Goal: Task Accomplishment & Management: Manage account settings

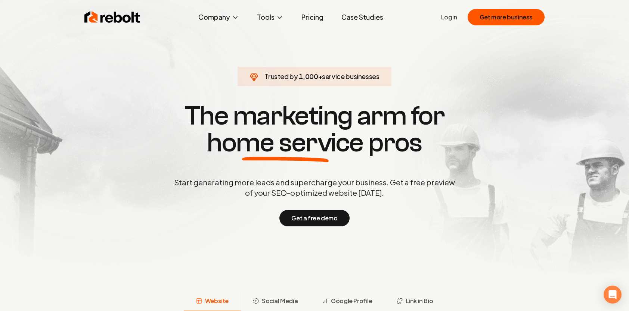
click at [457, 18] on link "Login" at bounding box center [449, 17] width 16 height 9
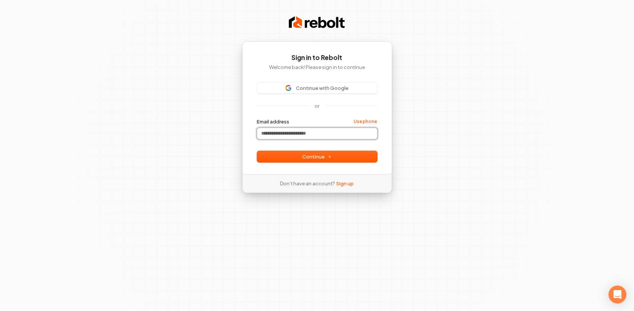
click at [291, 131] on input "Email address" at bounding box center [317, 133] width 120 height 11
click at [296, 153] on button "Continue" at bounding box center [317, 156] width 120 height 11
type input "**********"
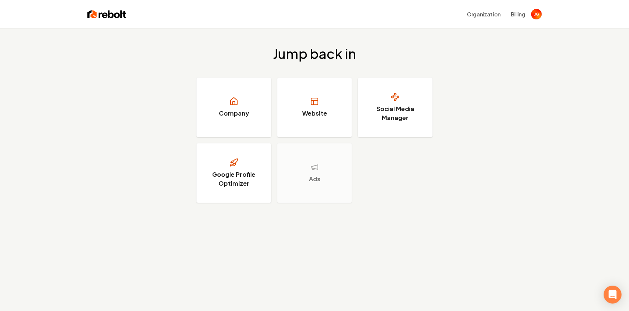
click at [423, 179] on div "Company Website Social Media Manager Google Profile Optimizer Ads" at bounding box center [314, 140] width 236 height 125
click at [254, 113] on link "Company" at bounding box center [233, 108] width 75 height 60
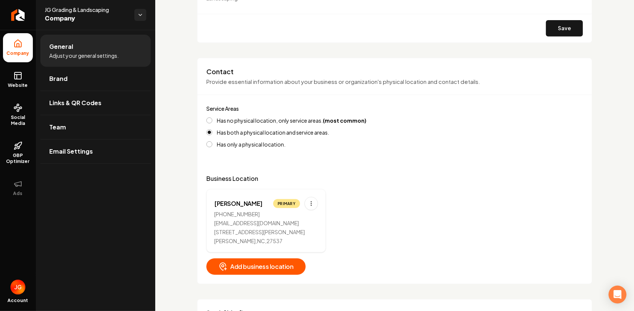
scroll to position [224, 0]
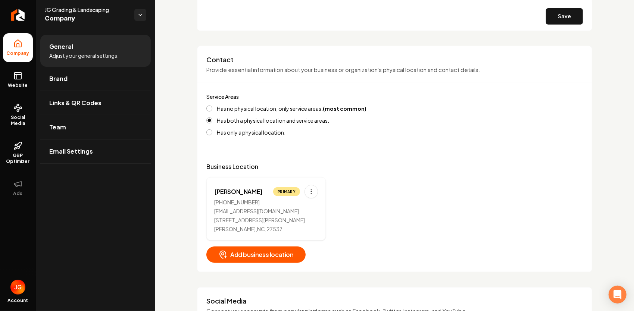
click at [211, 107] on button "Has no physical location, only service areas. (most common)" at bounding box center [209, 109] width 6 height 6
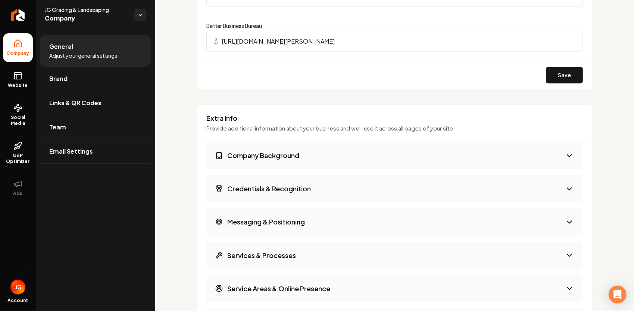
scroll to position [896, 0]
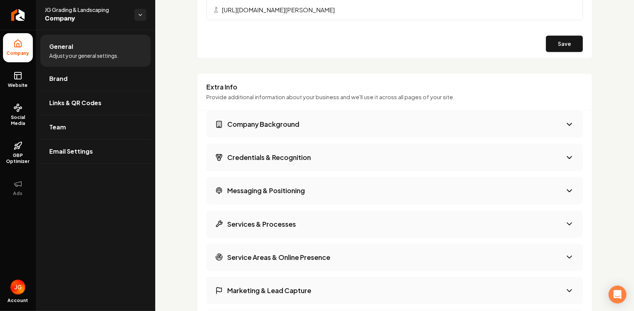
click at [309, 121] on button "Company Background" at bounding box center [394, 124] width 377 height 27
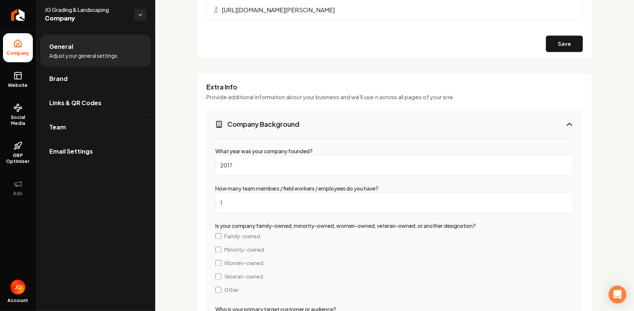
type input "1"
click at [562, 200] on input "1" at bounding box center [394, 203] width 359 height 21
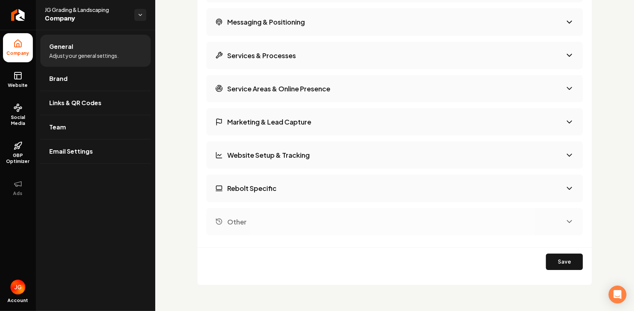
scroll to position [1528, 0]
drag, startPoint x: 17, startPoint y: 80, endPoint x: 357, endPoint y: 35, distance: 343.1
click at [17, 80] on icon at bounding box center [17, 75] width 9 height 9
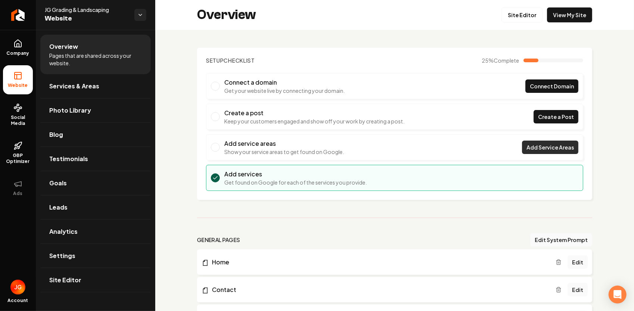
click at [548, 150] on span "Add Service Areas" at bounding box center [550, 148] width 47 height 8
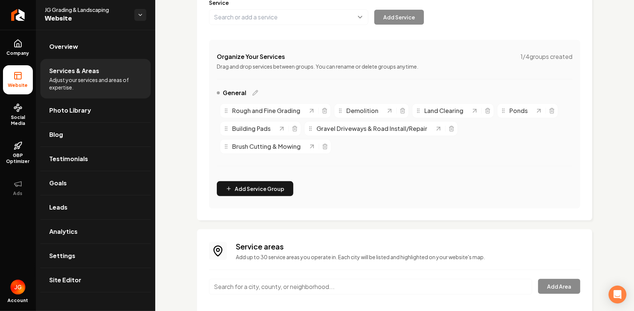
scroll to position [138, 0]
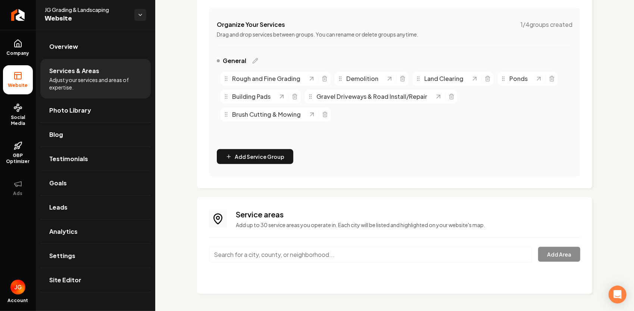
click at [326, 251] on input "Main content area" at bounding box center [370, 255] width 323 height 16
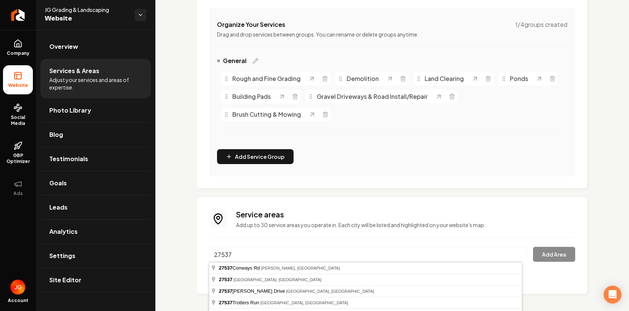
type input "[GEOGRAPHIC_DATA], [GEOGRAPHIC_DATA] 27537"
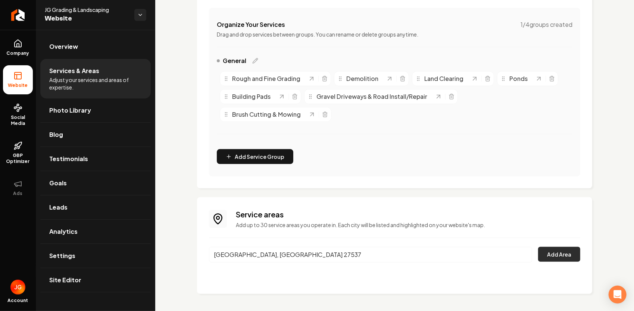
click at [556, 256] on button "Add Area" at bounding box center [559, 254] width 42 height 15
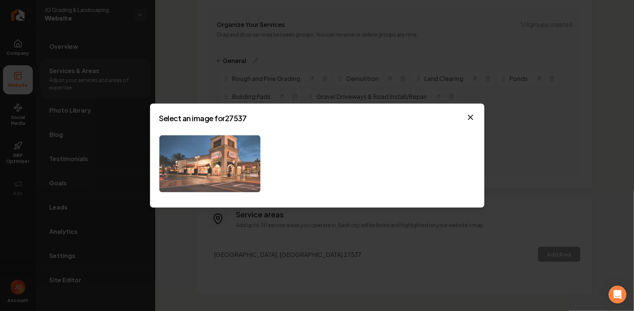
click at [248, 163] on img at bounding box center [209, 164] width 101 height 57
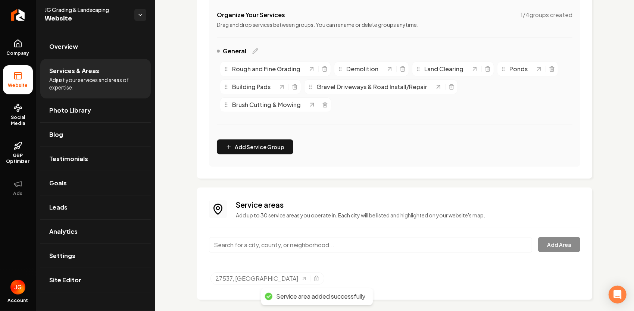
scroll to position [153, 0]
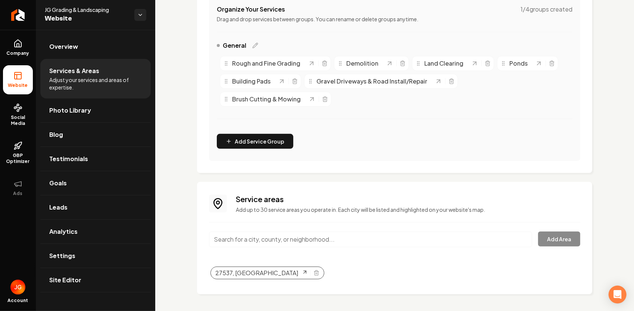
click at [240, 273] on span "27537, [GEOGRAPHIC_DATA]" at bounding box center [256, 273] width 83 height 9
click at [100, 273] on link "Site Editor" at bounding box center [95, 280] width 111 height 24
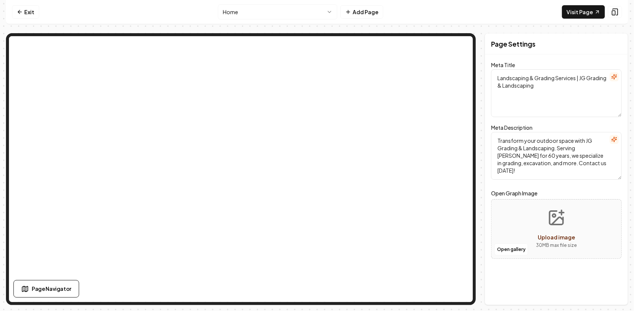
click at [501, 73] on textarea "Landscaping & Grading Services | JG Grading & Landscaping" at bounding box center [556, 93] width 131 height 48
type textarea "Landscaping & Grading Services | JG Grading & Landscaping"
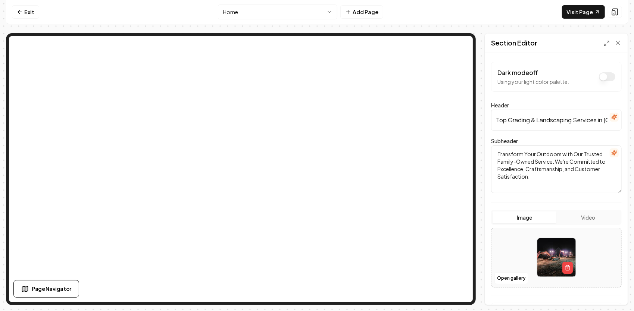
click at [600, 79] on button "Dark mode off" at bounding box center [607, 76] width 16 height 9
click at [600, 79] on button "Dark mode on" at bounding box center [607, 76] width 16 height 9
click at [600, 79] on button "Dark mode off" at bounding box center [607, 76] width 16 height 9
click at [600, 77] on button "Dark mode on" at bounding box center [607, 76] width 16 height 9
click at [600, 77] on button "Dark mode off" at bounding box center [607, 76] width 16 height 9
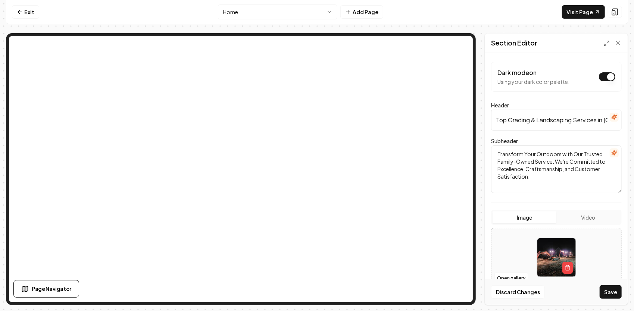
click at [600, 77] on button "Dark mode on" at bounding box center [607, 76] width 16 height 9
click at [600, 77] on button "Dark mode off" at bounding box center [607, 76] width 16 height 9
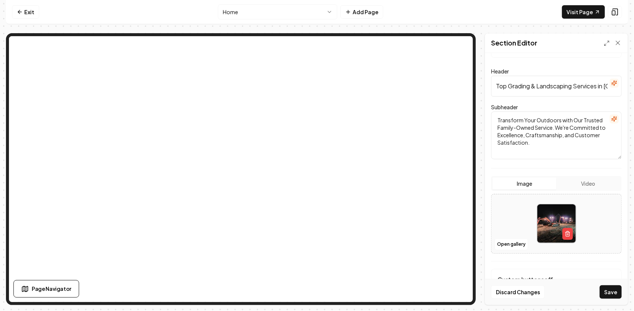
scroll to position [73, 0]
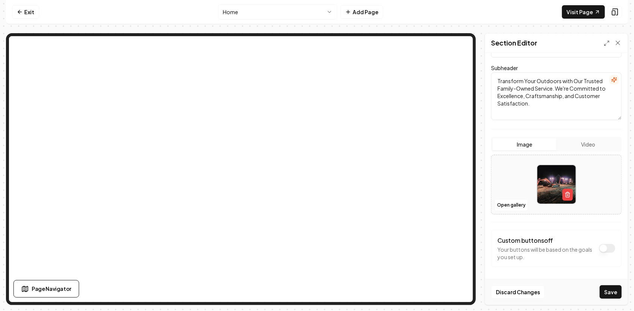
click at [603, 246] on button "Dark mode on" at bounding box center [607, 248] width 16 height 9
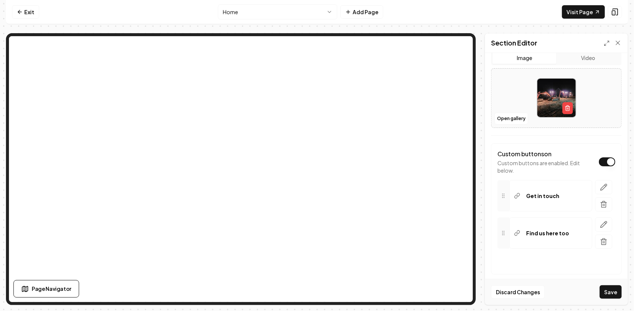
scroll to position [166, 0]
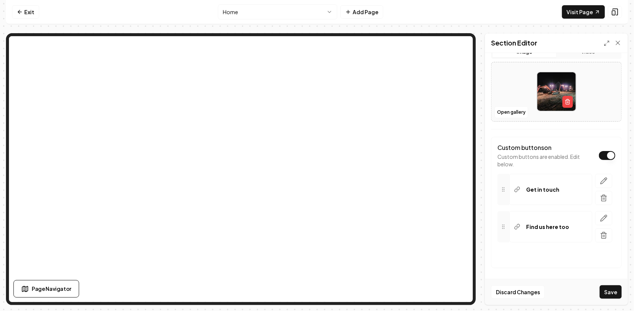
click at [606, 160] on div "Custom buttons on Custom buttons are enabled. Edit below." at bounding box center [557, 155] width 118 height 25
click at [606, 158] on button "Dark mode on" at bounding box center [607, 155] width 16 height 9
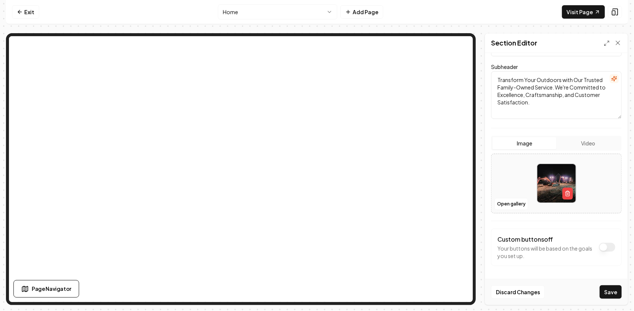
scroll to position [73, 0]
click at [603, 245] on button "Dark mode on" at bounding box center [607, 248] width 16 height 9
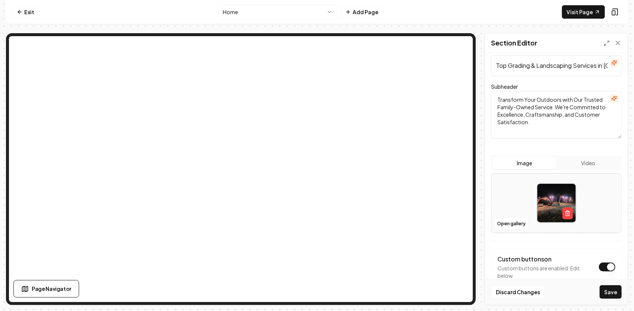
scroll to position [0, 0]
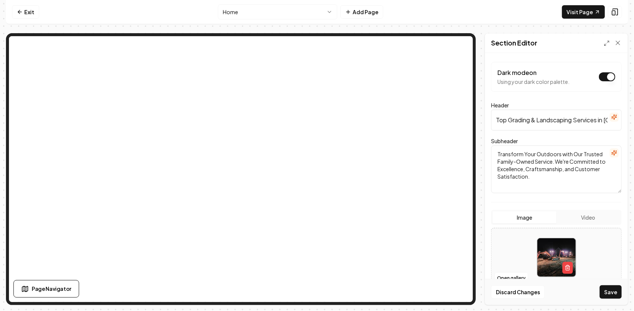
drag, startPoint x: 567, startPoint y: 175, endPoint x: 473, endPoint y: 140, distance: 100.7
click at [460, 102] on div "Page Settings Section Editor Dark mode on Using your dark color palette. Header…" at bounding box center [317, 169] width 622 height 272
click at [556, 258] on img at bounding box center [557, 258] width 38 height 38
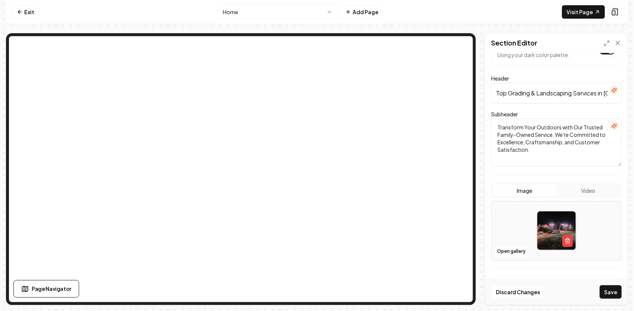
scroll to position [75, 0]
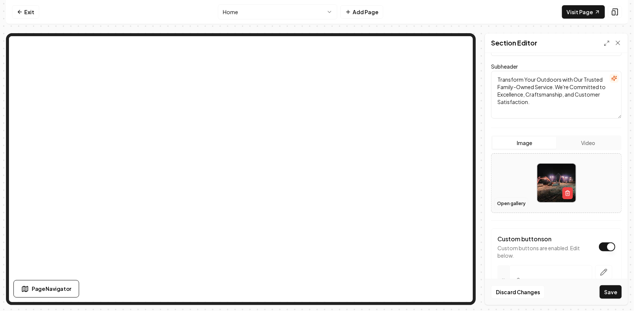
click at [512, 203] on button "Open gallery" at bounding box center [512, 204] width 34 height 12
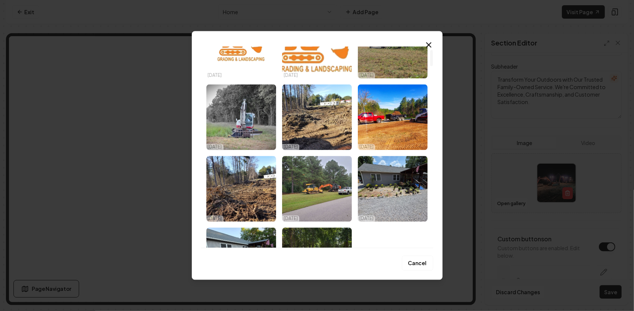
scroll to position [0, 0]
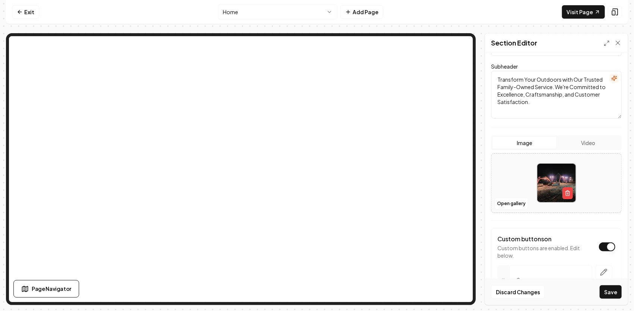
drag, startPoint x: 507, startPoint y: 27, endPoint x: 498, endPoint y: 31, distance: 9.5
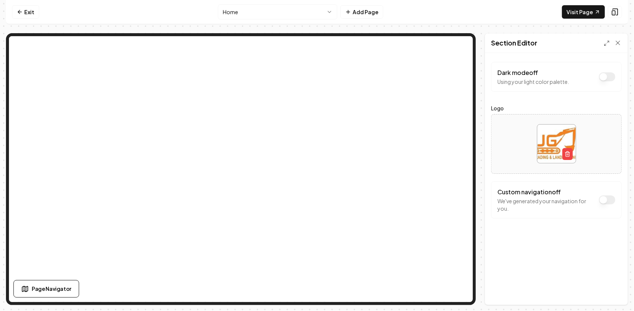
click at [552, 142] on img at bounding box center [557, 144] width 38 height 38
click at [560, 143] on img at bounding box center [557, 144] width 38 height 38
click at [500, 107] on label "Logo" at bounding box center [556, 108] width 131 height 9
click at [607, 76] on button "Dark mode off" at bounding box center [607, 76] width 16 height 9
click at [607, 76] on button "Dark mode on" at bounding box center [607, 76] width 16 height 9
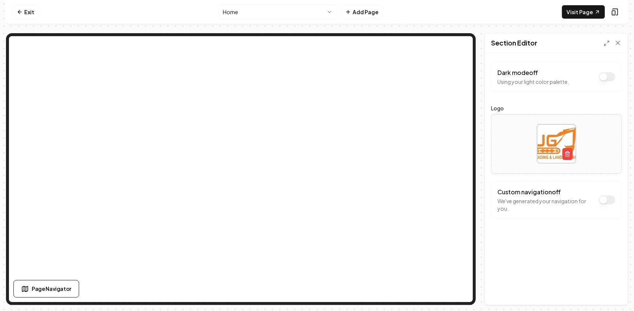
click at [607, 76] on button "Dark mode off" at bounding box center [607, 76] width 16 height 9
click at [612, 199] on button "Dark mode on" at bounding box center [607, 200] width 16 height 9
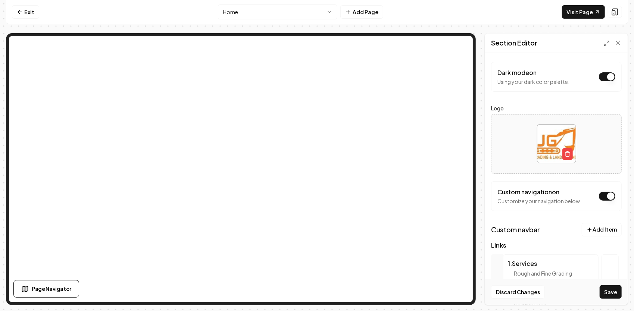
click at [602, 198] on button "Dark mode on" at bounding box center [607, 196] width 16 height 9
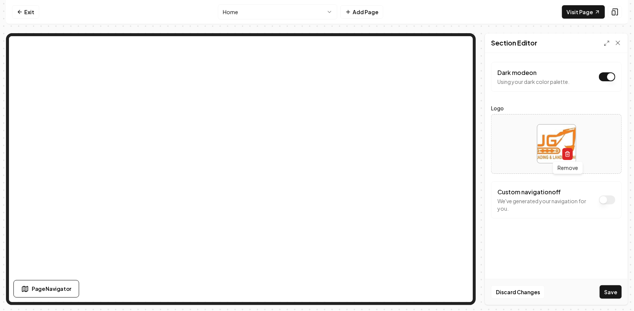
click at [571, 154] on button "button" at bounding box center [568, 154] width 10 height 12
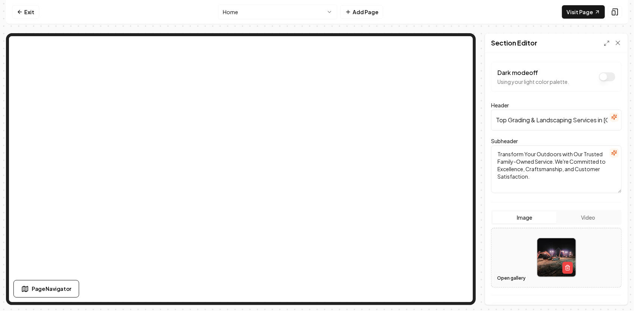
click at [519, 279] on button "Open gallery" at bounding box center [512, 279] width 34 height 12
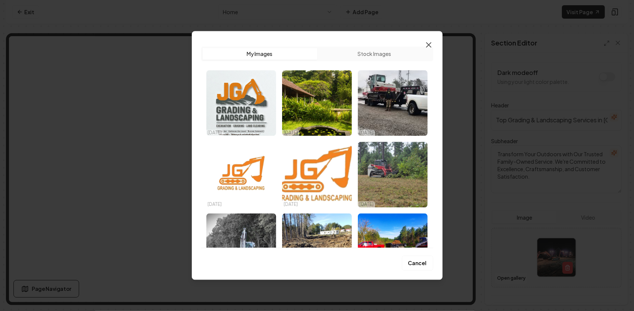
click at [428, 44] on icon "button" at bounding box center [429, 45] width 4 height 4
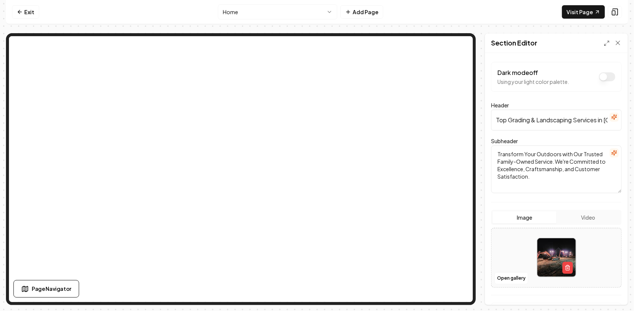
click at [512, 259] on div at bounding box center [557, 257] width 130 height 51
type input "**********"
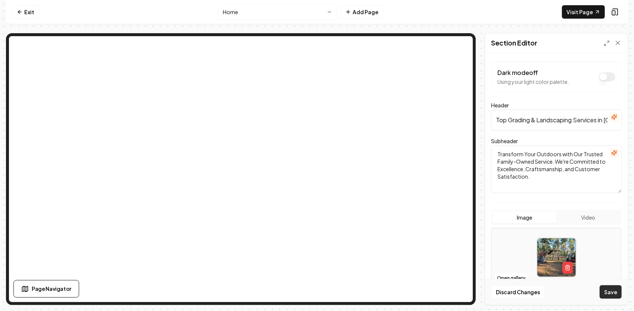
click at [619, 292] on button "Save" at bounding box center [611, 292] width 22 height 13
click at [612, 154] on button "button" at bounding box center [614, 153] width 9 height 9
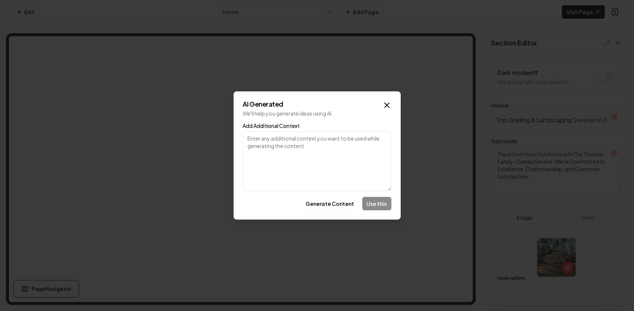
click at [385, 106] on icon "button" at bounding box center [387, 105] width 9 height 9
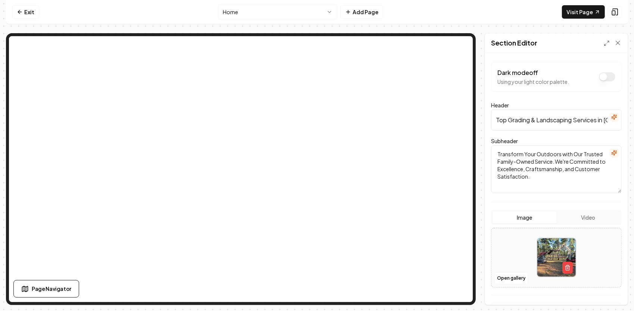
drag, startPoint x: 578, startPoint y: 178, endPoint x: 604, endPoint y: 191, distance: 29.7
click at [605, 191] on textarea "Transform Your Outdoors with Our Trusted Family-Owned Service. We're Committed …" at bounding box center [556, 170] width 131 height 48
click at [551, 122] on input "Top Grading & Landscaping Services in [GEOGRAPHIC_DATA]" at bounding box center [556, 120] width 131 height 21
drag, startPoint x: 550, startPoint y: 121, endPoint x: 628, endPoint y: 113, distance: 79.1
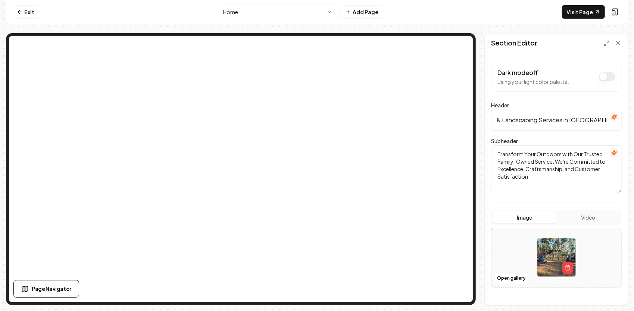
click at [633, 106] on div "Computer Required This feature is only available on a computer. Please switch t…" at bounding box center [317, 155] width 634 height 311
type input "T"
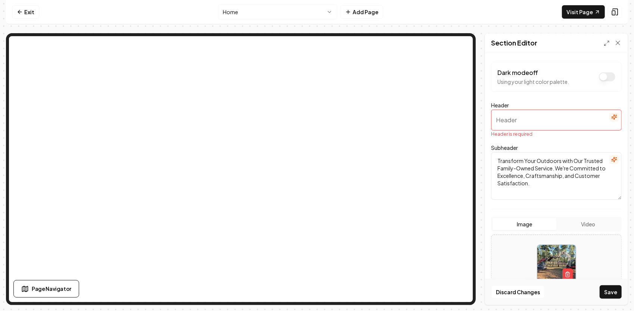
paste input "“Land Clearing • Grading • Excavation • Landscaping — Done Right”"
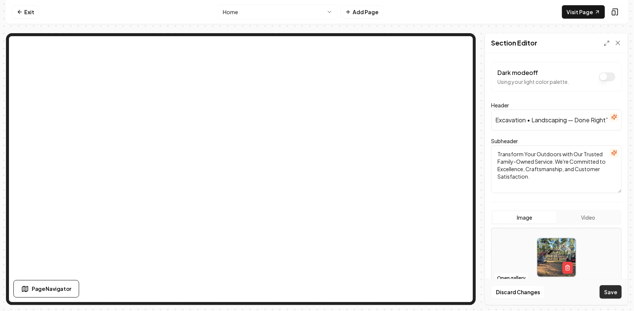
type input "“Land Clearing • Grading • Excavation • Landscaping — Done Right”"
click at [608, 293] on button "Save" at bounding box center [611, 292] width 22 height 13
drag, startPoint x: 564, startPoint y: 177, endPoint x: 483, endPoint y: 134, distance: 90.7
click at [483, 134] on div "Page Settings Section Editor Dark mode off Using your light color palette. Head…" at bounding box center [317, 169] width 622 height 272
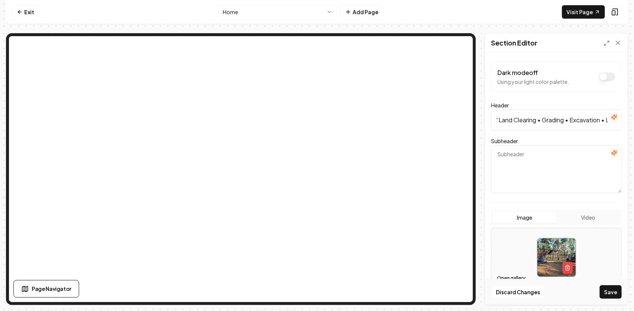
paste textarea "“Serving [DEMOGRAPHIC_DATA], continuing our family legacy, and building communi…"
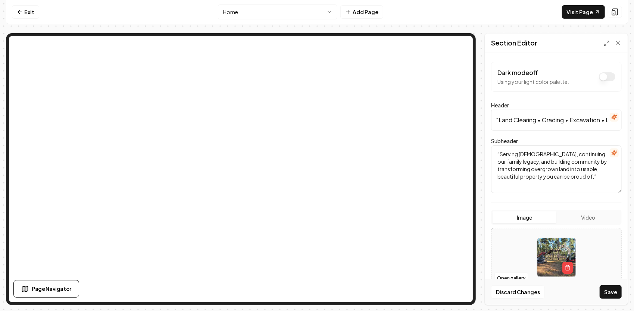
click at [556, 168] on textarea "“Serving [DEMOGRAPHIC_DATA], continuing our family legacy, and building communi…" at bounding box center [556, 170] width 131 height 48
type textarea "“Serving [DEMOGRAPHIC_DATA], continuing our family legacy, and building communi…"
click at [602, 77] on button "Dark mode off" at bounding box center [607, 76] width 16 height 9
click at [607, 290] on button "Save" at bounding box center [611, 292] width 22 height 13
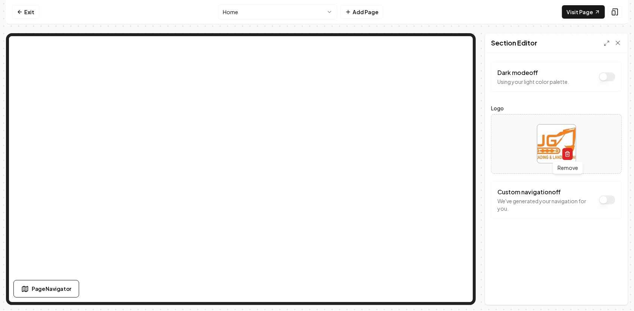
click at [570, 155] on icon "button" at bounding box center [568, 154] width 6 height 6
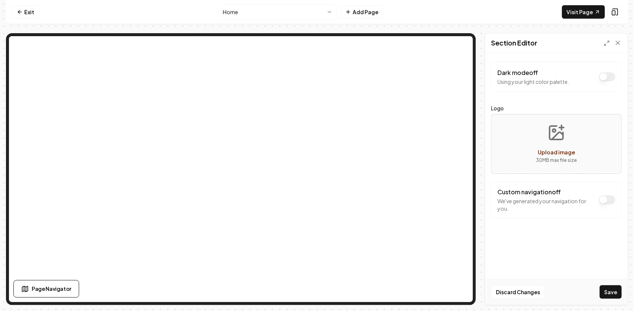
click at [555, 155] on span "Upload image" at bounding box center [556, 152] width 37 height 7
type input "**********"
click at [609, 291] on button "Save" at bounding box center [611, 292] width 22 height 13
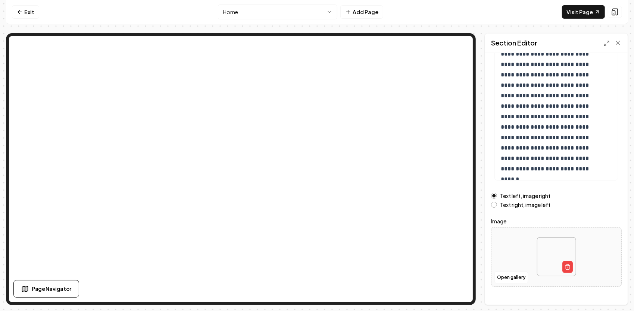
scroll to position [91, 0]
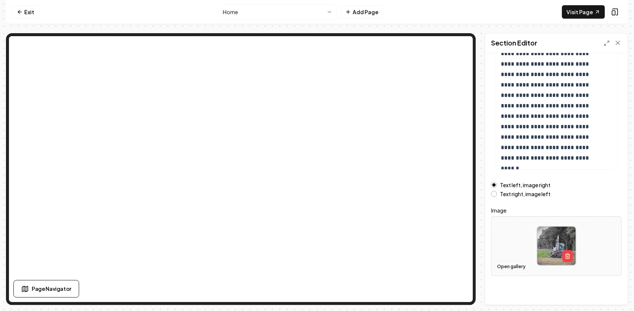
click at [512, 266] on button "Open gallery" at bounding box center [512, 267] width 34 height 12
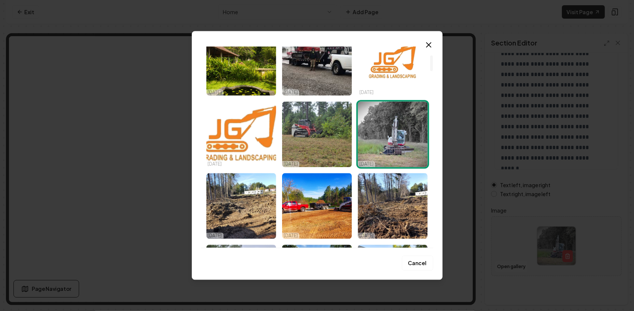
scroll to position [0, 0]
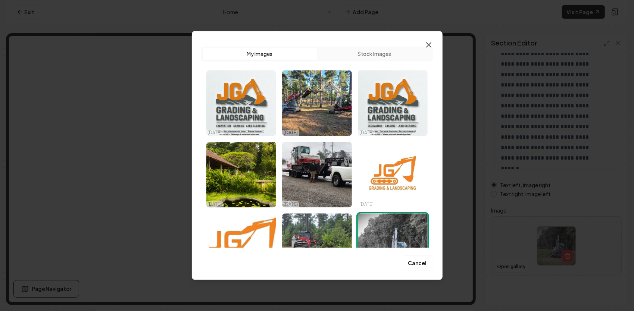
click at [428, 44] on icon "button" at bounding box center [429, 45] width 4 height 4
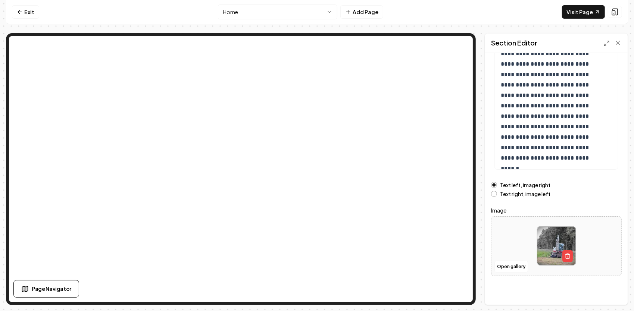
click at [326, 10] on html "**********" at bounding box center [317, 155] width 634 height 311
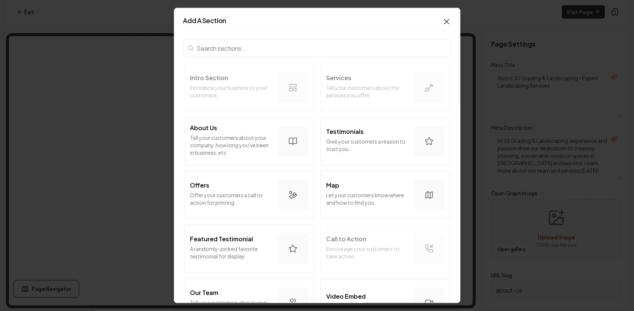
click at [445, 22] on icon "button" at bounding box center [447, 21] width 4 height 4
click at [442, 17] on icon "button" at bounding box center [446, 21] width 9 height 9
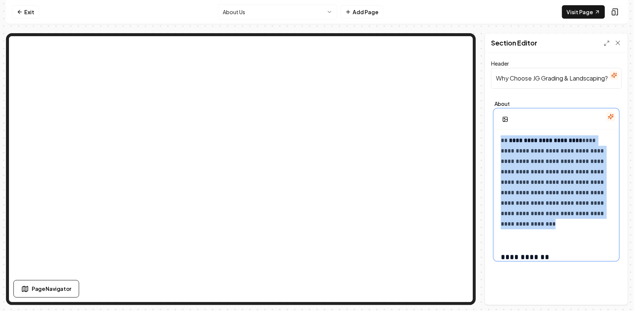
drag, startPoint x: 554, startPoint y: 236, endPoint x: 498, endPoint y: 140, distance: 111.1
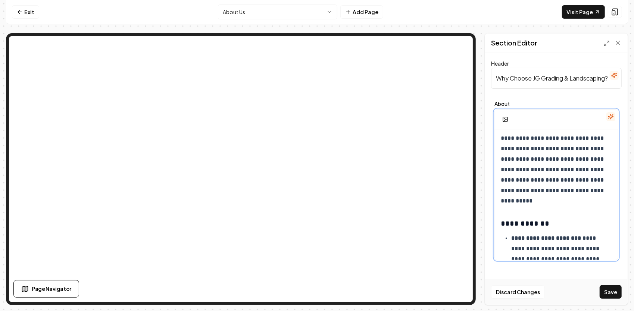
scroll to position [75, 0]
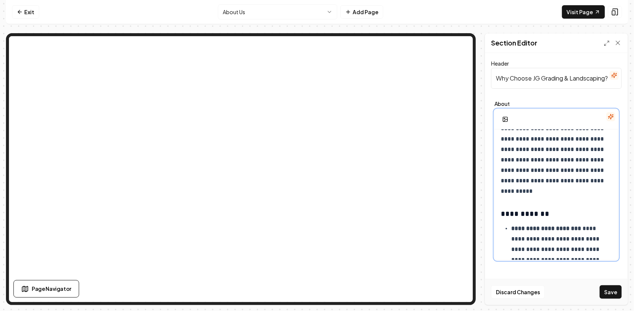
click at [568, 170] on p "**********" at bounding box center [554, 129] width 106 height 136
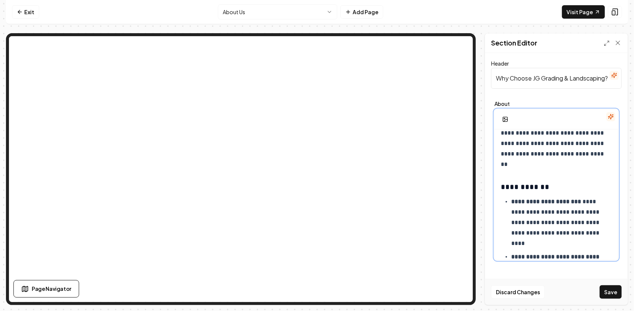
scroll to position [149, 0]
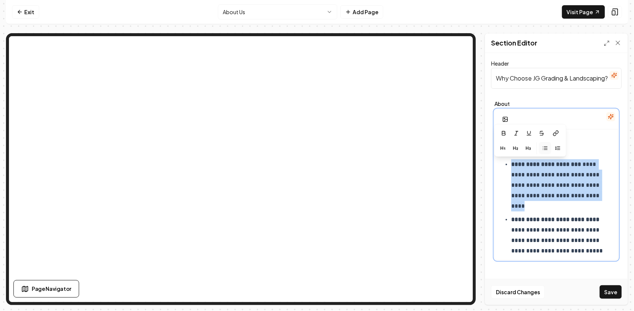
drag, startPoint x: 554, startPoint y: 206, endPoint x: 507, endPoint y: 165, distance: 62.7
click at [511, 165] on li "**********" at bounding box center [561, 185] width 101 height 52
click at [561, 211] on p "**********" at bounding box center [559, 185] width 96 height 52
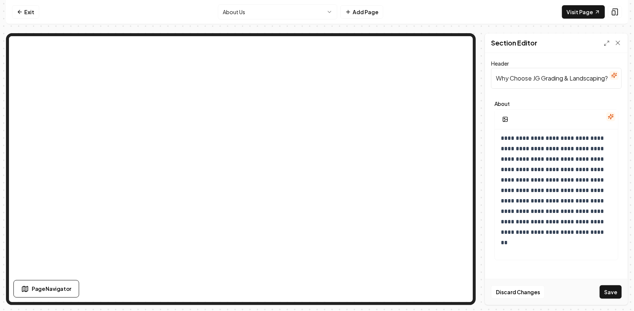
scroll to position [75, 0]
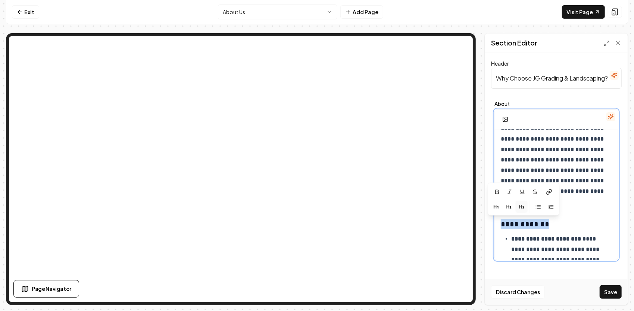
drag, startPoint x: 547, startPoint y: 224, endPoint x: 497, endPoint y: 224, distance: 50.8
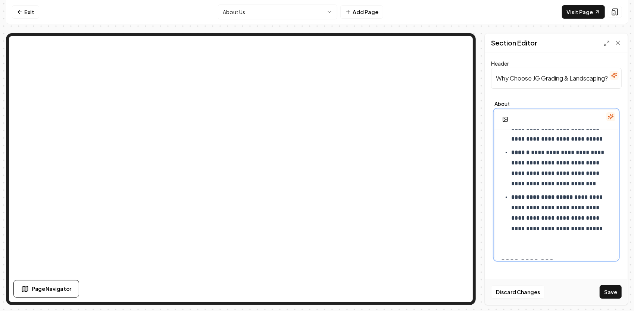
scroll to position [299, 0]
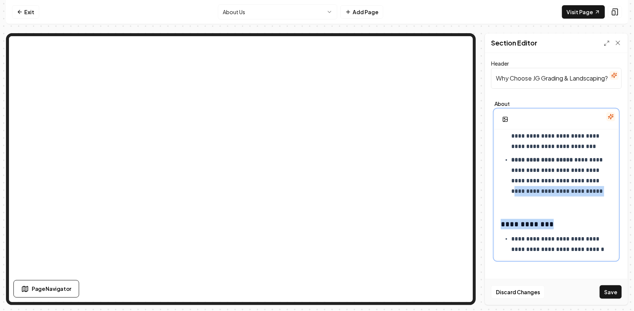
drag, startPoint x: 560, startPoint y: 212, endPoint x: 521, endPoint y: 202, distance: 39.9
click at [521, 196] on div "**********" at bounding box center [556, 134] width 123 height 606
click at [563, 205] on p "**********" at bounding box center [559, 181] width 96 height 52
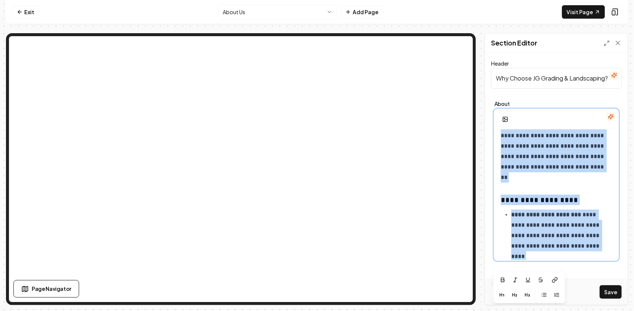
scroll to position [92, 0]
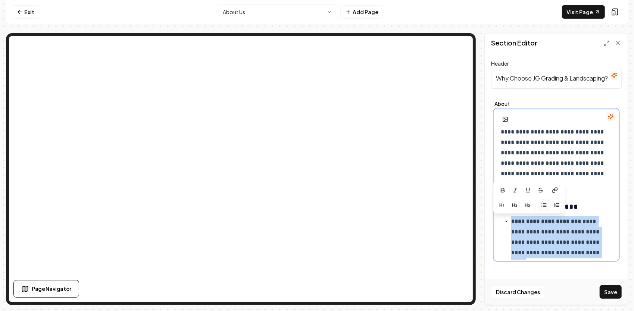
drag, startPoint x: 560, startPoint y: 204, endPoint x: 505, endPoint y: 224, distance: 58.5
click at [505, 224] on ul "**********" at bounding box center [556, 315] width 111 height 197
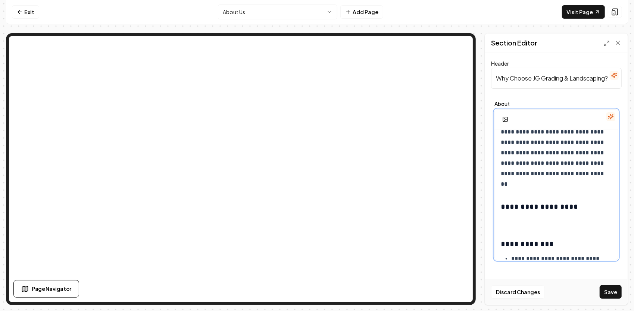
click at [514, 217] on p at bounding box center [556, 222] width 111 height 10
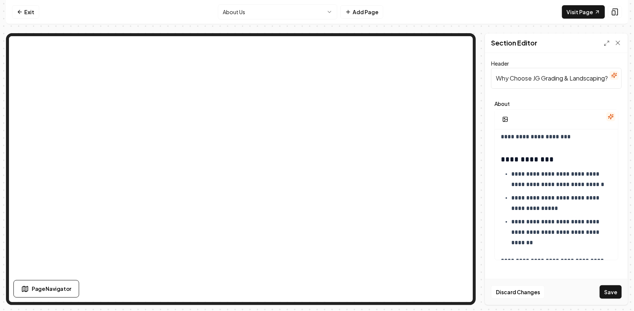
scroll to position [615, 0]
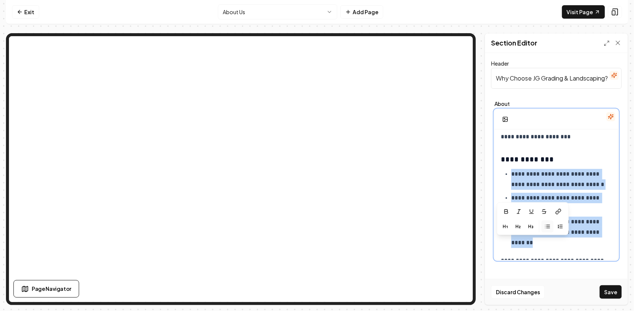
drag, startPoint x: 566, startPoint y: 244, endPoint x: 509, endPoint y: 176, distance: 88.2
click at [509, 176] on ul "**********" at bounding box center [556, 208] width 111 height 79
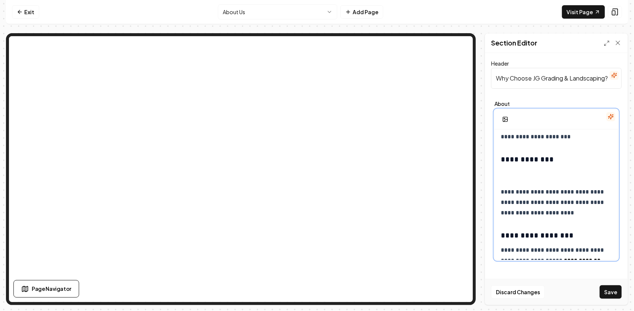
click at [511, 171] on p at bounding box center [554, 174] width 106 height 10
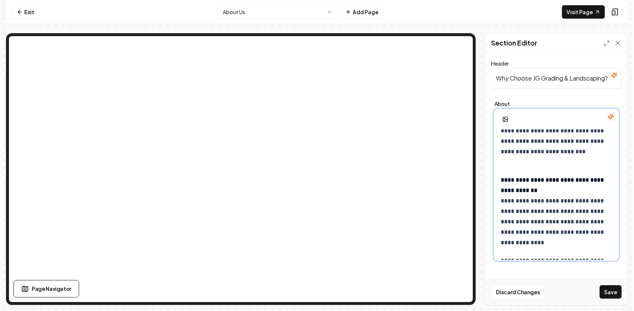
scroll to position [903, 0]
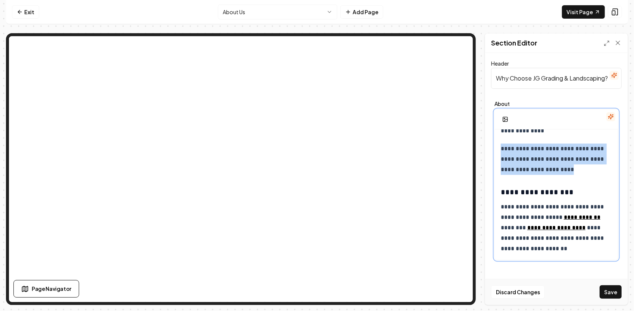
drag, startPoint x: 594, startPoint y: 171, endPoint x: 501, endPoint y: 153, distance: 94.6
click at [501, 152] on p "**********" at bounding box center [554, 159] width 106 height 31
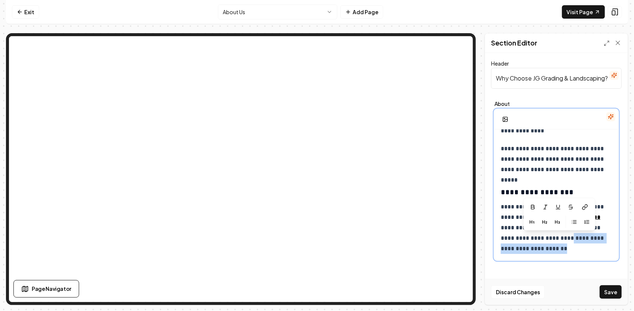
drag, startPoint x: 566, startPoint y: 251, endPoint x: 559, endPoint y: 242, distance: 11.7
click at [564, 240] on p "**********" at bounding box center [554, 228] width 106 height 52
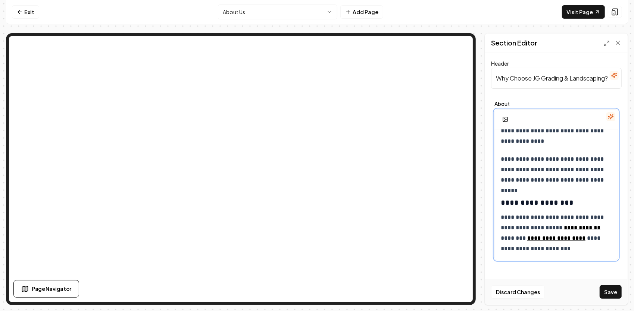
scroll to position [905, 0]
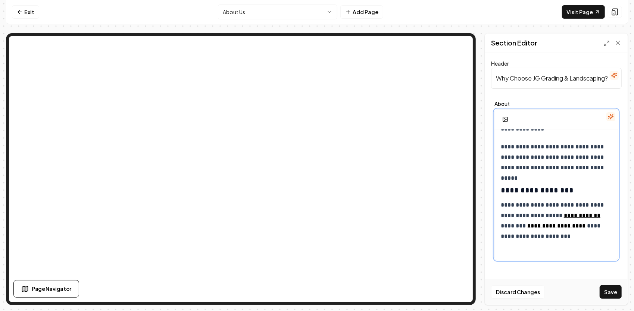
click at [563, 236] on p "**********" at bounding box center [554, 221] width 106 height 42
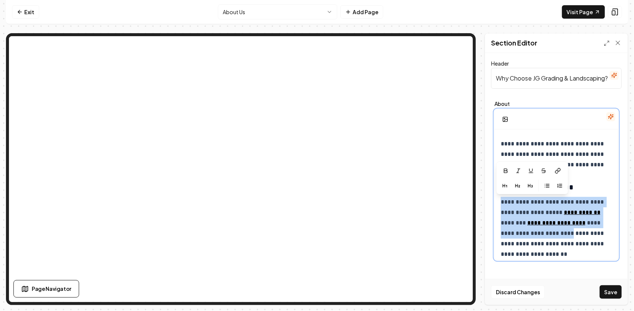
drag, startPoint x: 563, startPoint y: 234, endPoint x: 497, endPoint y: 204, distance: 72.8
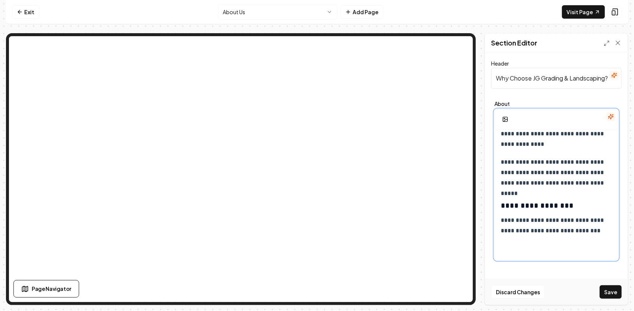
scroll to position [889, 0]
click at [585, 208] on h3 "**********" at bounding box center [554, 205] width 106 height 10
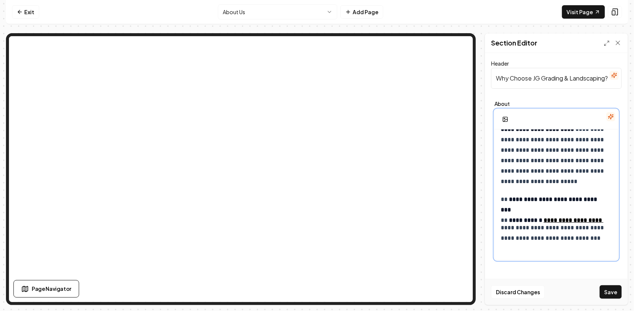
scroll to position [1015, 0]
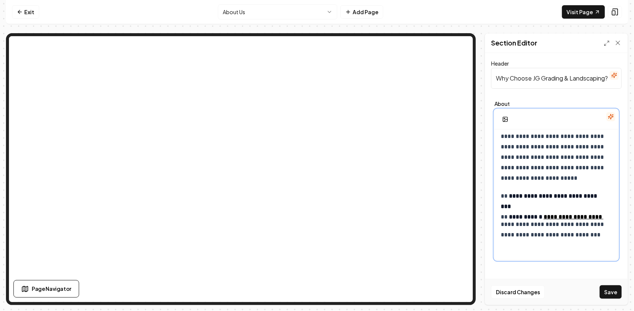
click at [573, 182] on p "**********" at bounding box center [554, 137] width 106 height 94
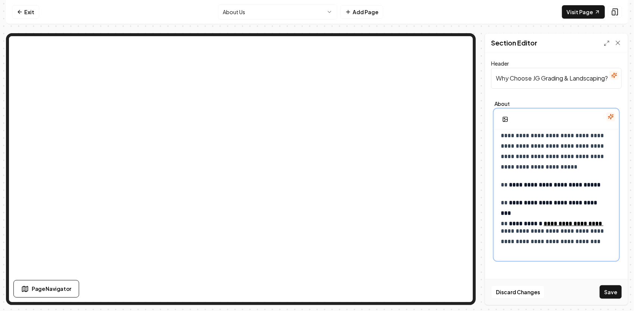
scroll to position [1037, 0]
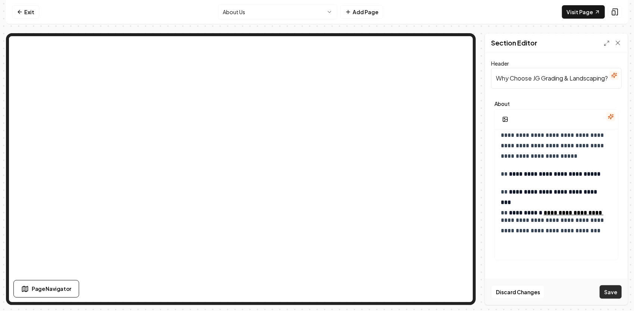
click at [614, 294] on button "Save" at bounding box center [611, 292] width 22 height 13
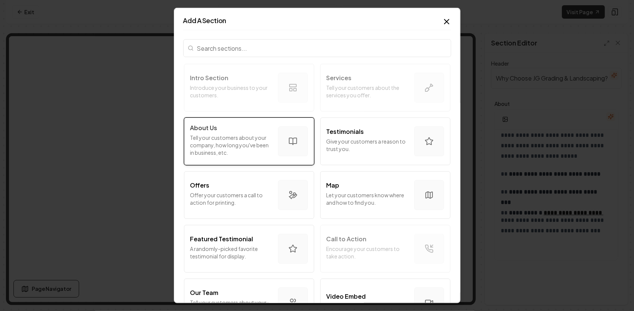
click at [243, 134] on p "Tell your customers about your company, how long you've been in business, etc." at bounding box center [231, 145] width 82 height 22
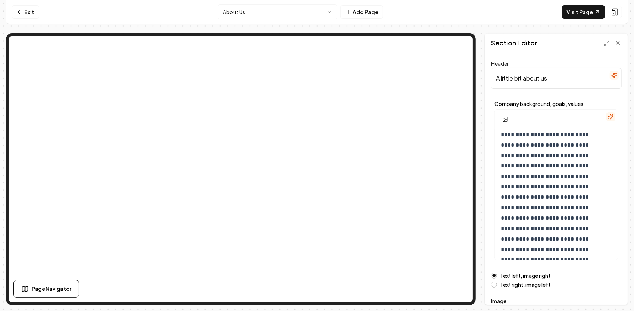
scroll to position [0, 0]
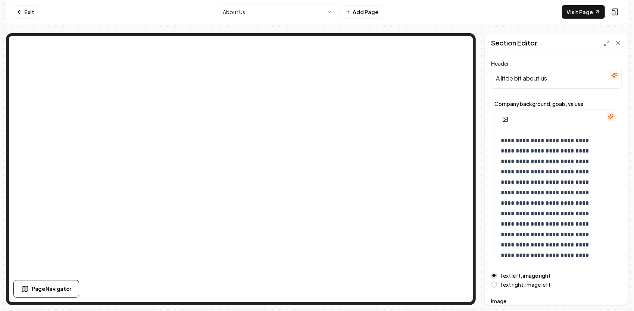
drag, startPoint x: 550, startPoint y: 78, endPoint x: 471, endPoint y: 80, distance: 78.8
click at [458, 43] on div "**********" at bounding box center [317, 169] width 622 height 272
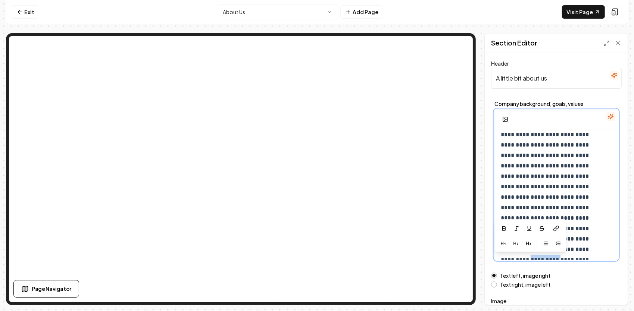
drag, startPoint x: 597, startPoint y: 256, endPoint x: 579, endPoint y: 252, distance: 18.6
click at [572, 249] on p "**********" at bounding box center [551, 224] width 100 height 188
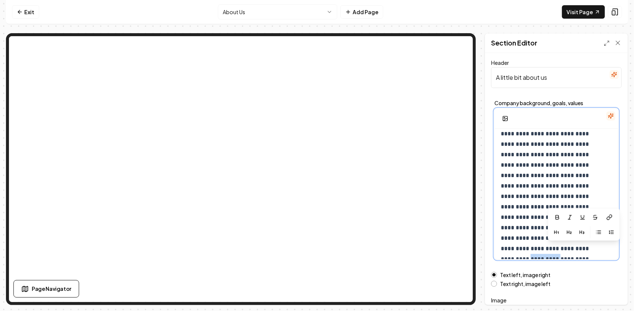
scroll to position [0, 0]
drag, startPoint x: 552, startPoint y: 80, endPoint x: 472, endPoint y: 102, distance: 82.4
click at [434, 72] on div "**********" at bounding box center [317, 169] width 622 height 272
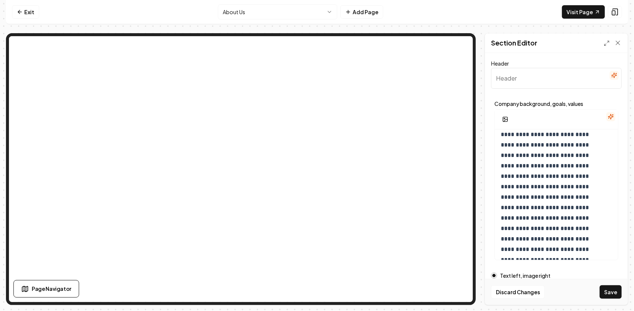
paste input "Our Story: Who We Are at JG Grading & Landscaping"
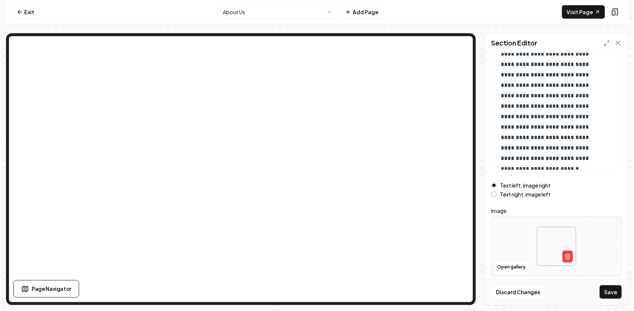
scroll to position [91, 0]
type input "Our Story: Who We Are at JG Grading & Landscaping"
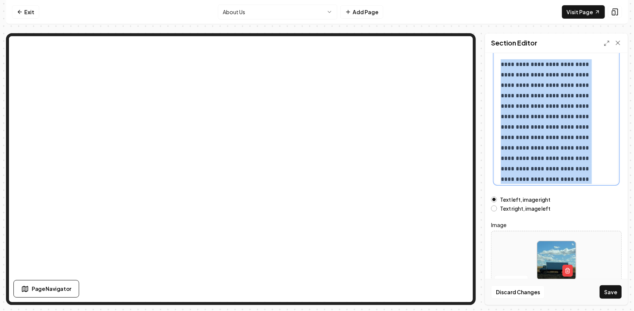
scroll to position [0, 0]
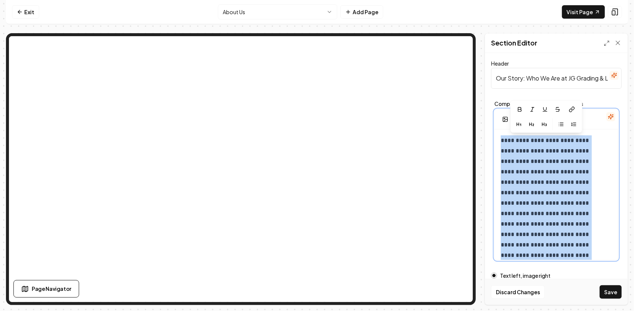
drag, startPoint x: 591, startPoint y: 160, endPoint x: 472, endPoint y: 56, distance: 157.7
click at [447, 99] on div "**********" at bounding box center [317, 169] width 622 height 272
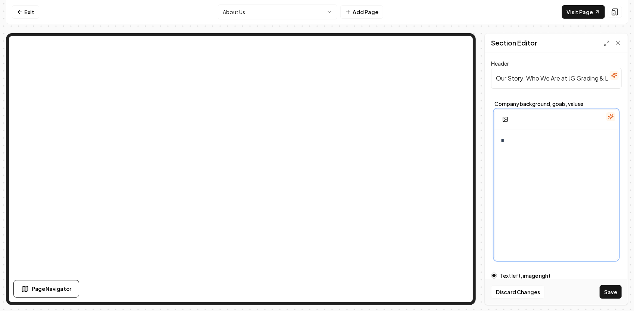
drag, startPoint x: 532, startPoint y: 143, endPoint x: 516, endPoint y: 142, distance: 15.3
click at [516, 142] on p "*" at bounding box center [551, 141] width 100 height 10
drag, startPoint x: 576, startPoint y: 151, endPoint x: 516, endPoint y: 171, distance: 64.2
click at [516, 171] on div "**********" at bounding box center [556, 201] width 123 height 143
click at [568, 160] on div "**********" at bounding box center [556, 201] width 123 height 143
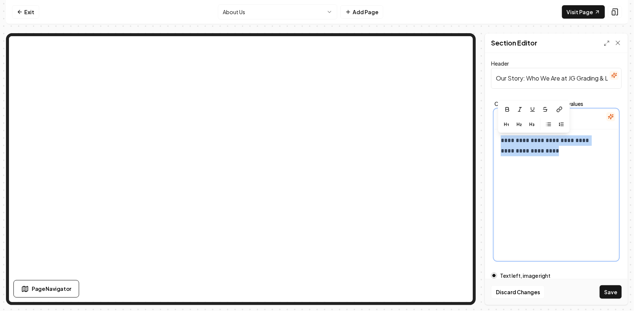
drag, startPoint x: 579, startPoint y: 149, endPoint x: 500, endPoint y: 142, distance: 79.4
click at [500, 142] on div "**********" at bounding box center [556, 201] width 123 height 143
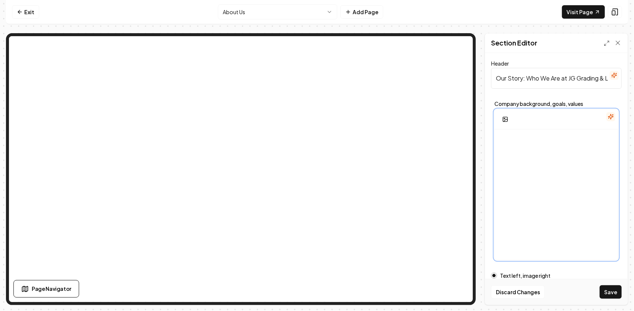
click at [523, 146] on div at bounding box center [556, 201] width 123 height 143
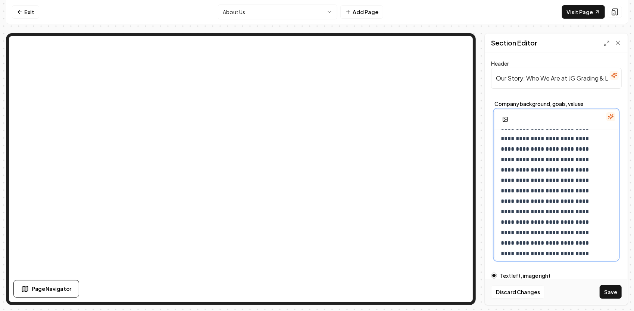
scroll to position [37, 0]
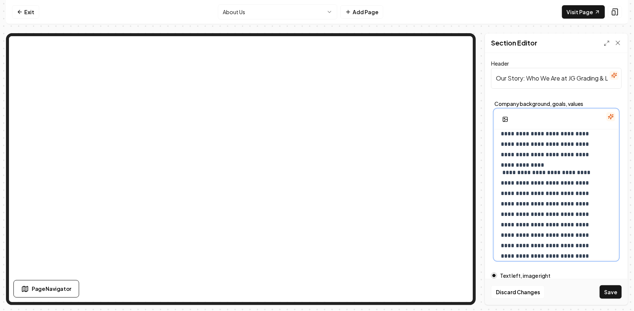
scroll to position [112, 0]
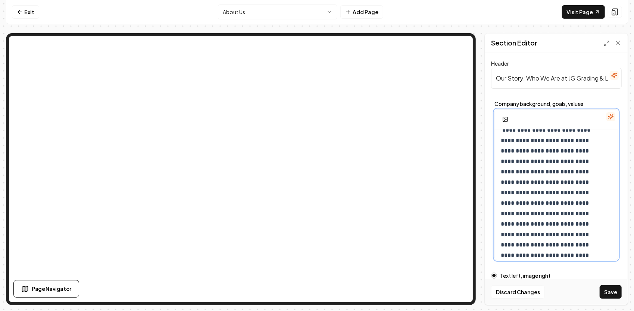
click at [570, 237] on p at bounding box center [551, 302] width 100 height 355
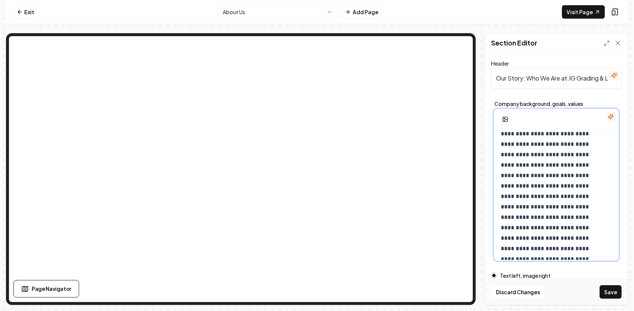
scroll to position [299, 0]
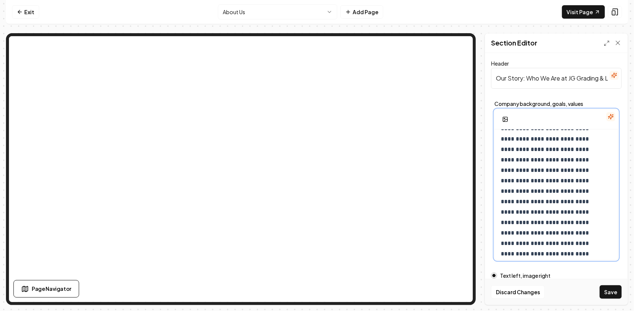
click at [576, 181] on p "**********" at bounding box center [551, 186] width 100 height 251
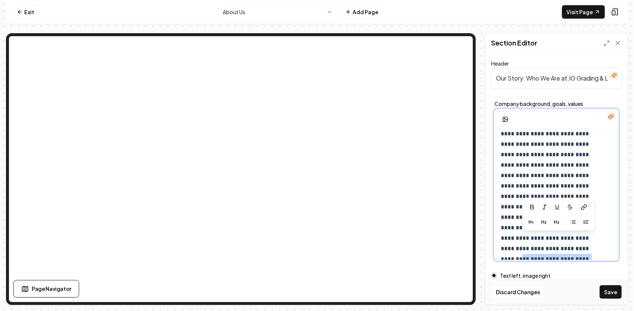
drag, startPoint x: 560, startPoint y: 249, endPoint x: 561, endPoint y: 237, distance: 12.0
click at [561, 237] on p "**********" at bounding box center [551, 191] width 100 height 125
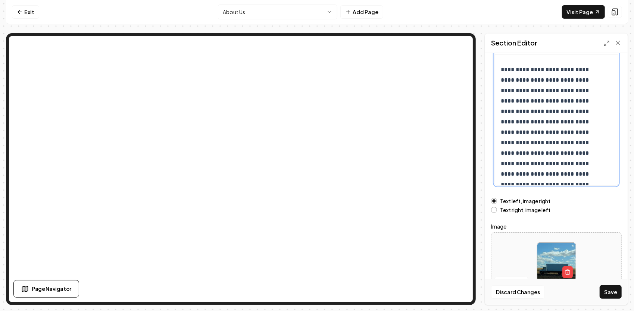
scroll to position [91, 0]
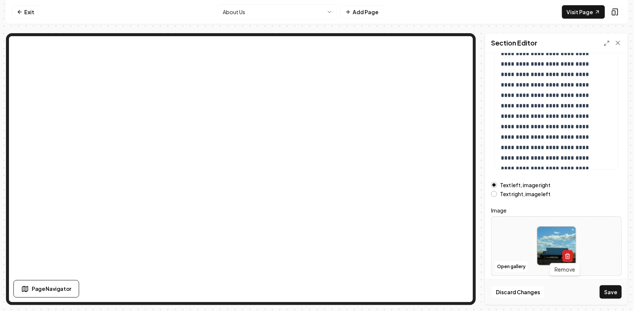
click at [567, 255] on icon "button" at bounding box center [567, 257] width 3 height 4
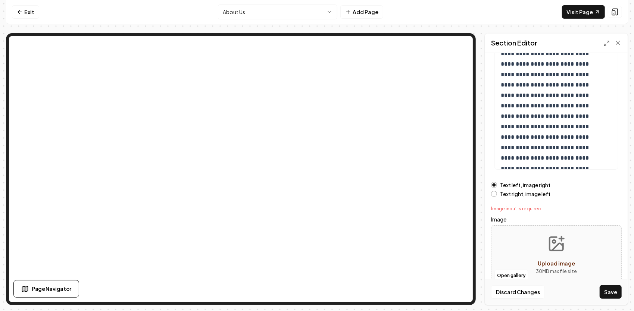
click at [553, 252] on icon "Upload image" at bounding box center [557, 244] width 18 height 18
type input "**********"
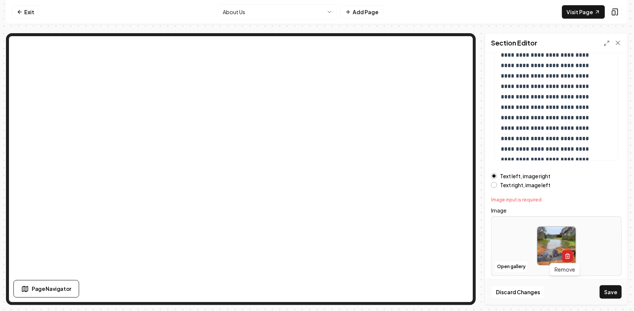
click at [567, 254] on icon "button" at bounding box center [568, 257] width 6 height 6
click at [552, 243] on button "Upload image 30 MB max file size" at bounding box center [556, 246] width 53 height 52
type input "**********"
click at [611, 292] on button "Save" at bounding box center [611, 292] width 22 height 13
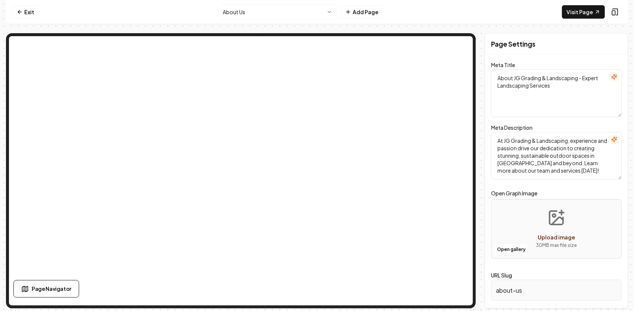
scroll to position [0, 0]
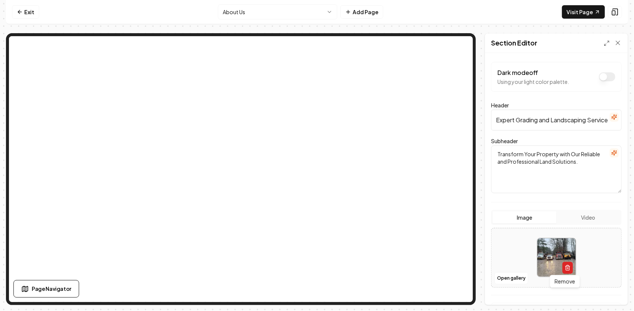
click at [567, 265] on icon "button" at bounding box center [568, 268] width 6 height 6
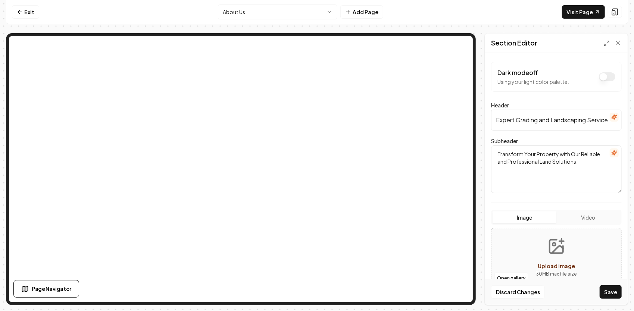
click at [559, 250] on icon "Upload image" at bounding box center [557, 247] width 18 height 18
type input "**********"
drag, startPoint x: 496, startPoint y: 123, endPoint x: 634, endPoint y: 105, distance: 138.9
click at [634, 105] on html "Computer Required This feature is only available on a computer. Please switch t…" at bounding box center [317, 155] width 634 height 311
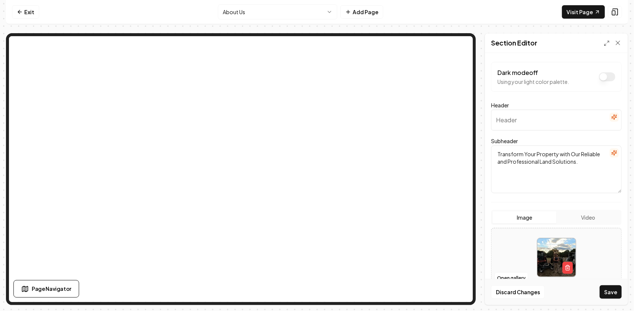
scroll to position [0, 0]
paste input "Who We Are & What We Stand For"
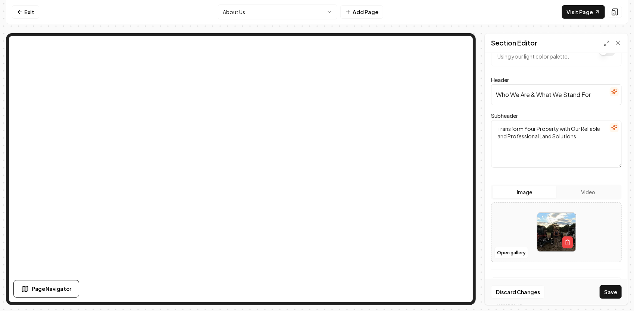
scroll to position [37, 0]
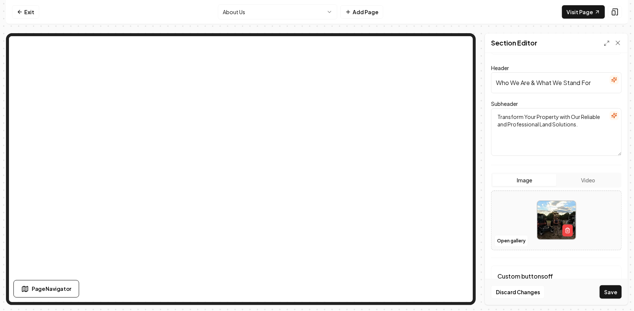
type input "Who We Are & What We Stand For"
drag, startPoint x: 585, startPoint y: 125, endPoint x: 487, endPoint y: 114, distance: 98.9
click at [487, 114] on div "Dark mode off Using your light color palette. Header Who We Are & What We Stand…" at bounding box center [556, 179] width 143 height 252
click at [544, 129] on textarea "Subheader" at bounding box center [556, 132] width 131 height 48
paste textarea "At JG Grading & Landscaping, we keep it simple — our work is guided by three co…"
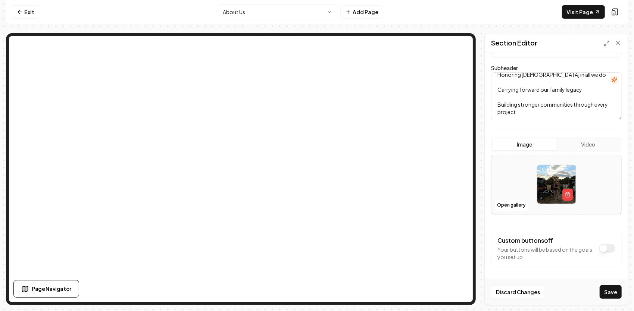
scroll to position [0, 0]
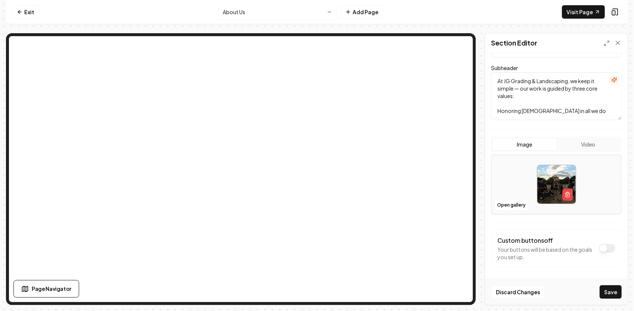
click at [496, 110] on textarea "At JG Grading & Landscaping, we keep it simple — our work is guided by three co…" at bounding box center [556, 96] width 131 height 48
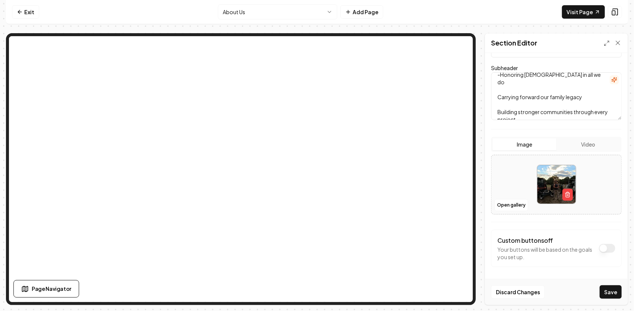
click at [498, 91] on textarea "At JG Grading & Landscaping, we keep it simple — our work is guided by three co…" at bounding box center [556, 96] width 131 height 48
click at [498, 105] on textarea "At JG Grading & Landscaping, we keep it simple — our work is guided by three co…" at bounding box center [556, 96] width 131 height 48
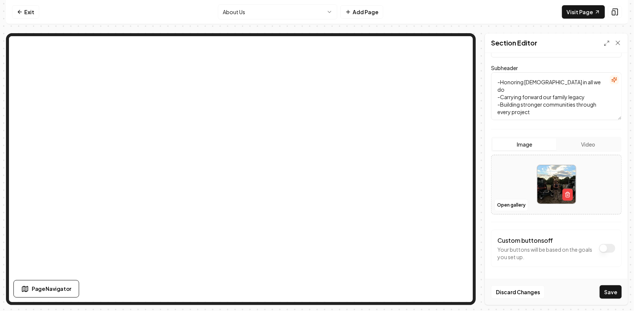
scroll to position [21, 0]
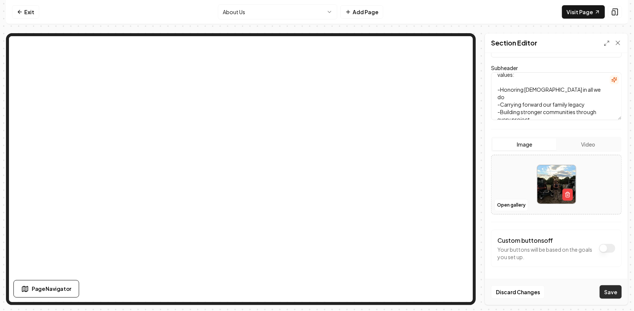
type textarea "At JG Grading & Landscaping, we keep it simple — our work is guided by three co…"
click at [609, 298] on button "Save" at bounding box center [611, 292] width 22 height 13
click at [573, 10] on link "Visit Page" at bounding box center [583, 11] width 43 height 13
click at [331, 12] on html "Computer Required This feature is only available on a computer. Please switch t…" at bounding box center [317, 155] width 634 height 311
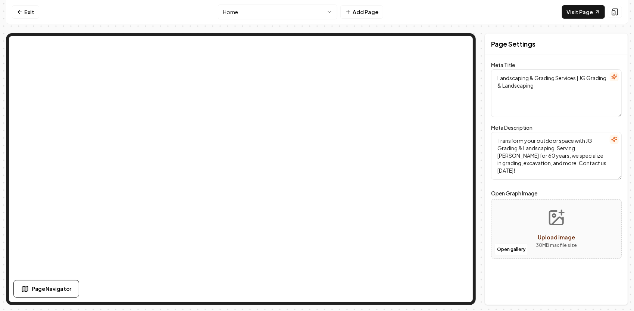
drag, startPoint x: 551, startPoint y: 83, endPoint x: 543, endPoint y: 86, distance: 8.7
click at [543, 86] on textarea "Landscaping & Grading Services | JG Grading & Landscaping" at bounding box center [556, 93] width 131 height 48
click at [326, 11] on html "Computer Required This feature is only available on a computer. Please switch t…" at bounding box center [317, 155] width 634 height 311
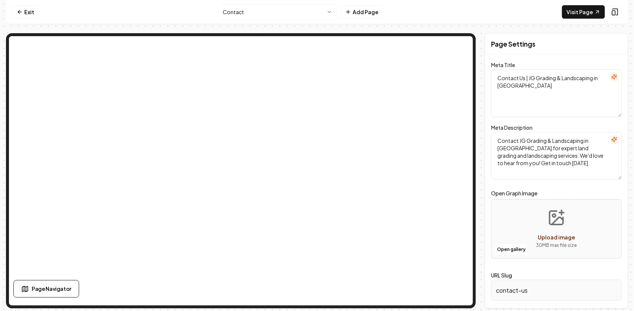
click at [562, 225] on icon "Upload image" at bounding box center [557, 218] width 18 height 18
type input "**********"
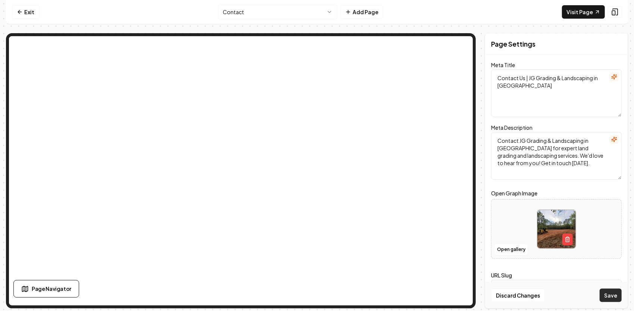
click at [618, 296] on button "Save" at bounding box center [611, 295] width 22 height 13
click at [279, 11] on html "Computer Required This feature is only available on a computer. Please switch t…" at bounding box center [317, 155] width 634 height 311
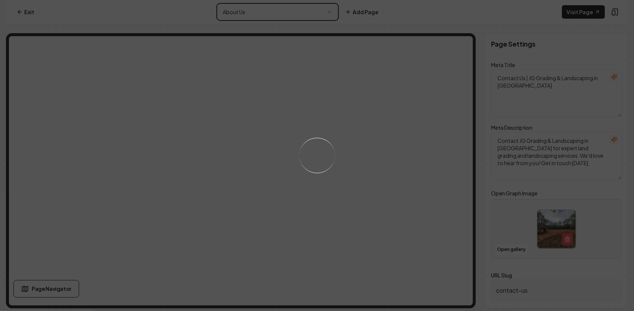
type input "about-us"
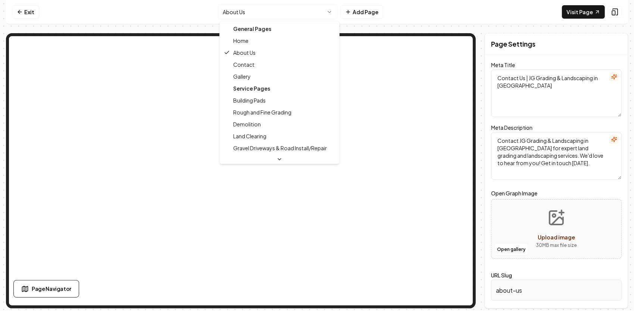
click at [295, 12] on html "Computer Required This feature is only available on a computer. Please switch t…" at bounding box center [317, 155] width 634 height 311
click at [307, 12] on html "Computer Required This feature is only available on a computer. Please switch t…" at bounding box center [317, 155] width 634 height 311
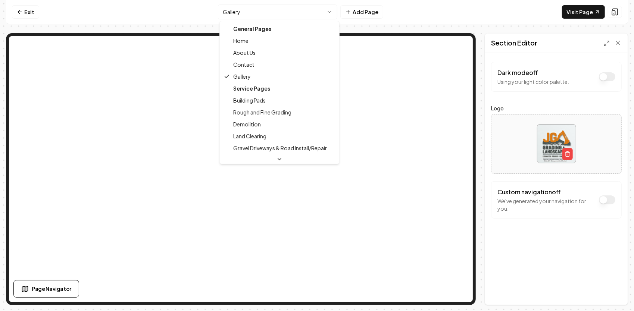
click at [290, 8] on html "Computer Required This feature is only available on a computer. Please switch t…" at bounding box center [317, 155] width 634 height 311
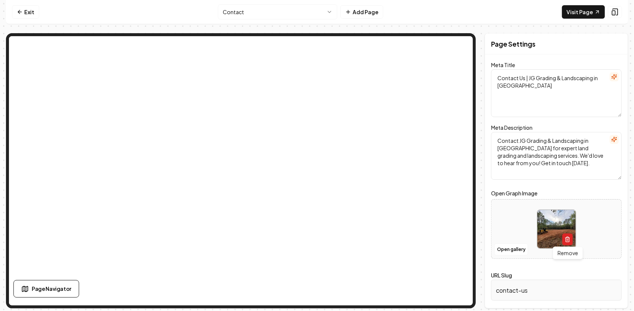
click at [567, 239] on icon "button" at bounding box center [568, 240] width 6 height 6
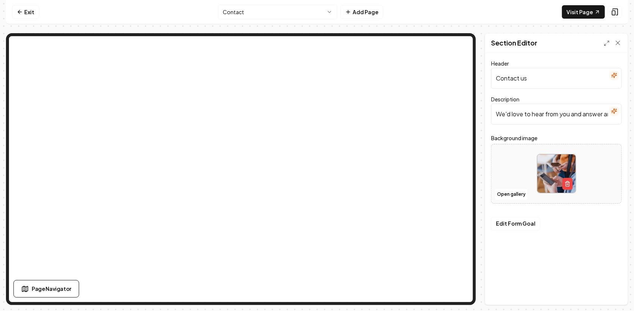
drag, startPoint x: 608, startPoint y: 114, endPoint x: 472, endPoint y: 128, distance: 136.9
click at [394, 96] on div "Page Settings Section Editor Header Contact us Description We'd love to hear fr…" at bounding box center [317, 169] width 622 height 272
type input "ny questions you may have."
paste input "“Questions or ready for an estimate? Our team is here and happy to help.”"
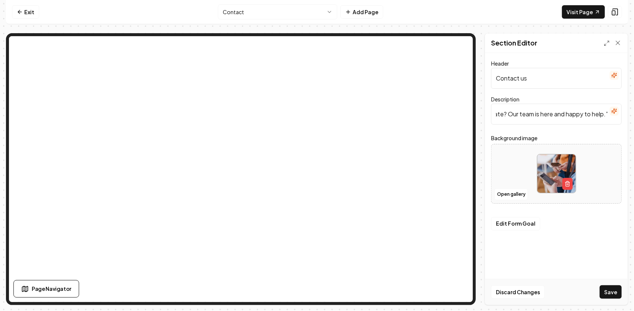
type input "“Questions or ready for an estimate? Our team is here and happy to help.”"
click at [570, 180] on button "button" at bounding box center [568, 184] width 10 height 12
click at [564, 173] on button "Upload image 30 MB max file size" at bounding box center [556, 174] width 53 height 52
type input "**********"
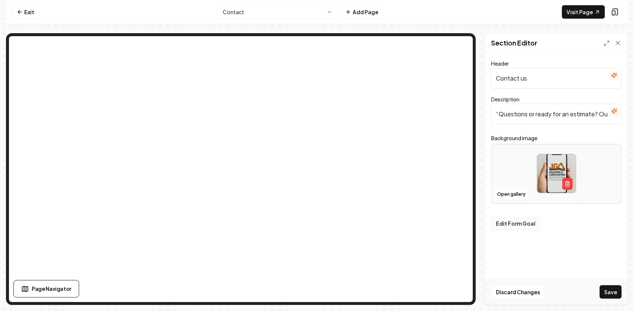
click at [529, 223] on button "Edit Form Goal" at bounding box center [515, 223] width 49 height 13
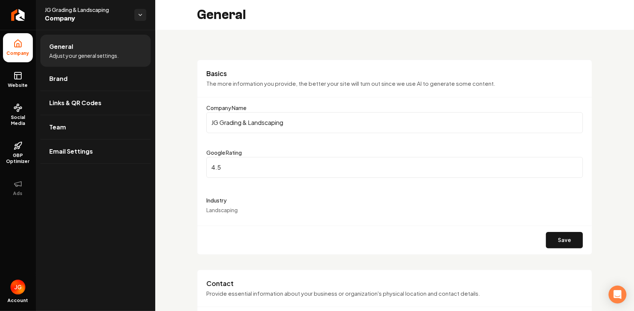
click at [220, 168] on input "4.5" at bounding box center [394, 167] width 377 height 21
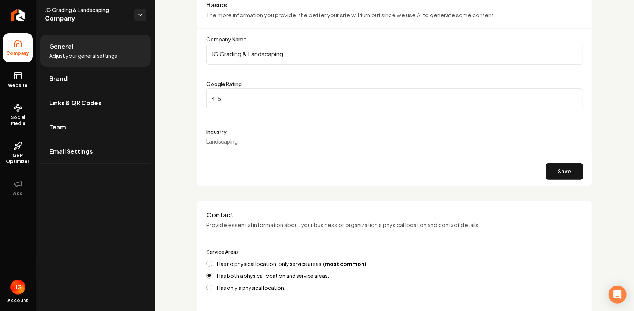
scroll to position [75, 0]
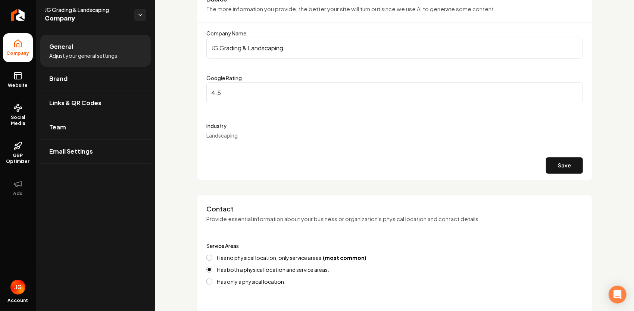
click at [240, 137] on div "Industry Landscaping" at bounding box center [394, 130] width 377 height 18
click at [239, 134] on div "Industry Landscaping" at bounding box center [394, 130] width 377 height 18
click at [231, 136] on span "Landscaping" at bounding box center [221, 135] width 31 height 7
drag, startPoint x: 217, startPoint y: 137, endPoint x: 253, endPoint y: 133, distance: 36.0
click at [253, 133] on div "Industry Landscaping" at bounding box center [394, 130] width 377 height 18
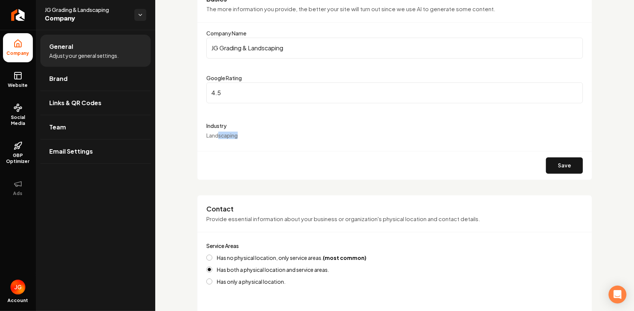
drag, startPoint x: 253, startPoint y: 133, endPoint x: 243, endPoint y: 139, distance: 11.0
click at [243, 139] on div "Industry Landscaping" at bounding box center [394, 130] width 377 height 18
click at [241, 130] on div "Industry Landscaping" at bounding box center [394, 130] width 377 height 18
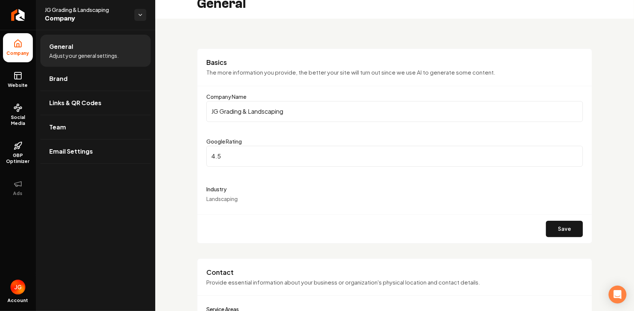
scroll to position [0, 0]
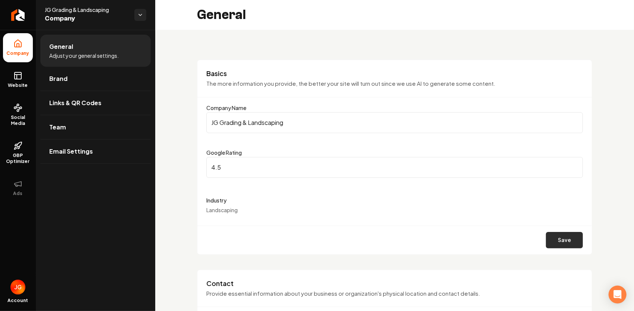
click at [565, 239] on button "Save" at bounding box center [564, 240] width 37 height 16
click at [223, 166] on input "4.5" at bounding box center [394, 167] width 377 height 21
type input "4.6"
click at [567, 239] on button "Save" at bounding box center [564, 240] width 37 height 16
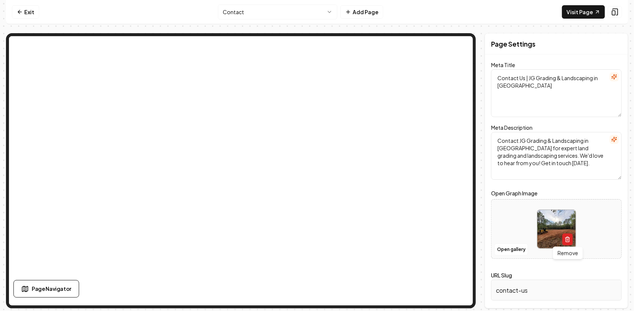
click at [569, 239] on icon "button" at bounding box center [567, 240] width 3 height 4
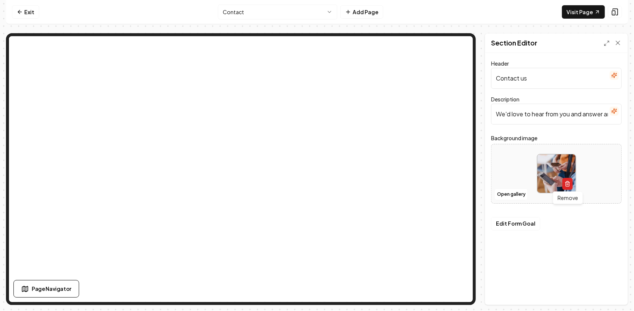
click at [570, 187] on icon "button" at bounding box center [568, 184] width 6 height 6
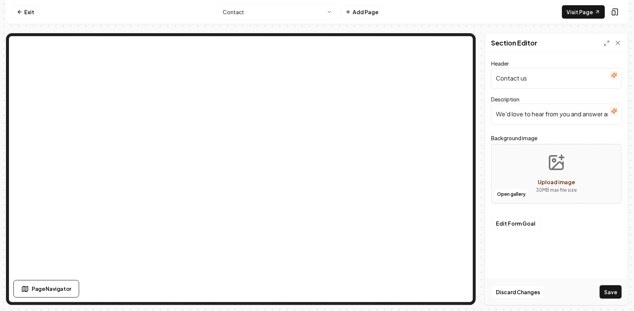
click at [553, 173] on button "Upload image 30 MB max file size" at bounding box center [556, 174] width 53 height 52
type input "**********"
drag, startPoint x: 497, startPoint y: 115, endPoint x: 635, endPoint y: 119, distance: 138.2
click at [634, 119] on html "Computer Required This feature is only available on a computer. Please switch t…" at bounding box center [317, 155] width 634 height 311
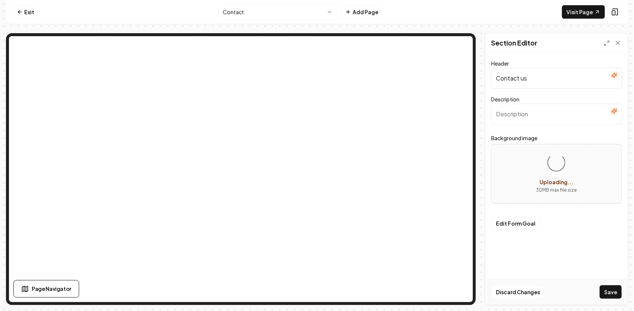
scroll to position [0, 0]
click at [535, 120] on input "Description" at bounding box center [556, 114] width 131 height 21
paste input "“Questions or ready for an estimate? Our team is here and happy to help.”"
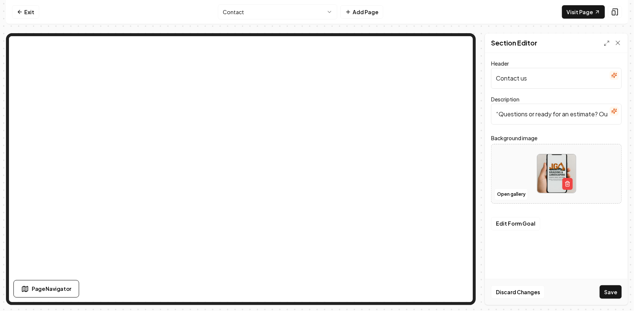
scroll to position [0, 92]
type input "“Questions or ready for an estimate? Our team is here and happy to help.”"
click at [612, 289] on button "Save" at bounding box center [611, 292] width 22 height 13
click at [333, 9] on html "Computer Required This feature is only available on a computer. Please switch t…" at bounding box center [317, 155] width 634 height 311
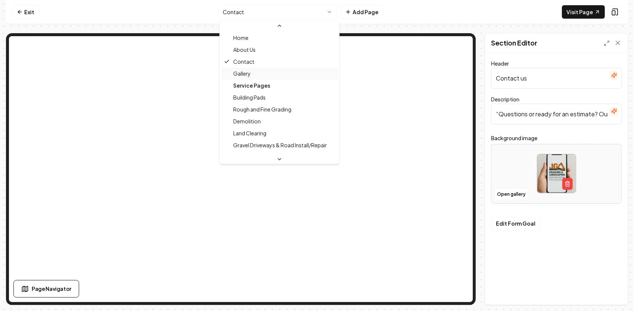
scroll to position [48, 0]
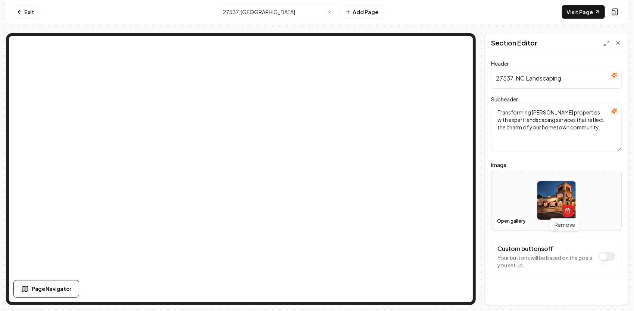
click at [566, 211] on icon "button" at bounding box center [567, 211] width 3 height 4
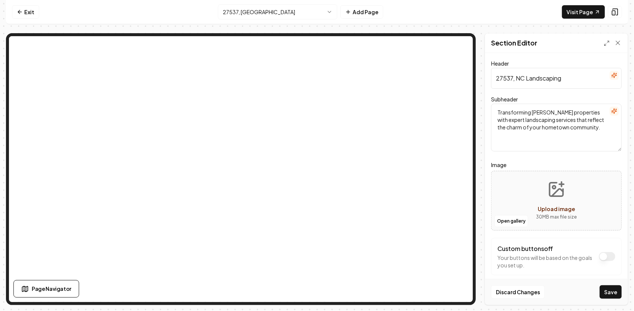
click at [550, 199] on button "Upload image 30 MB max file size" at bounding box center [556, 201] width 53 height 52
type input "**********"
click at [564, 80] on input "27537, NC Landscaping" at bounding box center [556, 78] width 131 height 21
click at [516, 80] on input "27537, [GEOGRAPHIC_DATA]" at bounding box center [556, 78] width 131 height 21
click at [538, 75] on input "27537, [GEOGRAPHIC_DATA]" at bounding box center [556, 78] width 131 height 21
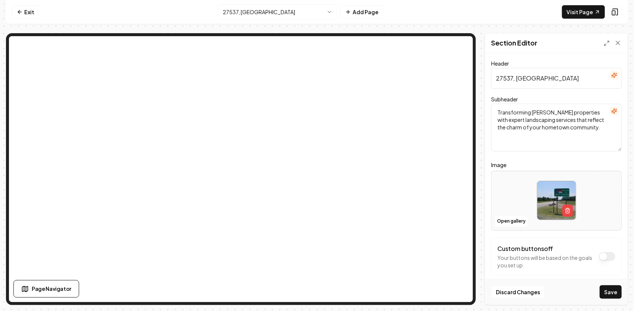
type input "27537, [GEOGRAPHIC_DATA]"
click at [559, 114] on textarea "Transforming [PERSON_NAME] properties with expert landscaping services that ref…" at bounding box center [556, 128] width 131 height 48
click at [585, 112] on textarea "Transforming properties with expert landscaping services that reflect the charm…" at bounding box center [556, 128] width 131 height 48
click at [570, 114] on textarea "Transforming properties with expert landscaping services that reflect the charm…" at bounding box center [556, 128] width 131 height 48
drag, startPoint x: 528, startPoint y: 119, endPoint x: 497, endPoint y: 119, distance: 31.4
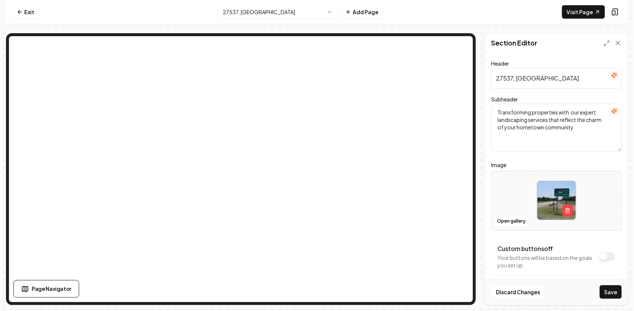
click at [497, 119] on textarea "Transforming properties with our expert landscaping services that reflect the c…" at bounding box center [556, 128] width 131 height 48
click at [577, 131] on textarea "Transforming properties with our expert services that reflect the charm of your…" at bounding box center [556, 128] width 131 height 48
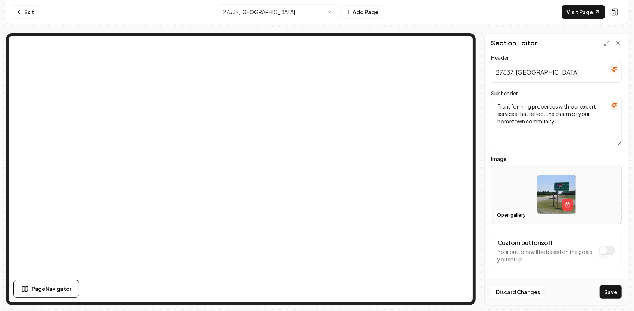
scroll to position [9, 0]
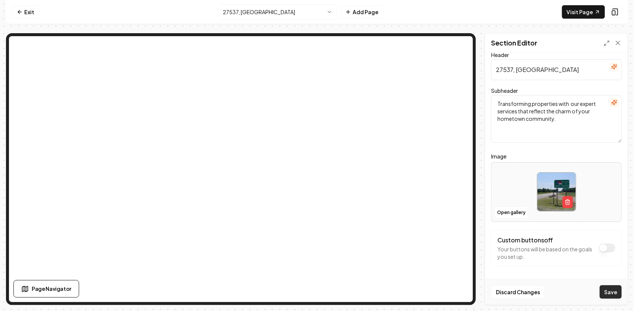
click at [609, 293] on button "Save" at bounding box center [611, 292] width 22 height 13
type textarea "Transforming properties with our expert services that reflect the charm of your…"
click at [606, 294] on button "Save" at bounding box center [611, 292] width 22 height 13
click at [328, 7] on html "Computer Required This feature is only available on a computer. Please switch t…" at bounding box center [317, 155] width 634 height 311
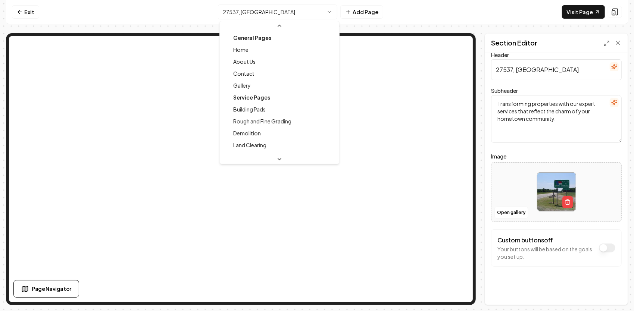
scroll to position [56, 0]
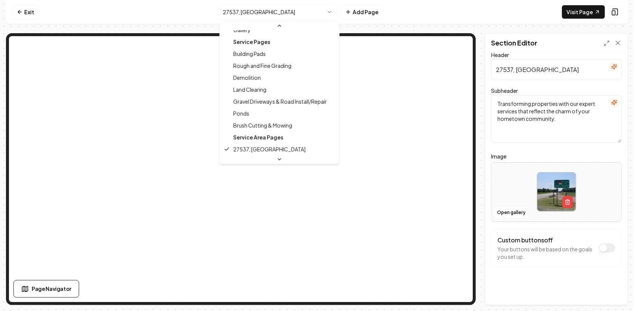
click at [266, 137] on div "Service Area Pages" at bounding box center [279, 137] width 116 height 12
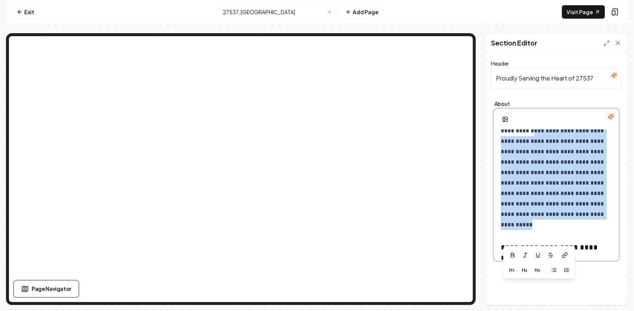
scroll to position [488, 0]
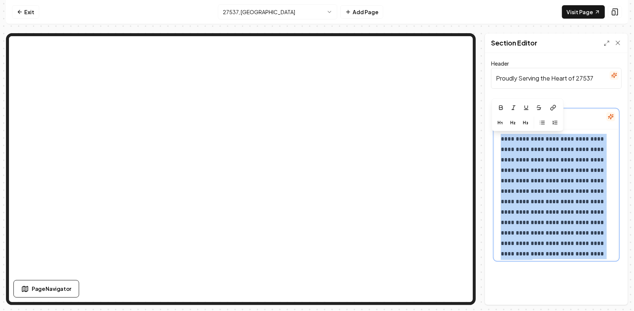
drag, startPoint x: 566, startPoint y: 196, endPoint x: 501, endPoint y: 139, distance: 86.8
click at [501, 139] on p "**********" at bounding box center [554, 202] width 106 height 136
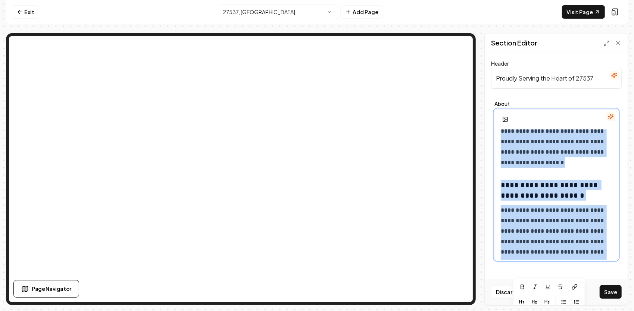
scroll to position [42, 0]
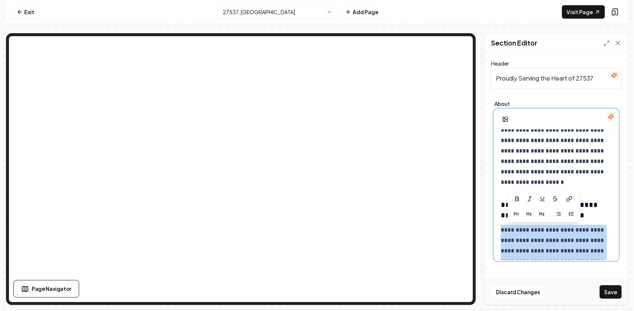
drag, startPoint x: 598, startPoint y: 161, endPoint x: 501, endPoint y: 231, distance: 119.3
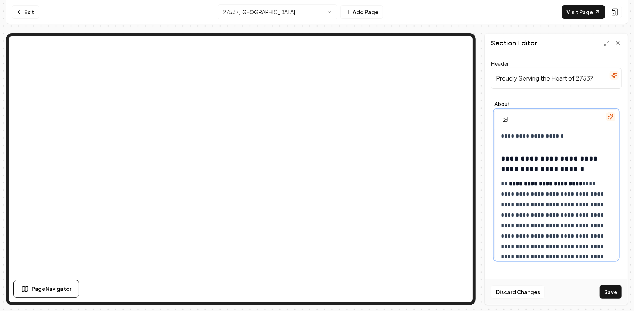
scroll to position [104, 0]
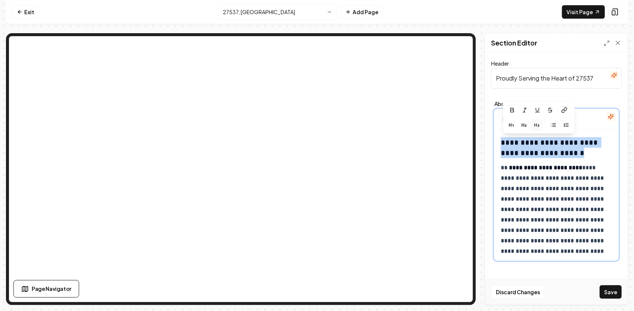
drag, startPoint x: 585, startPoint y: 150, endPoint x: 496, endPoint y: 146, distance: 89.7
click at [579, 154] on h3 "**********" at bounding box center [554, 147] width 106 height 21
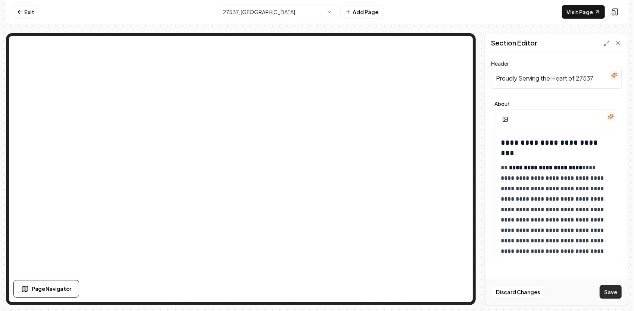
click at [613, 291] on button "Save" at bounding box center [611, 292] width 22 height 13
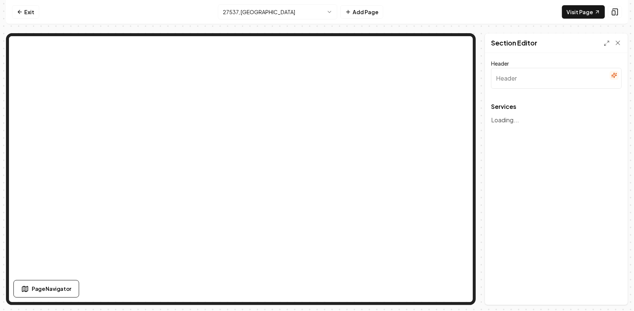
type input "Top-notch Landscaping Services in 27537, [GEOGRAPHIC_DATA]"
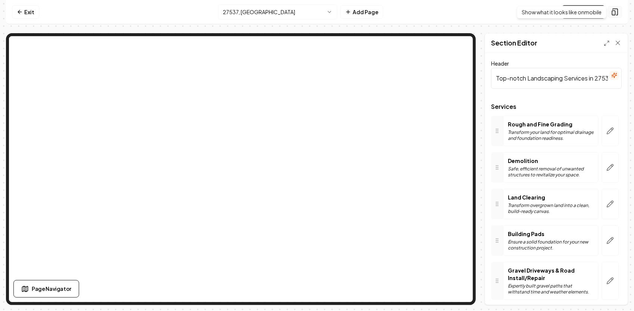
click at [617, 13] on icon at bounding box center [615, 11] width 7 height 7
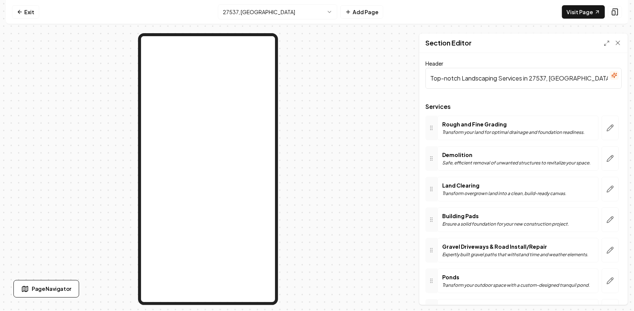
click at [330, 7] on html "Computer Required This feature is only available on a computer. Please switch t…" at bounding box center [317, 155] width 634 height 311
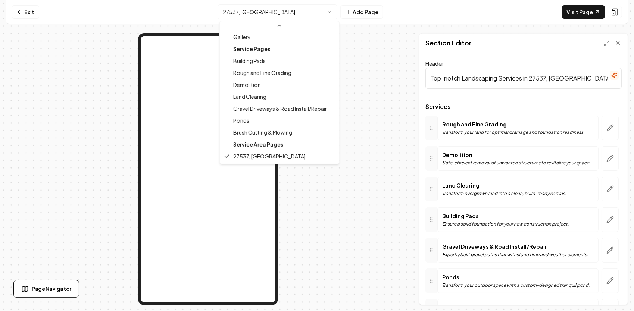
scroll to position [48, 0]
click at [357, 60] on html "Computer Required This feature is only available on a computer. Please switch t…" at bounding box center [317, 155] width 634 height 311
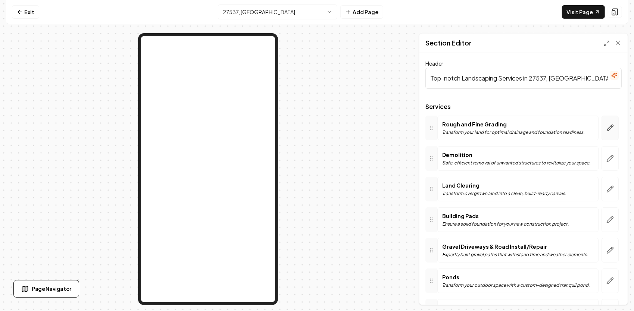
click at [607, 124] on icon "button" at bounding box center [610, 127] width 7 height 7
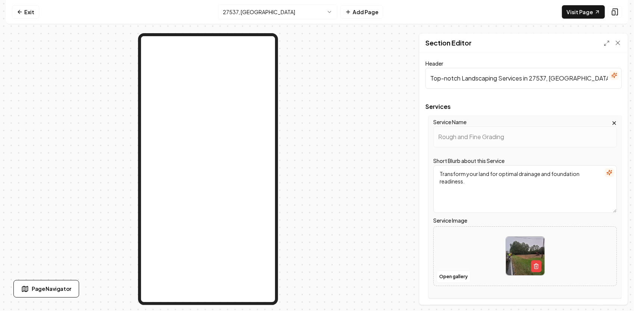
click at [332, 13] on html "Computer Required This feature is only available on a computer. Please switch t…" at bounding box center [317, 155] width 634 height 311
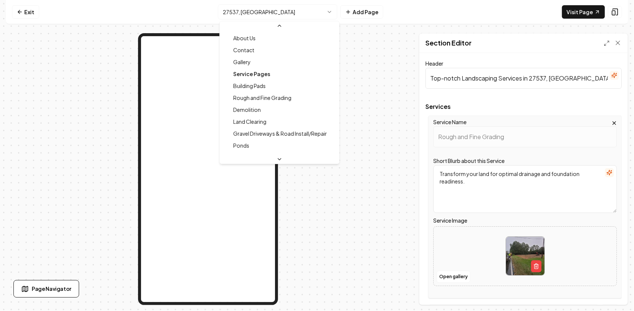
scroll to position [0, 0]
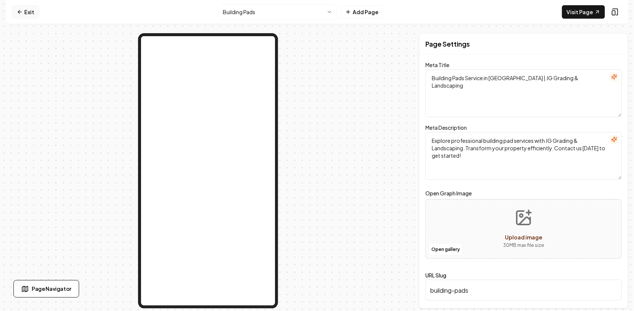
click at [27, 12] on link "Exit" at bounding box center [25, 11] width 27 height 13
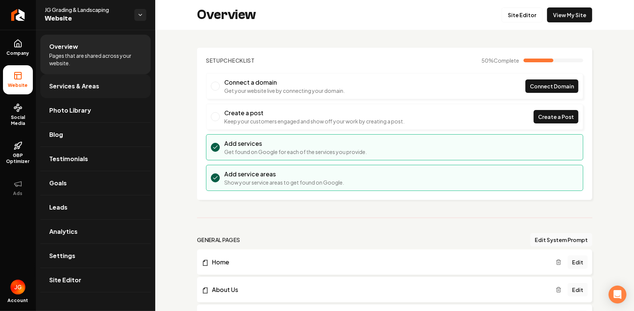
click at [64, 89] on span "Services & Areas" at bounding box center [74, 86] width 50 height 9
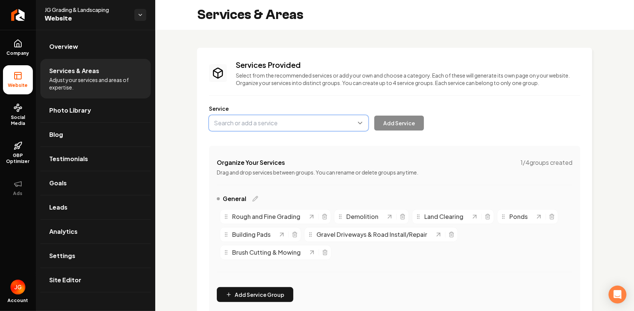
click at [348, 121] on button "Main content area" at bounding box center [288, 123] width 159 height 16
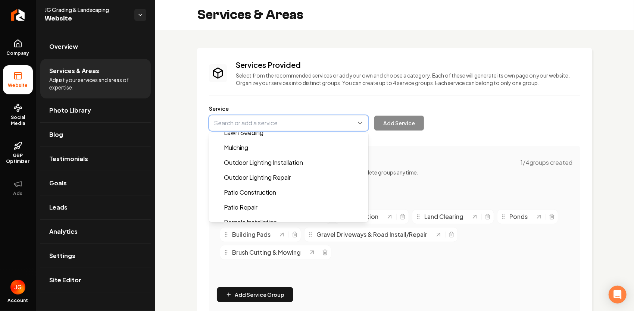
scroll to position [448, 0]
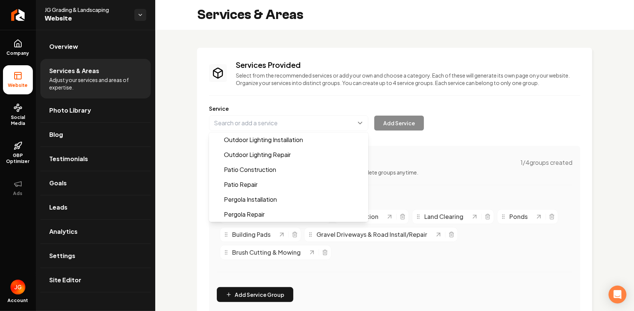
click at [460, 121] on div "Service Deck Installation Deck Repair Drainage Solutions Driveway Construction …" at bounding box center [394, 118] width 371 height 26
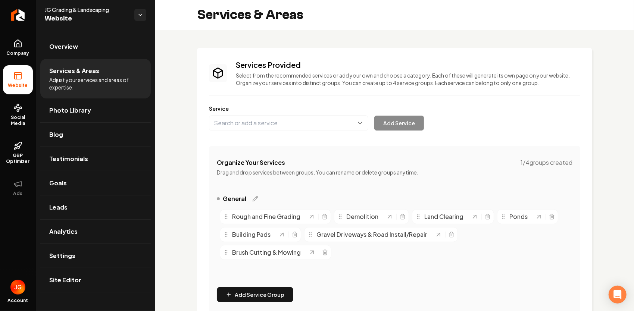
scroll to position [37, 0]
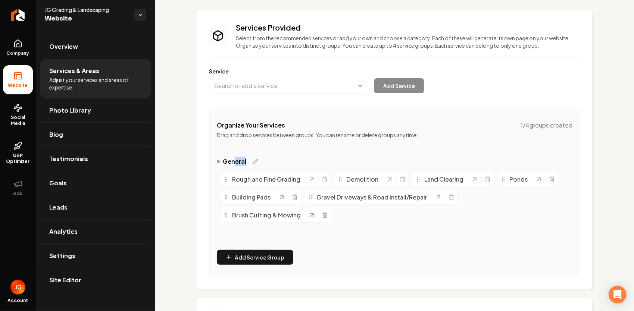
drag, startPoint x: 247, startPoint y: 161, endPoint x: 234, endPoint y: 163, distance: 12.8
click at [234, 163] on div "General" at bounding box center [237, 161] width 41 height 9
drag, startPoint x: 234, startPoint y: 163, endPoint x: 255, endPoint y: 160, distance: 21.1
click at [255, 160] on icon "Main content area" at bounding box center [255, 162] width 6 height 6
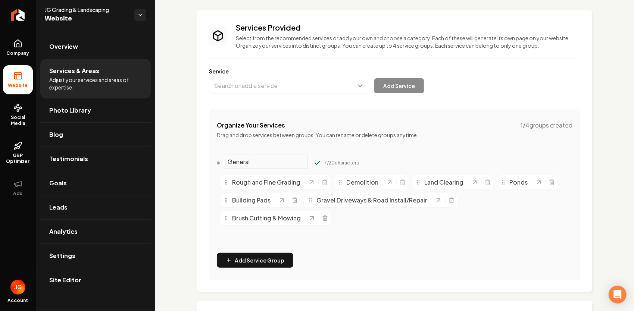
drag, startPoint x: 281, startPoint y: 164, endPoint x: 212, endPoint y: 165, distance: 69.1
click at [213, 164] on div "Organize Your Services 1 / 4 groups created Drag and drop services between grou…" at bounding box center [394, 195] width 371 height 172
type input "Excavation"
click at [270, 261] on button "Add Service Group" at bounding box center [255, 260] width 77 height 15
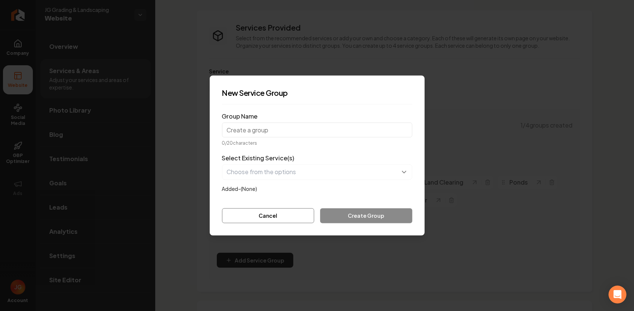
click at [259, 132] on input "Group Name" at bounding box center [317, 130] width 190 height 15
click at [309, 174] on button "button" at bounding box center [317, 173] width 190 height 16
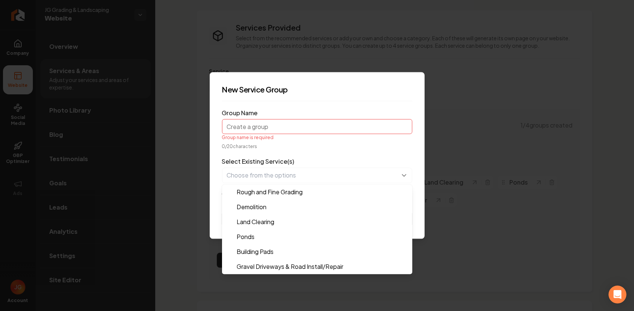
click at [260, 122] on form "Group Name Group name is required 0 / 20 characters Select Existing Service(s) …" at bounding box center [317, 167] width 190 height 119
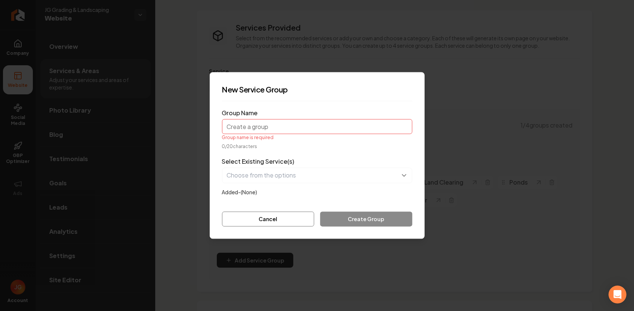
click at [264, 129] on input "Group Name" at bounding box center [317, 126] width 190 height 15
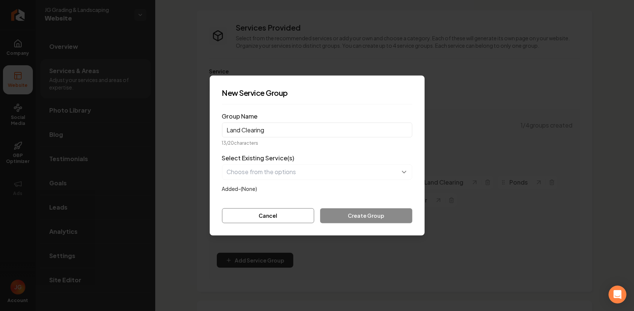
type input "Land Clearing"
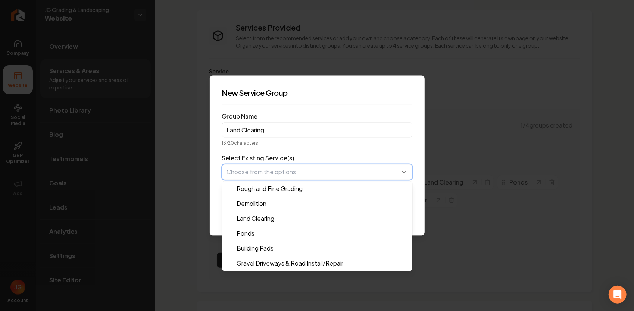
click at [306, 178] on button "button" at bounding box center [317, 173] width 190 height 16
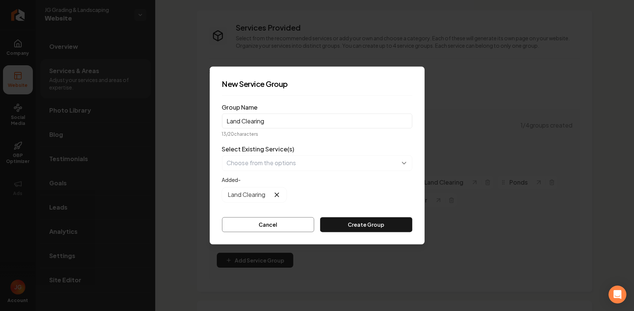
click at [365, 226] on button "Create Group" at bounding box center [366, 225] width 92 height 15
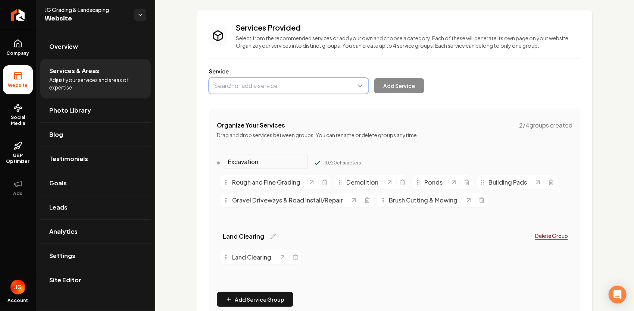
click at [245, 87] on button "Main content area" at bounding box center [288, 86] width 159 height 16
type input "Pond Vegatation"
drag, startPoint x: 247, startPoint y: 90, endPoint x: 246, endPoint y: 83, distance: 6.4
click at [246, 83] on button "Main content area" at bounding box center [288, 86] width 159 height 16
click at [248, 85] on button "Main content area" at bounding box center [288, 86] width 159 height 16
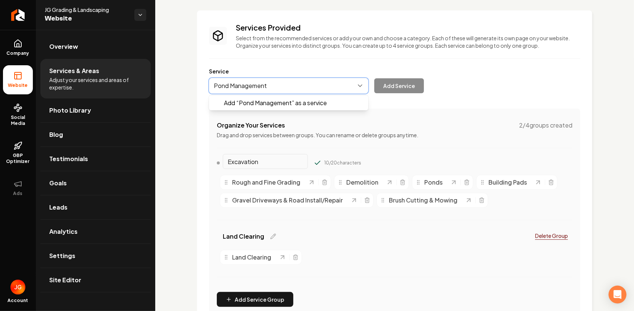
type input "Pond Management"
click at [407, 82] on div "Add “ Pond Management ” as a service Add Service" at bounding box center [316, 86] width 215 height 16
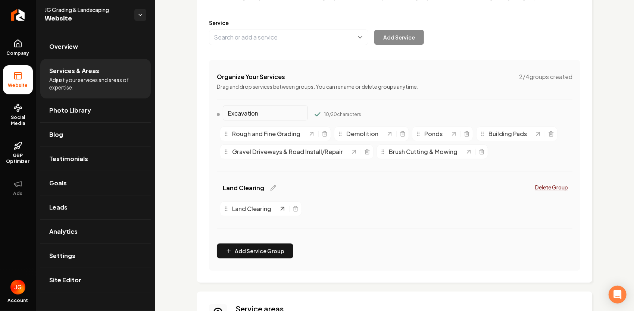
scroll to position [75, 0]
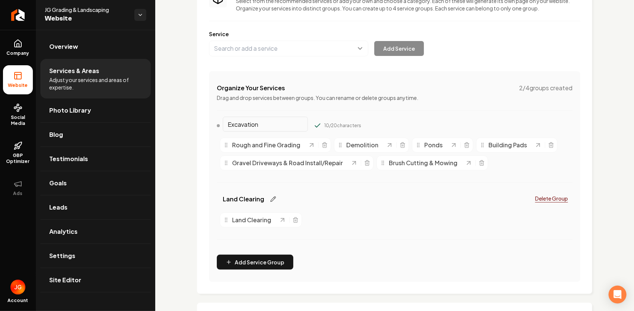
click at [270, 196] on icon "Main content area" at bounding box center [273, 199] width 6 height 6
click at [267, 259] on button "Add Service Group" at bounding box center [255, 262] width 77 height 15
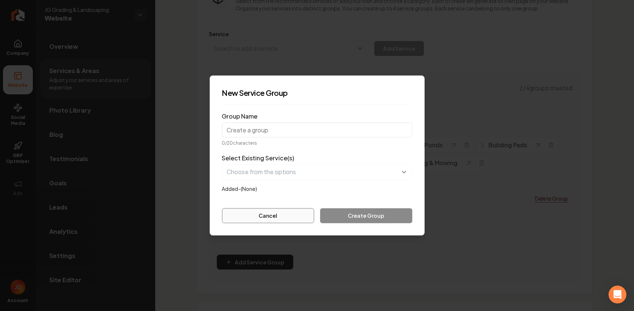
click at [302, 217] on button "Cancel" at bounding box center [268, 216] width 93 height 15
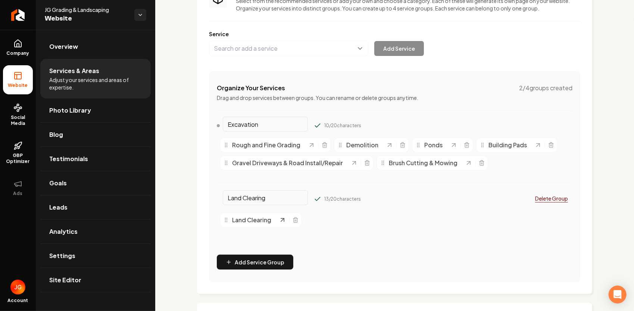
click at [283, 219] on icon "Main content area" at bounding box center [282, 220] width 3 height 3
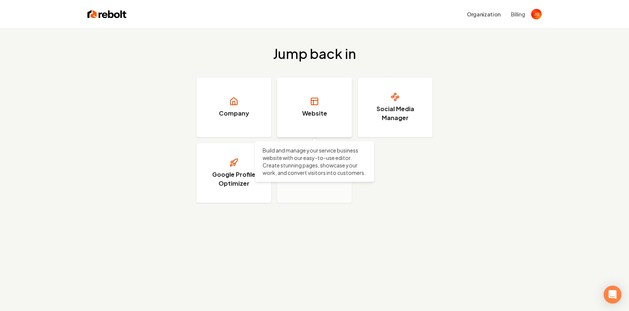
click at [309, 107] on link "Website" at bounding box center [314, 108] width 75 height 60
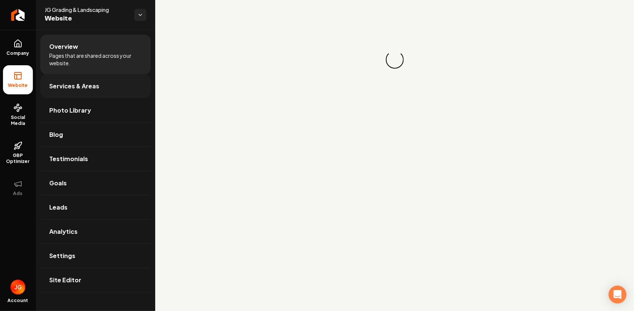
click at [83, 86] on span "Services & Areas" at bounding box center [74, 86] width 50 height 9
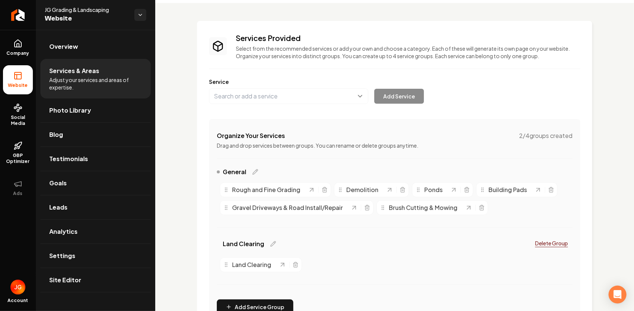
scroll to position [37, 0]
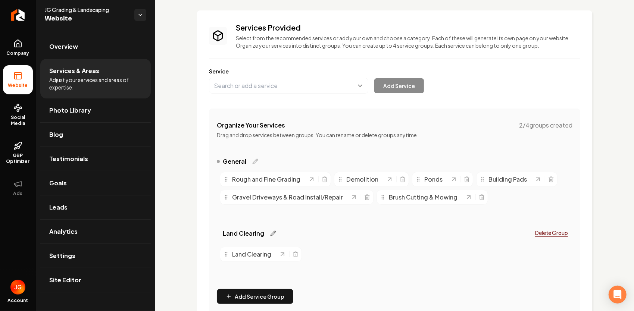
click at [271, 233] on icon "Main content area" at bounding box center [273, 234] width 6 height 6
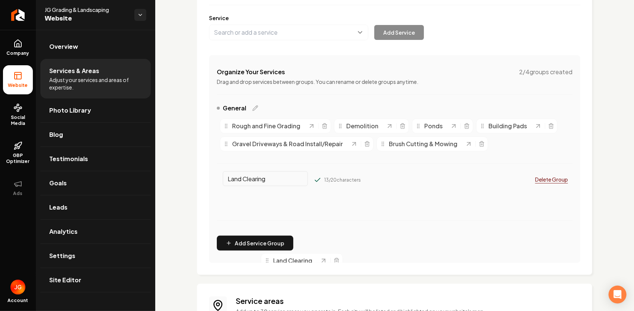
scroll to position [102, 0]
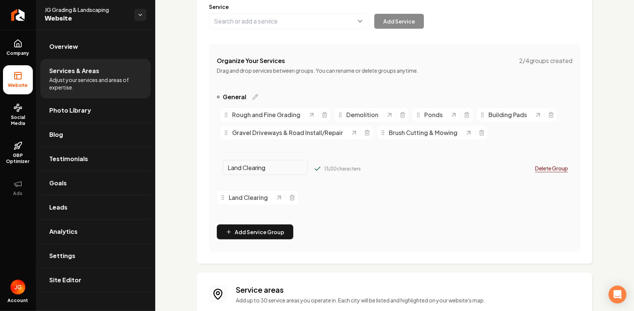
drag, startPoint x: 264, startPoint y: 255, endPoint x: 267, endPoint y: 198, distance: 57.2
click at [260, 199] on span "Land Clearing" at bounding box center [248, 197] width 39 height 9
drag, startPoint x: 357, startPoint y: 116, endPoint x: 359, endPoint y: 109, distance: 7.7
click at [359, 109] on span "Demolition" at bounding box center [364, 107] width 32 height 9
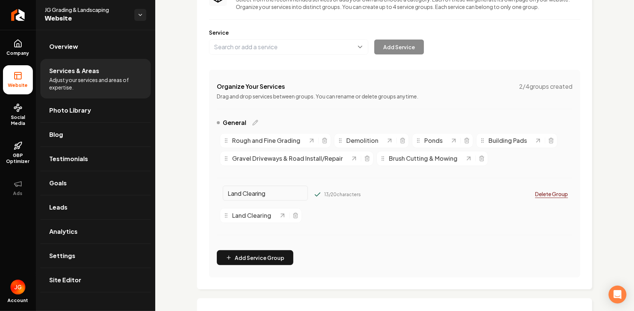
scroll to position [65, 0]
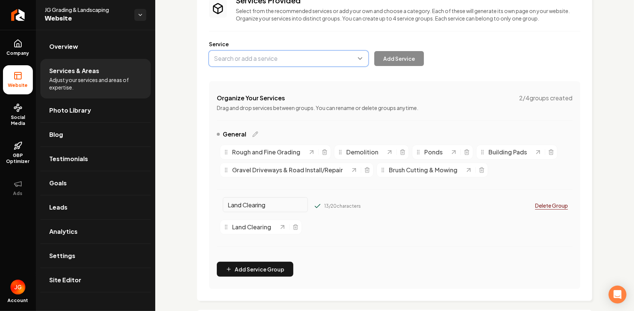
click at [343, 59] on button "Main content area" at bounding box center [288, 59] width 159 height 16
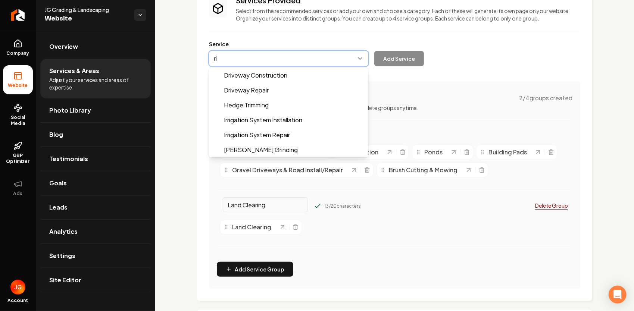
type input "r"
type input "R"
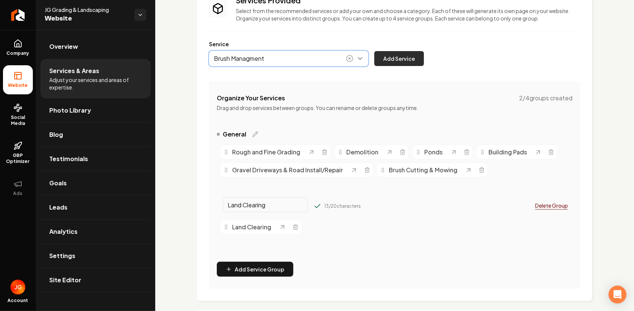
type input "Brush Managment"
click at [391, 55] on button "Add Service" at bounding box center [399, 58] width 50 height 15
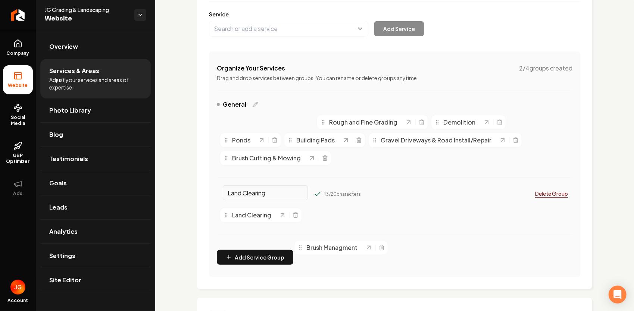
scroll to position [95, 0]
drag, startPoint x: 277, startPoint y: 153, endPoint x: 373, endPoint y: 215, distance: 114.4
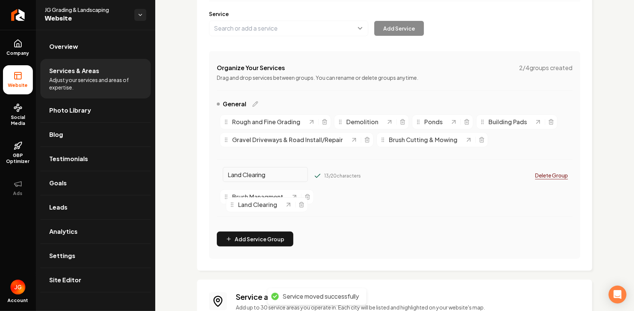
drag, startPoint x: 343, startPoint y: 200, endPoint x: 256, endPoint y: 205, distance: 86.8
click at [256, 205] on span "Land Clearing" at bounding box center [257, 204] width 39 height 9
click at [343, 196] on span "Land Clearing" at bounding box center [346, 199] width 39 height 9
drag, startPoint x: 344, startPoint y: 196, endPoint x: 248, endPoint y: 198, distance: 95.6
click at [248, 198] on span "Land Clearing" at bounding box center [253, 199] width 39 height 9
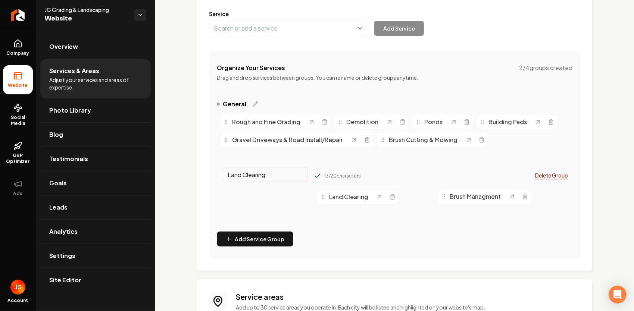
drag, startPoint x: 249, startPoint y: 198, endPoint x: 467, endPoint y: 198, distance: 217.7
click at [467, 198] on span "Brush Managment" at bounding box center [475, 196] width 51 height 9
click at [273, 34] on button "Main content area" at bounding box center [288, 29] width 159 height 16
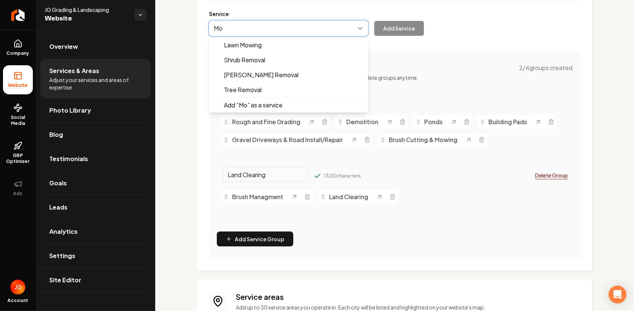
type input "M"
type input "B"
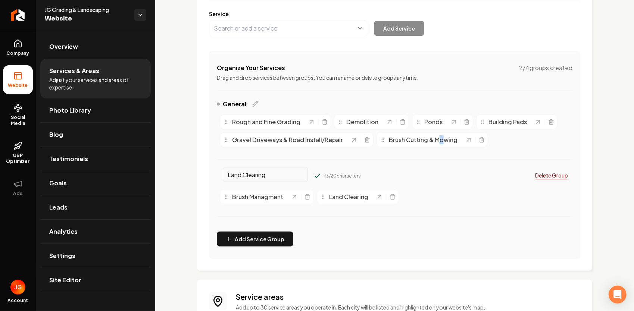
drag, startPoint x: 440, startPoint y: 138, endPoint x: 436, endPoint y: 137, distance: 4.1
click at [436, 137] on div "Services Provided Select from the recommended services or add your own and choo…" at bounding box center [394, 112] width 371 height 294
drag, startPoint x: 436, startPoint y: 137, endPoint x: 433, endPoint y: 142, distance: 4.7
click at [433, 141] on span "Brush Cutting & Mowing" at bounding box center [423, 140] width 69 height 9
click at [309, 199] on icon "Main content area" at bounding box center [307, 198] width 3 height 4
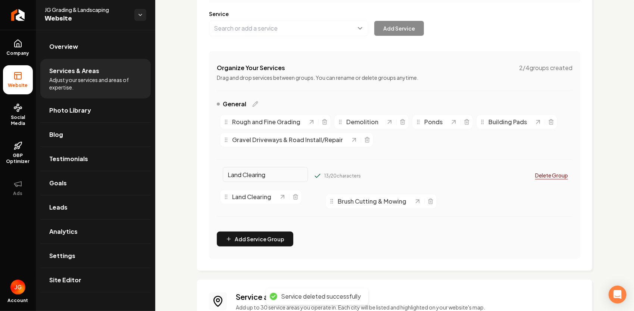
drag, startPoint x: 421, startPoint y: 140, endPoint x: 370, endPoint y: 202, distance: 80.0
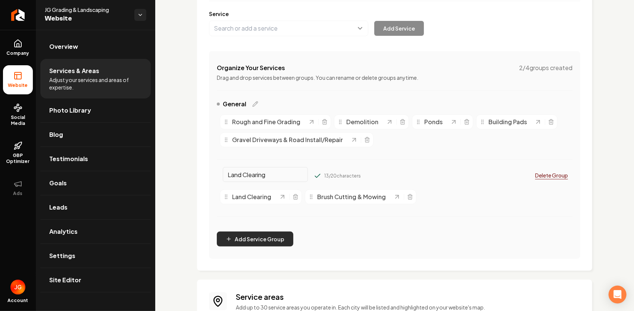
click at [270, 239] on button "Add Service Group" at bounding box center [255, 239] width 77 height 15
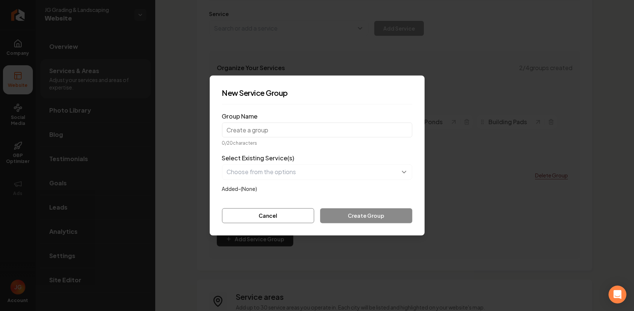
click at [269, 132] on input "Group Name" at bounding box center [317, 130] width 190 height 15
type input "Excavation"
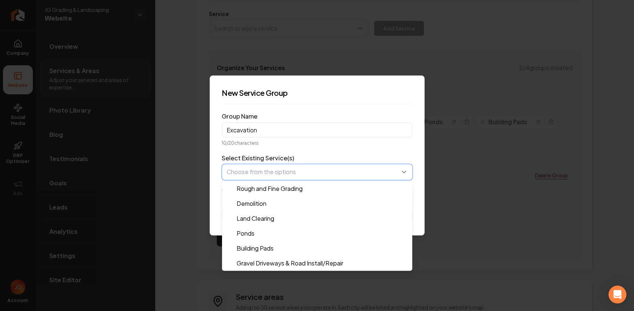
click at [362, 172] on button "button" at bounding box center [317, 173] width 190 height 16
click at [338, 147] on form "Group Name Excavation 10 / 20 characters Select Existing Service(s) Rough and F…" at bounding box center [317, 167] width 190 height 113
drag, startPoint x: 279, startPoint y: 172, endPoint x: 283, endPoint y: 172, distance: 3.8
click at [279, 172] on button "button" at bounding box center [317, 173] width 190 height 16
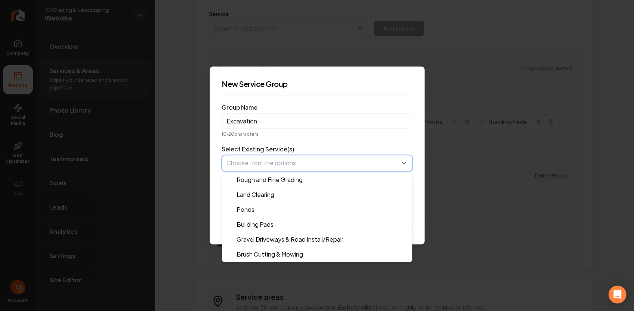
click at [306, 162] on button "button" at bounding box center [317, 164] width 190 height 16
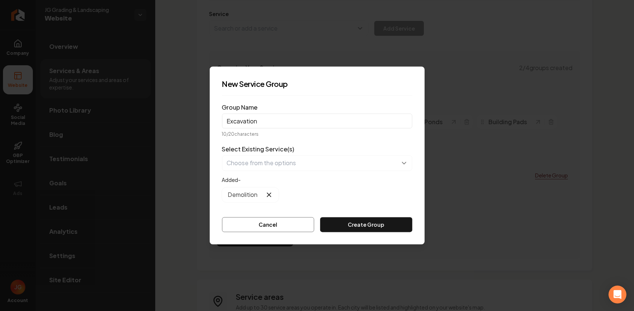
click at [348, 130] on form "Group Name Excavation 10 / 20 characters Select Existing Service(s) Added- Demo…" at bounding box center [317, 167] width 190 height 131
click at [268, 121] on input "Excavation" at bounding box center [317, 121] width 190 height 15
click at [227, 122] on input "Excavation" at bounding box center [317, 121] width 190 height 15
type input "General Excavation"
click at [352, 223] on button "Create Group" at bounding box center [366, 225] width 92 height 15
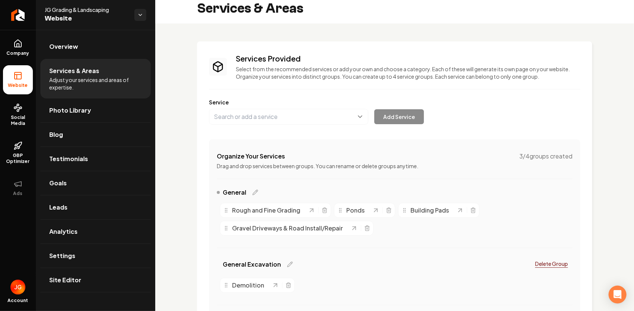
scroll to position [0, 0]
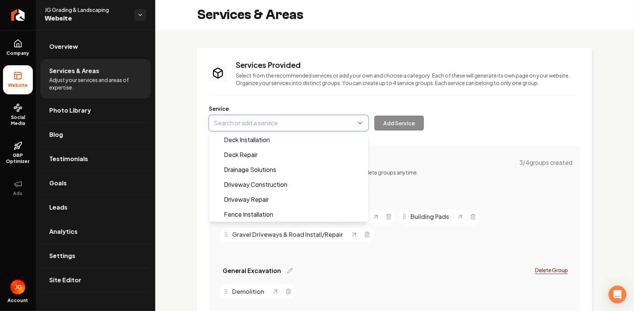
click at [242, 123] on button "Main content area" at bounding box center [288, 123] width 159 height 16
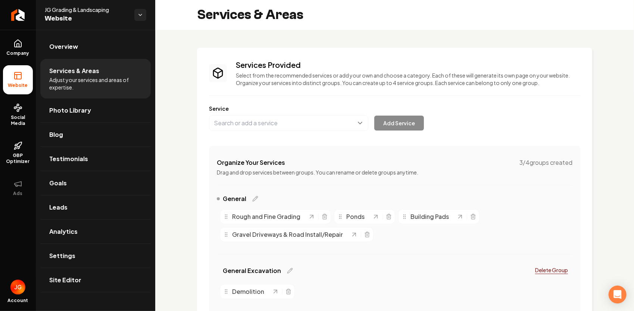
click at [450, 161] on div "Services Provided Select from the recommended services or add your own and choo…" at bounding box center [394, 235] width 371 height 351
click at [253, 124] on button "Main content area" at bounding box center [288, 123] width 159 height 16
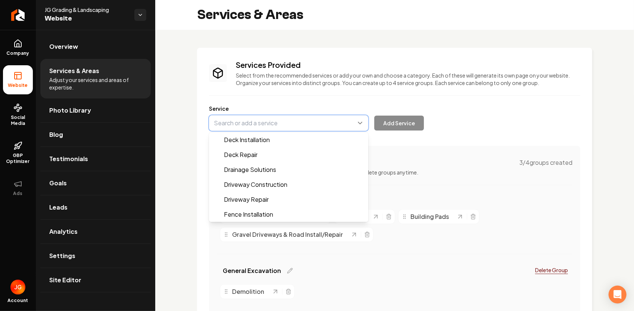
click at [251, 127] on button "Main content area" at bounding box center [288, 123] width 159 height 16
click at [272, 122] on button "Main content area" at bounding box center [288, 123] width 159 height 16
type input "G"
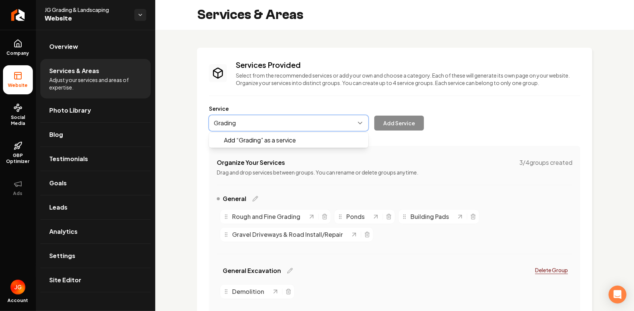
type input "Grading"
click at [385, 262] on div "Services Provided Select from the recommended services or add your own and choo…" at bounding box center [394, 235] width 371 height 351
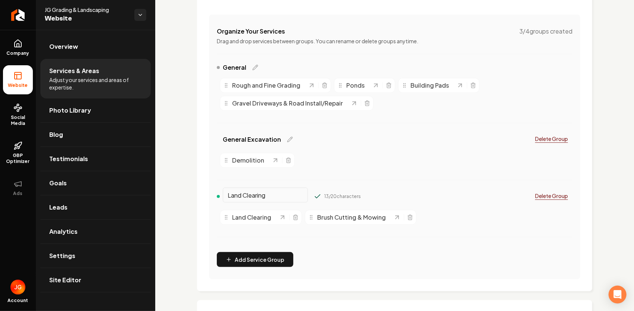
scroll to position [149, 0]
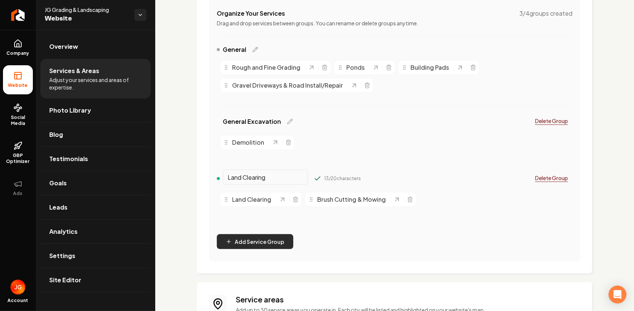
click at [270, 248] on button "Add Service Group" at bounding box center [255, 241] width 77 height 15
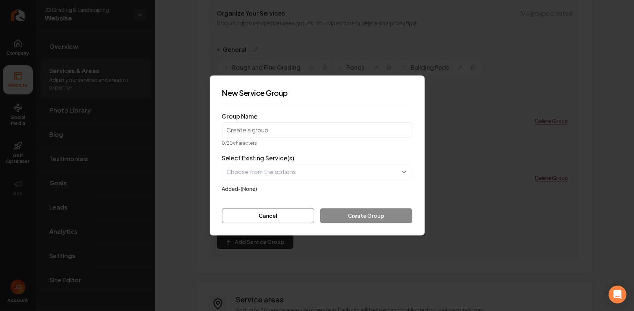
click at [272, 130] on input "Group Name" at bounding box center [317, 130] width 190 height 15
type input "Grading"
click at [347, 217] on div "Cancel Create Group" at bounding box center [317, 216] width 190 height 15
click at [254, 177] on button "button" at bounding box center [317, 173] width 190 height 16
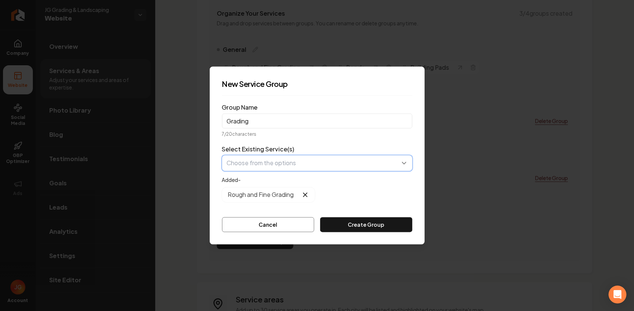
click at [351, 162] on button "button" at bounding box center [317, 164] width 190 height 16
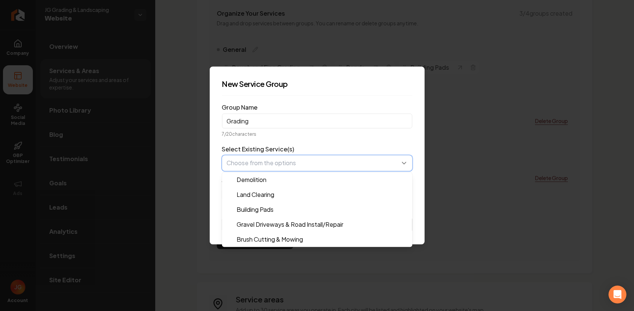
click at [380, 165] on button "button" at bounding box center [317, 164] width 190 height 16
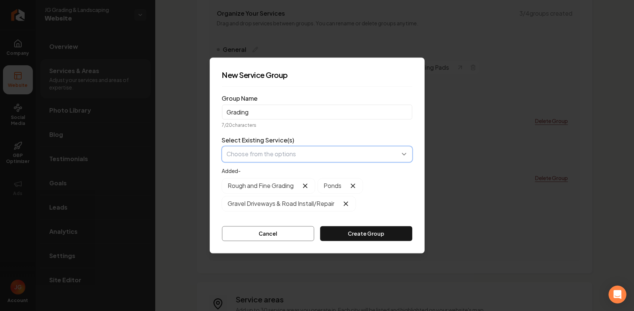
click at [334, 159] on button "button" at bounding box center [317, 155] width 190 height 16
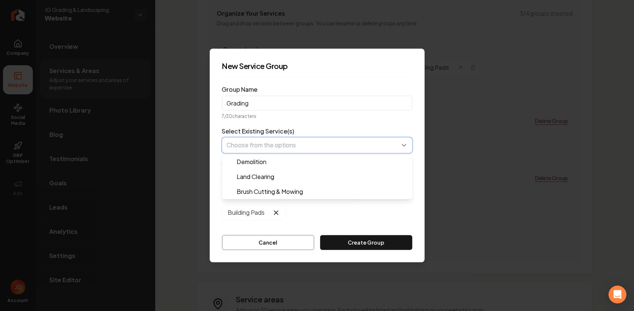
click at [323, 146] on button "button" at bounding box center [317, 146] width 190 height 16
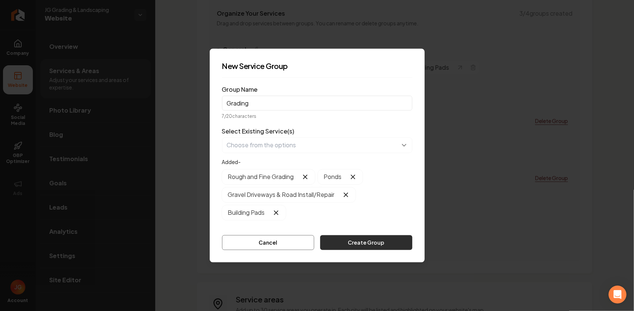
click at [340, 243] on form "Group Name Grading 7 / 20 characters Select Existing Service(s) Added- Rough an…" at bounding box center [317, 167] width 190 height 167
click at [367, 240] on button "Create Group" at bounding box center [366, 243] width 92 height 15
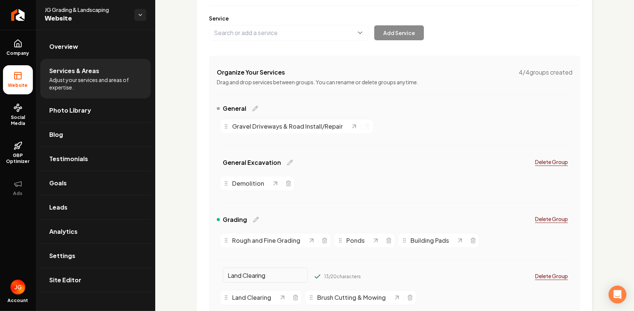
scroll to position [75, 0]
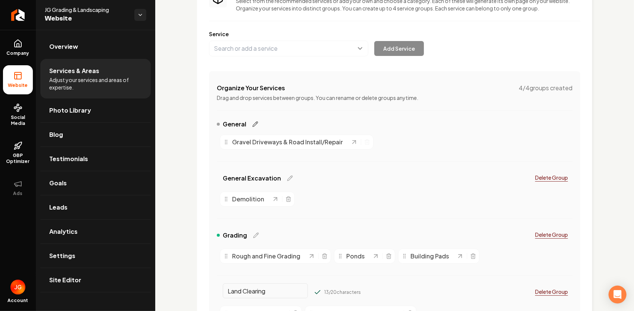
click at [254, 126] on icon "Main content area" at bounding box center [255, 124] width 6 height 6
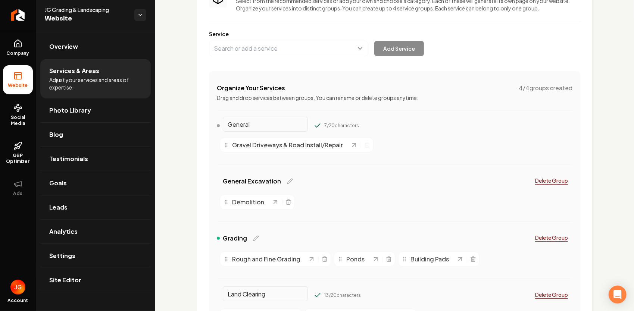
drag, startPoint x: 264, startPoint y: 121, endPoint x: 210, endPoint y: 125, distance: 54.3
click at [210, 124] on div "Organize Your Services 4 / 4 groups created Drag and drop services between grou…" at bounding box center [394, 224] width 371 height 307
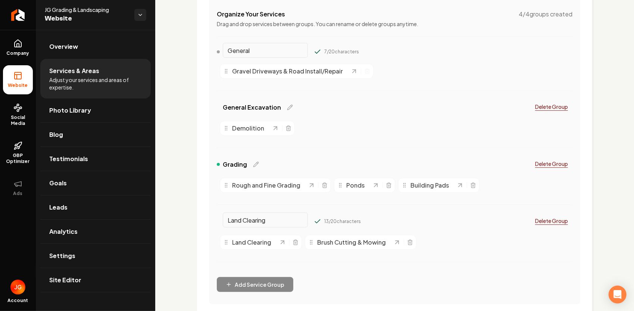
scroll to position [149, 0]
click at [271, 220] on input "Land Clearing" at bounding box center [265, 219] width 85 height 15
click at [276, 281] on div "Organize Your Services 4 / 4 groups created Drag and drop services between grou…" at bounding box center [394, 150] width 371 height 307
drag, startPoint x: 256, startPoint y: 52, endPoint x: 188, endPoint y: 57, distance: 68.2
click at [190, 55] on div "Services Provided Select from the recommended services or add your own and choo…" at bounding box center [394, 168] width 479 height 575
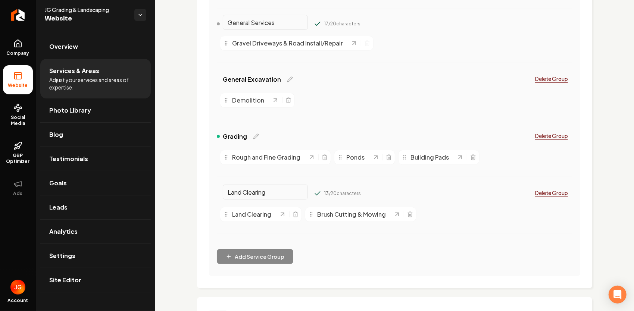
scroll to position [187, 0]
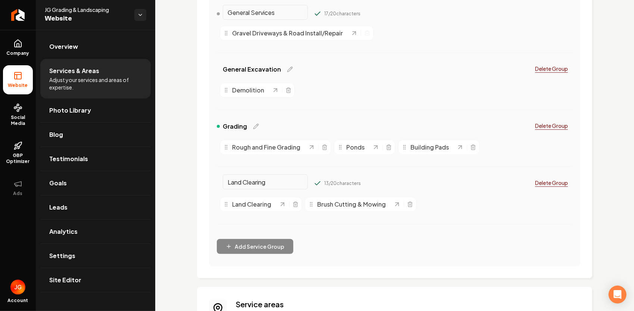
type input "General Services"
click at [409, 225] on div "Land Clearing 13 / 20 characters Delete Group Land Clearing Brush Cutting & Mow…" at bounding box center [395, 204] width 356 height 57
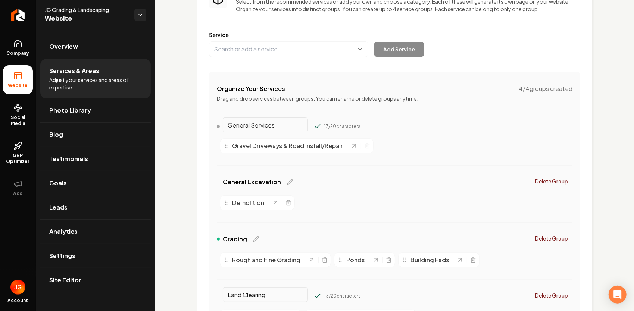
scroll to position [37, 0]
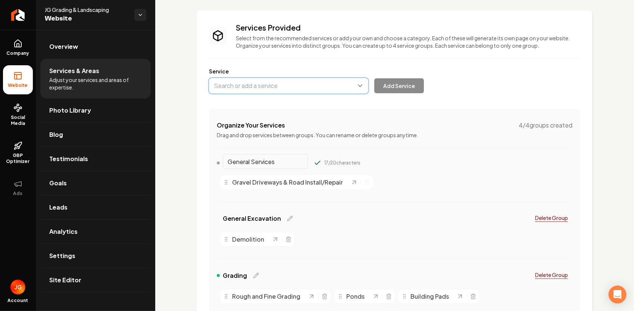
click at [277, 88] on button "Main content area" at bounding box center [288, 86] width 159 height 16
type input "Fill Dirt"
click at [418, 87] on div "Add Service" at bounding box center [316, 86] width 215 height 16
click at [311, 88] on button "Main content area" at bounding box center [288, 86] width 159 height 16
type input "Fill Dirt"
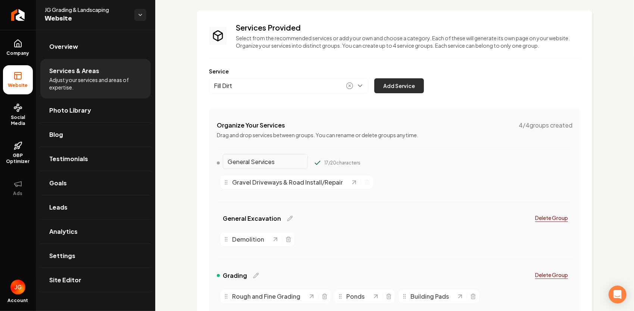
click at [387, 85] on button "Add Service" at bounding box center [399, 85] width 50 height 15
click at [244, 89] on button "Main content area" at bounding box center [288, 86] width 159 height 16
type input "Topsoil"
click at [398, 88] on button "Add Service" at bounding box center [399, 85] width 50 height 15
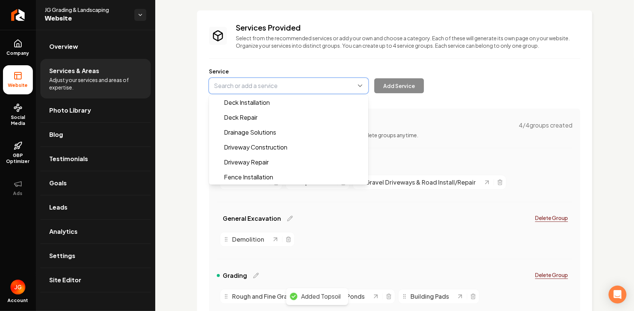
click at [251, 85] on button "Main content area" at bounding box center [288, 86] width 159 height 16
type input "A"
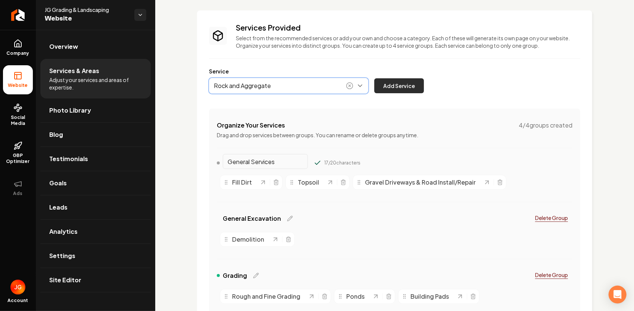
type input "Rock and Aggregate"
click at [398, 87] on button "Add Service" at bounding box center [399, 85] width 50 height 15
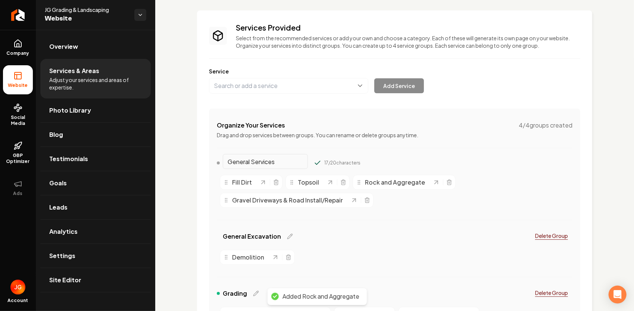
click at [302, 208] on div "Fill Dirt Topsoil Rock and Aggregate Gravel Driveways & Road Install/Repair" at bounding box center [395, 191] width 356 height 39
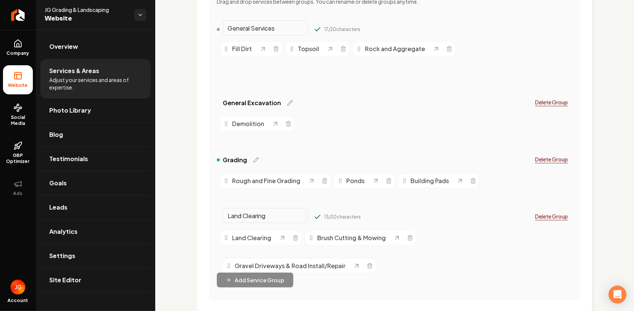
scroll to position [178, 0]
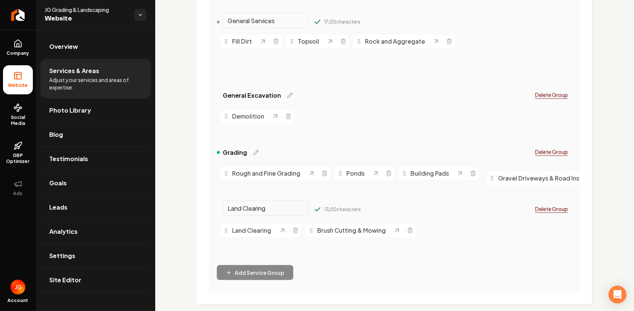
drag, startPoint x: 325, startPoint y: 202, endPoint x: 583, endPoint y: 181, distance: 259.2
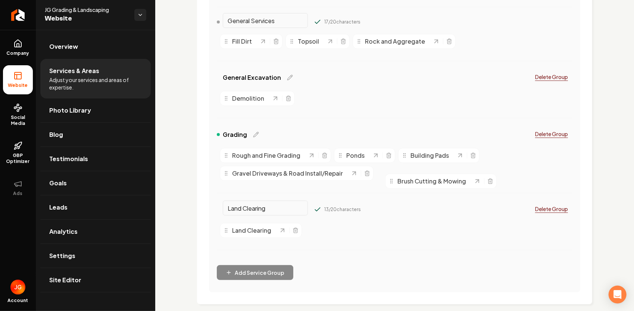
drag, startPoint x: 346, startPoint y: 231, endPoint x: 427, endPoint y: 182, distance: 94.5
drag, startPoint x: 424, startPoint y: 178, endPoint x: 363, endPoint y: 231, distance: 81.0
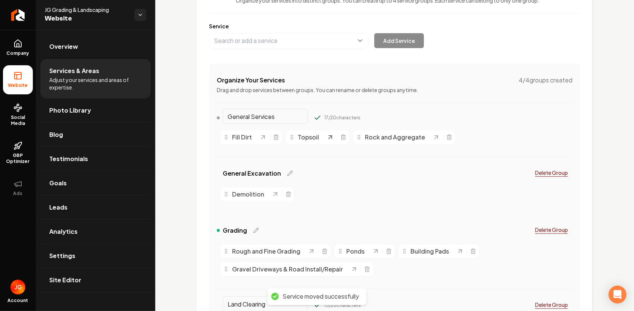
scroll to position [0, 0]
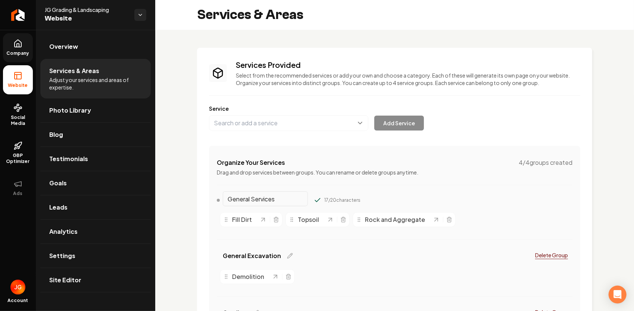
click at [22, 49] on link "Company" at bounding box center [18, 47] width 30 height 29
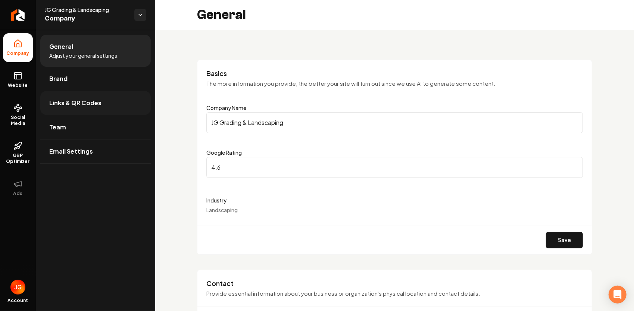
click at [105, 103] on link "Links & QR Codes" at bounding box center [95, 103] width 111 height 24
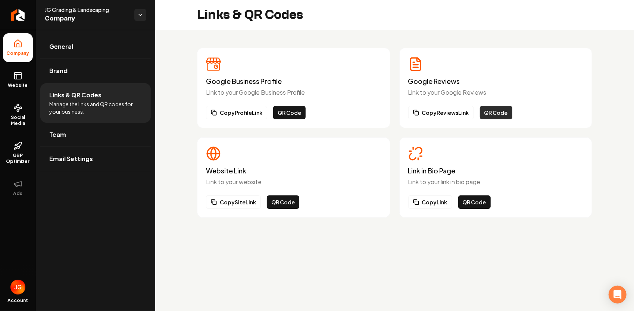
click at [507, 111] on button "QR Code" at bounding box center [496, 112] width 32 height 13
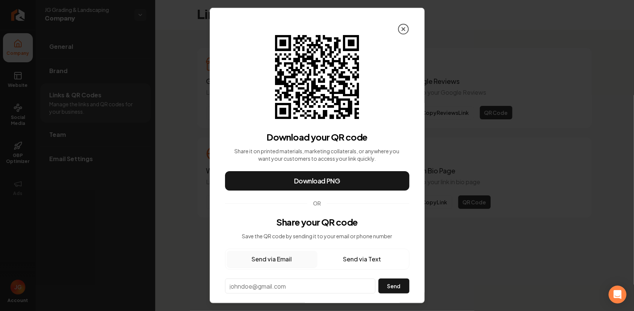
click at [399, 32] on icon at bounding box center [404, 29] width 12 height 12
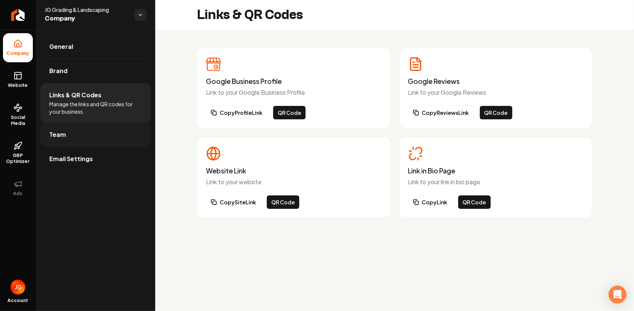
click at [63, 142] on link "Team" at bounding box center [95, 135] width 111 height 24
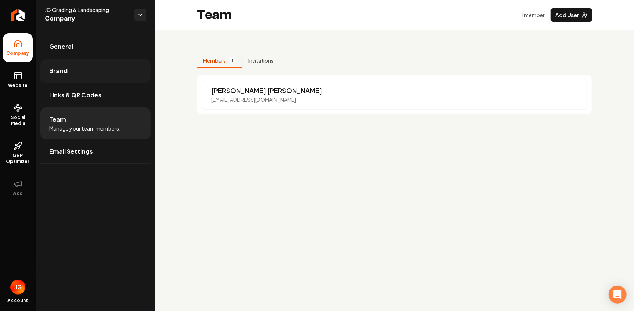
click at [69, 67] on link "Brand" at bounding box center [95, 71] width 111 height 24
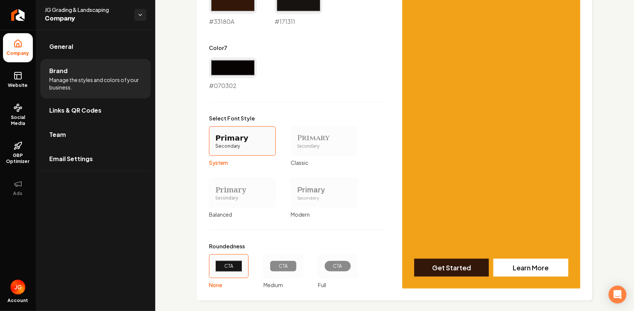
scroll to position [615, 0]
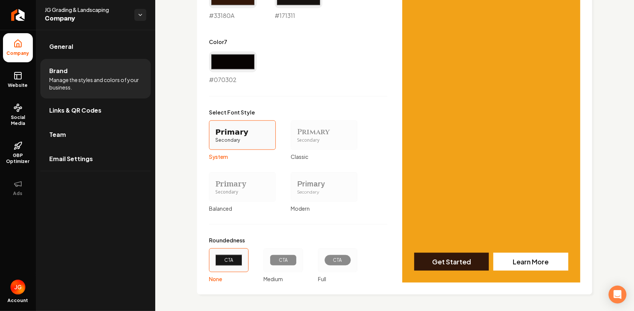
click at [231, 135] on div "Primary" at bounding box center [242, 132] width 54 height 10
click at [215, 135] on button "Primary Secondary System" at bounding box center [212, 135] width 6 height 6
click at [322, 140] on div "Secondary" at bounding box center [324, 140] width 54 height 6
click at [296, 138] on button "Primary Secondary Classic" at bounding box center [293, 135] width 6 height 6
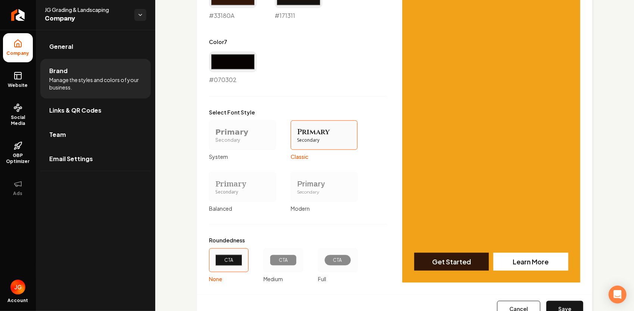
click at [257, 142] on div "Secondary" at bounding box center [242, 140] width 54 height 6
click at [215, 138] on button "Primary Secondary System" at bounding box center [212, 135] width 6 height 6
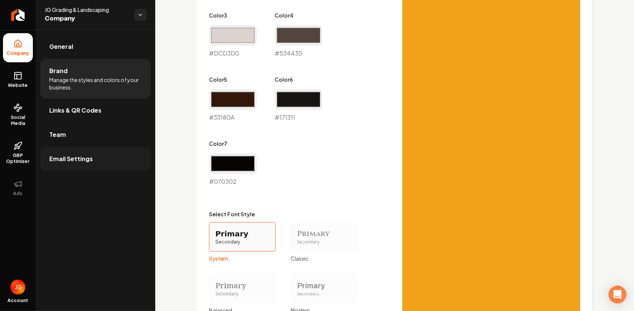
scroll to position [503, 0]
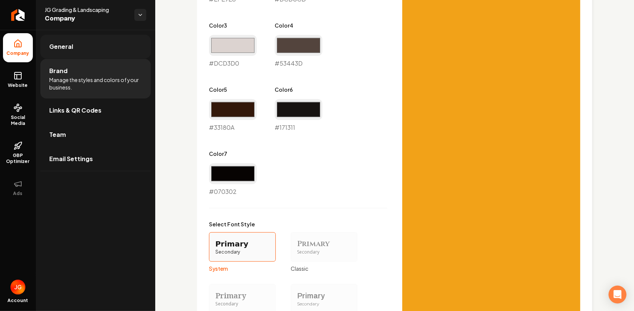
click at [74, 44] on link "General" at bounding box center [95, 47] width 111 height 24
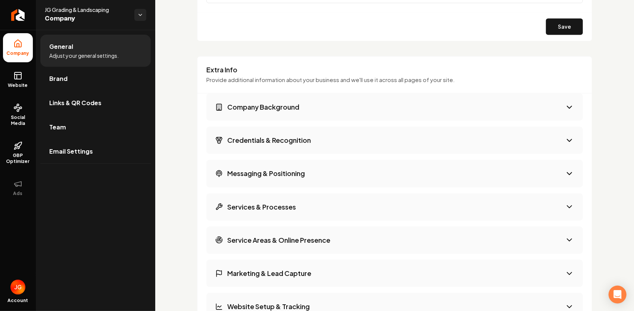
scroll to position [913, 0]
click at [329, 103] on button "Company Background" at bounding box center [394, 107] width 377 height 27
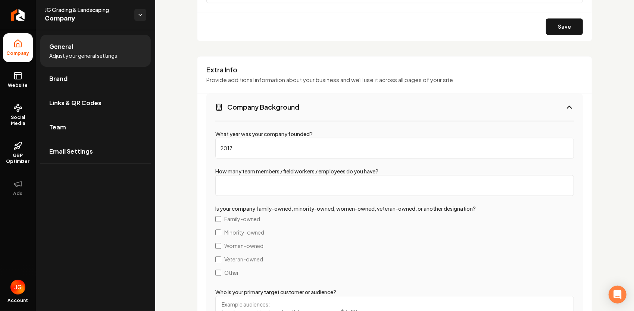
click at [326, 108] on button "Company Background" at bounding box center [394, 107] width 377 height 27
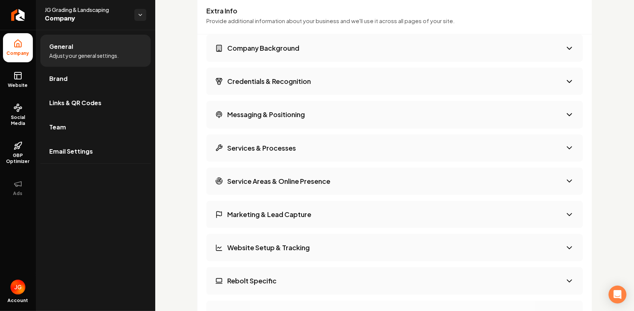
scroll to position [988, 0]
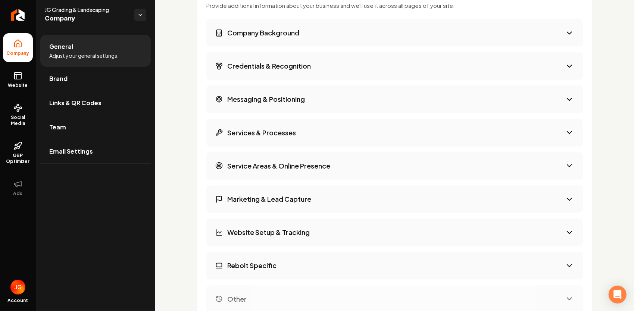
click at [331, 97] on button "Messaging & Positioning" at bounding box center [394, 98] width 377 height 27
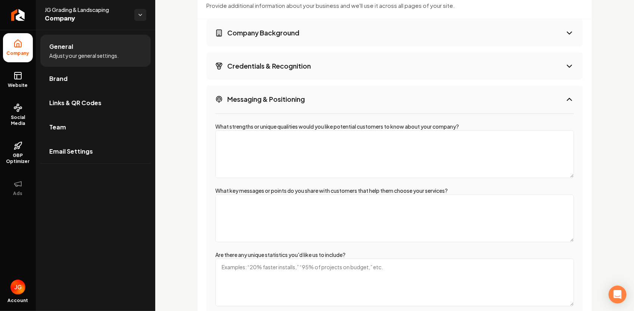
click at [331, 103] on button "Messaging & Positioning" at bounding box center [394, 98] width 377 height 27
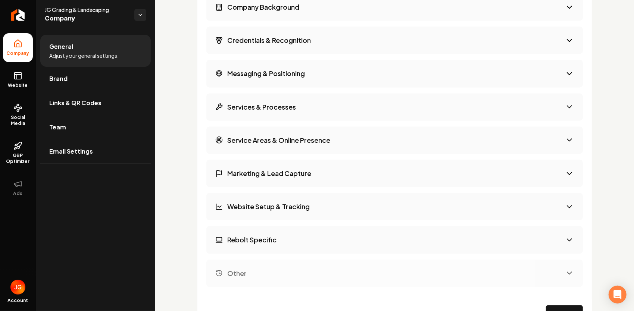
scroll to position [1025, 0]
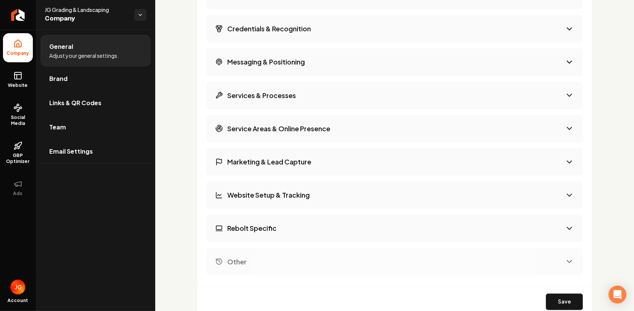
click at [255, 228] on h3 "Rebolt Specific" at bounding box center [251, 228] width 49 height 9
select select "******"
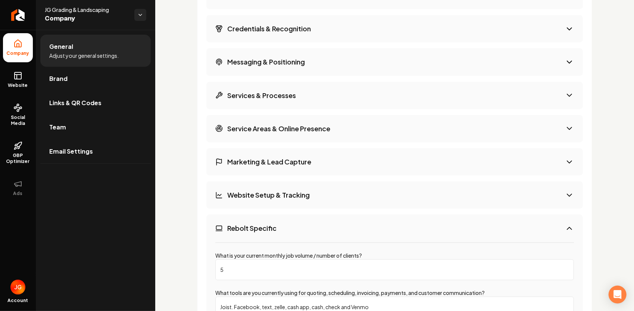
click at [255, 228] on h3 "Rebolt Specific" at bounding box center [251, 228] width 49 height 9
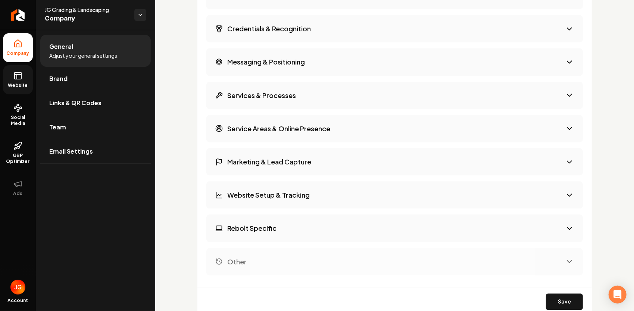
click at [19, 84] on span "Website" at bounding box center [18, 86] width 26 height 6
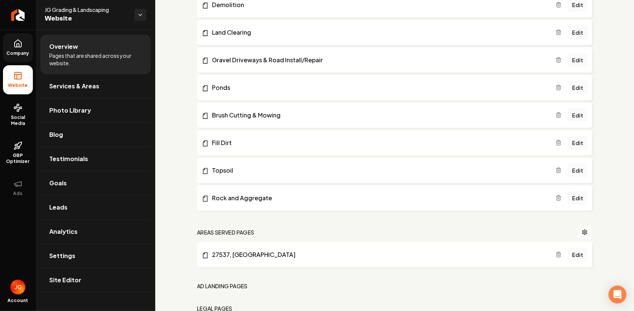
scroll to position [500, 0]
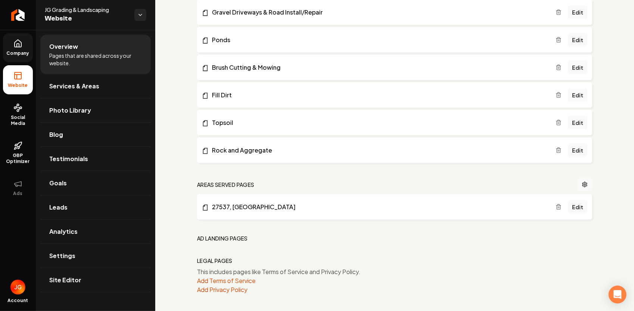
click at [583, 184] on link "Main content area" at bounding box center [585, 184] width 15 height 13
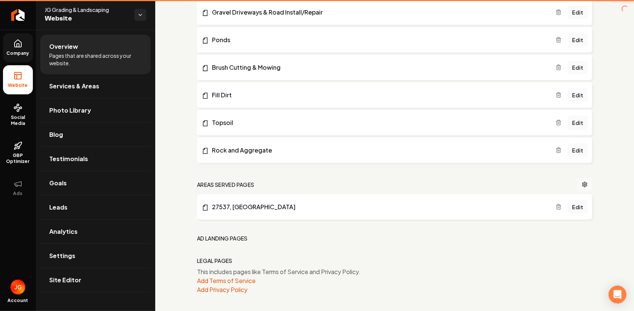
scroll to position [307, 0]
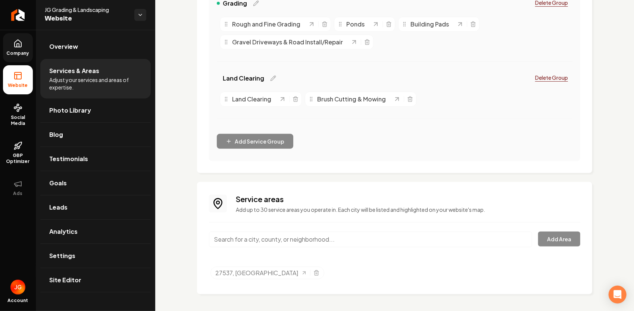
click at [289, 243] on input "Main content area" at bounding box center [370, 240] width 323 height 16
click at [553, 237] on button "Add Area" at bounding box center [559, 239] width 42 height 15
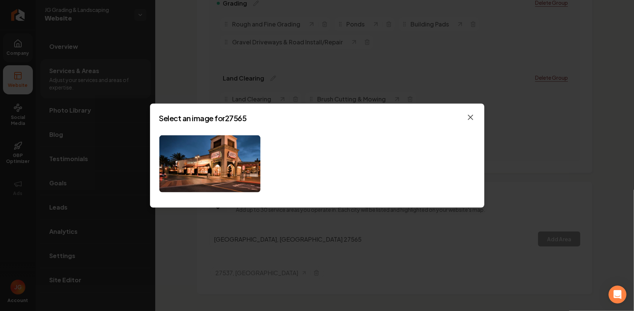
click at [474, 116] on icon "button" at bounding box center [470, 117] width 9 height 9
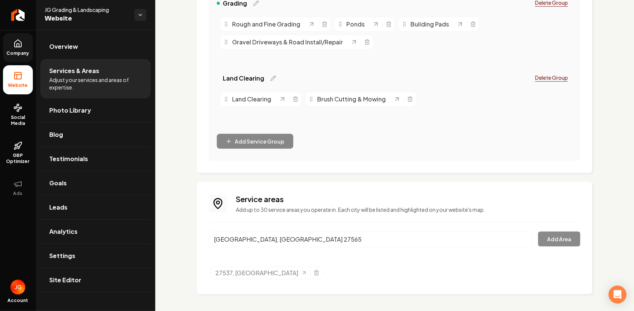
click at [371, 240] on input "Oxford, NC 27565" at bounding box center [370, 240] width 323 height 16
click at [540, 237] on div "Oxford, NC 27565 Add Area" at bounding box center [394, 244] width 371 height 25
click at [565, 236] on div "Oxford, NC 27565 Add Area" at bounding box center [394, 244] width 371 height 25
click at [293, 242] on input "Oxford, NC 27565" at bounding box center [370, 240] width 323 height 16
click at [546, 239] on div "Oxford, NC 27565 Add Area" at bounding box center [394, 244] width 371 height 25
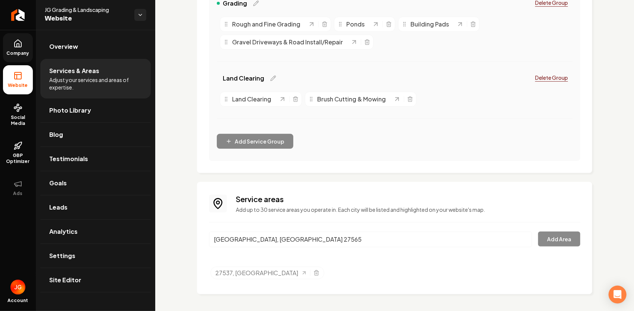
click at [296, 246] on input "Oxford, NC 27565" at bounding box center [370, 240] width 323 height 16
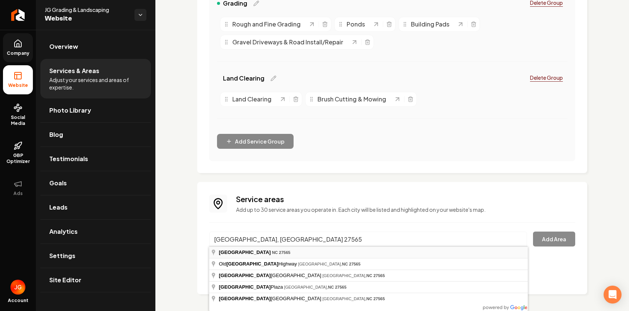
type input "Oxford, NC 27565"
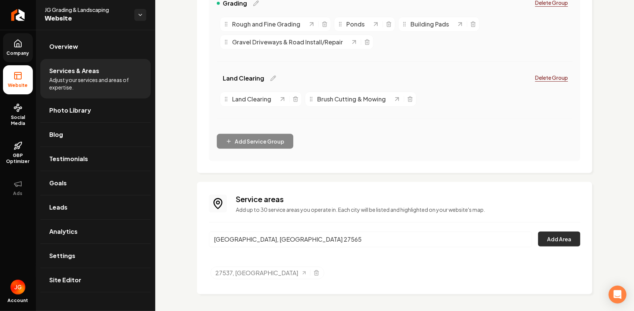
click at [550, 243] on button "Add Area" at bounding box center [559, 239] width 42 height 15
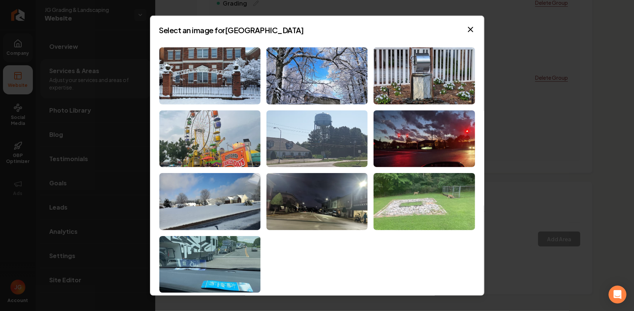
click at [321, 142] on img at bounding box center [317, 138] width 101 height 57
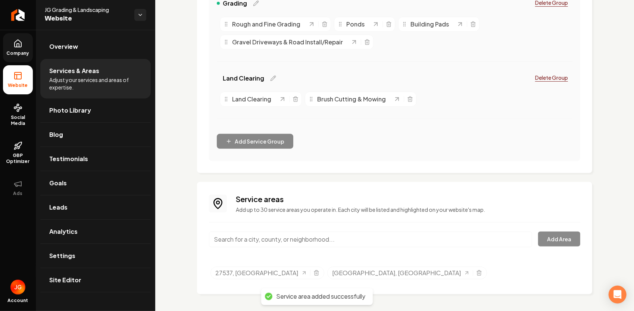
click at [279, 241] on input "Main content area" at bounding box center [370, 240] width 323 height 16
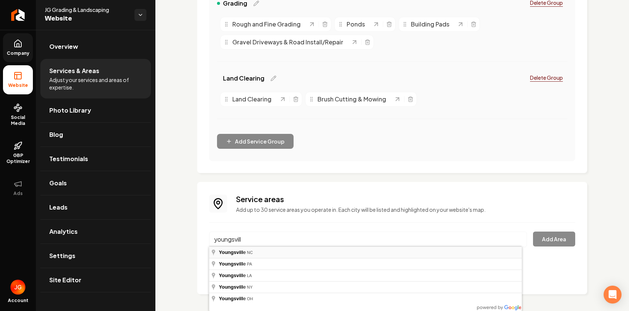
type input "Youngsville, NC"
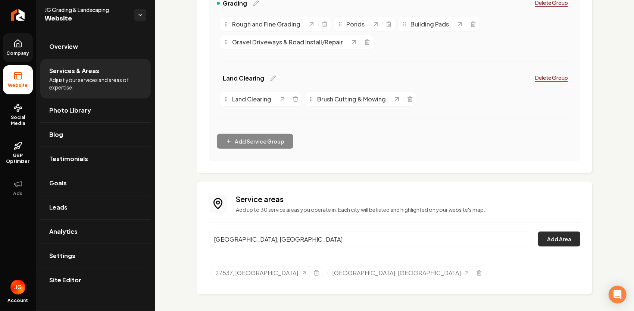
click at [556, 239] on button "Add Area" at bounding box center [559, 239] width 42 height 15
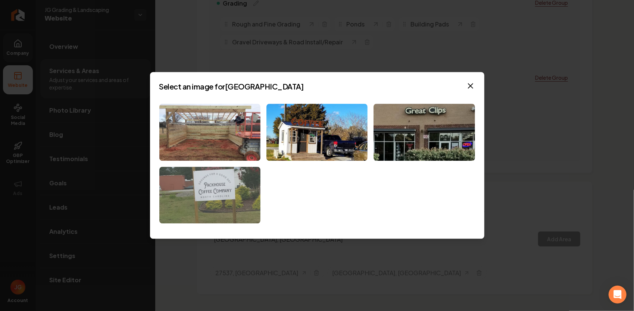
click at [237, 201] on img at bounding box center [209, 195] width 101 height 57
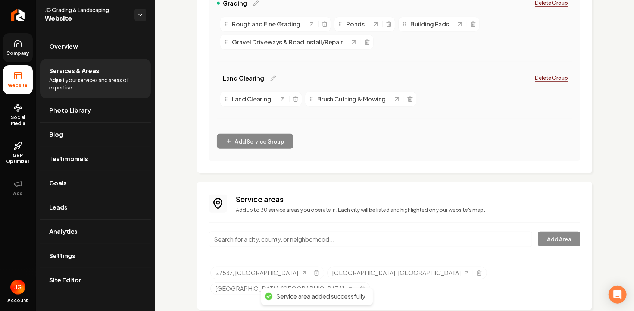
click at [401, 242] on input "Main content area" at bounding box center [370, 240] width 323 height 16
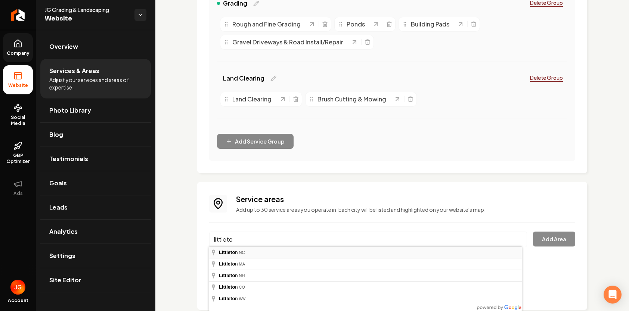
type input "Littleton, NC"
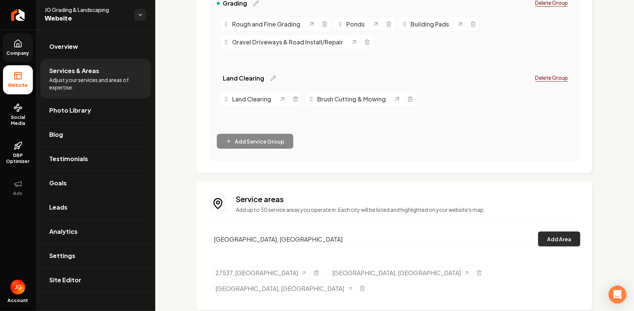
click at [549, 239] on button "Add Area" at bounding box center [559, 239] width 42 height 15
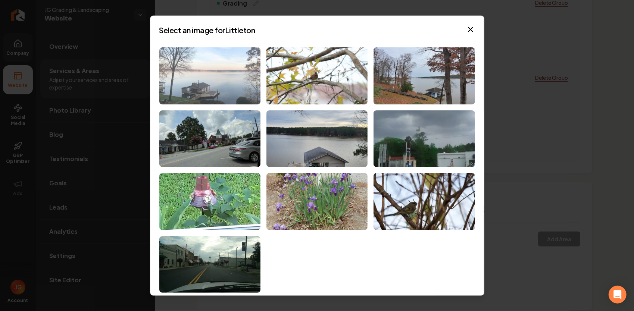
click at [228, 84] on img at bounding box center [209, 75] width 101 height 57
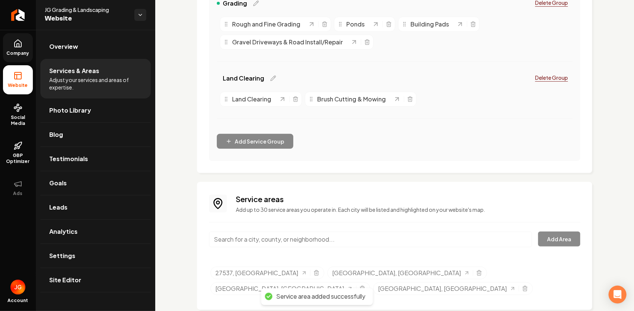
click at [284, 240] on input "Main content area" at bounding box center [370, 240] width 323 height 16
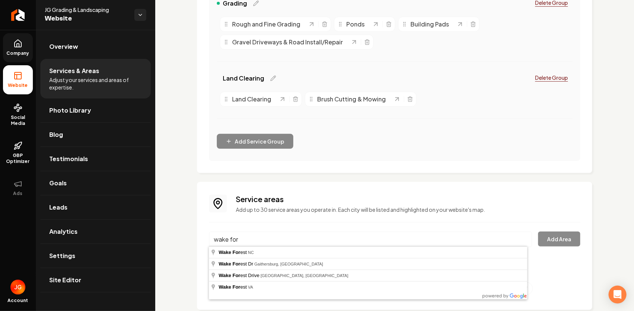
type input "Wake Forest, NC"
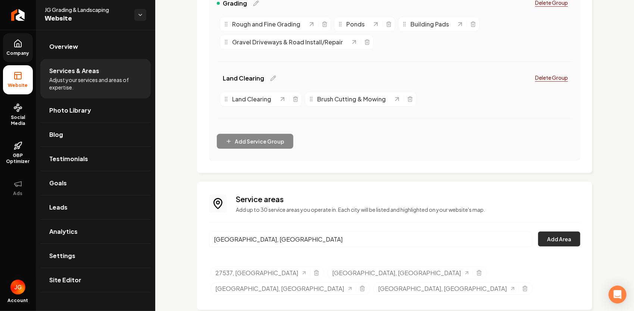
click at [550, 238] on button "Add Area" at bounding box center [559, 239] width 42 height 15
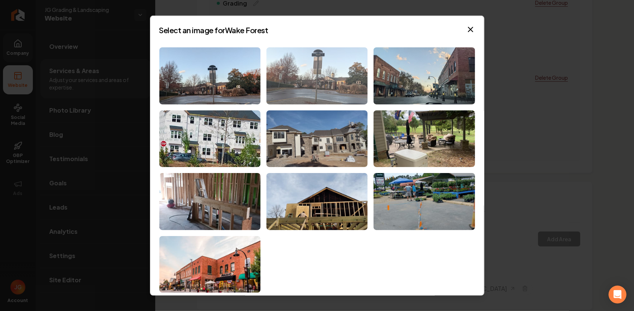
click at [314, 81] on img at bounding box center [317, 75] width 101 height 57
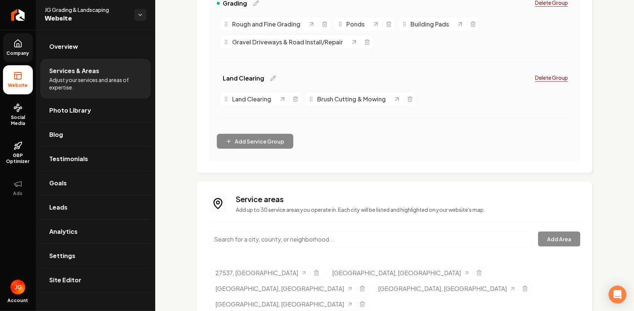
click at [260, 240] on input "Main content area" at bounding box center [370, 240] width 323 height 16
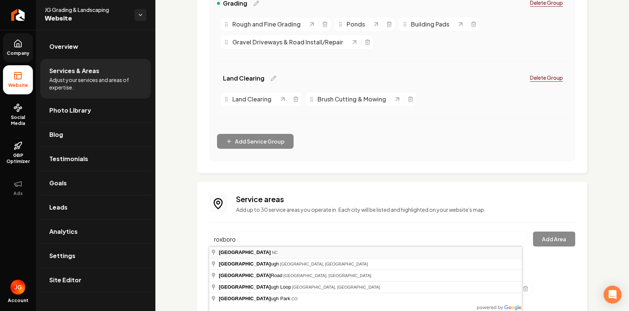
type input "Roxboro, NC"
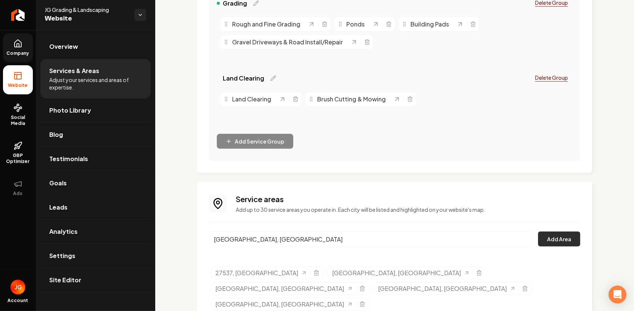
click at [565, 239] on button "Add Area" at bounding box center [559, 239] width 42 height 15
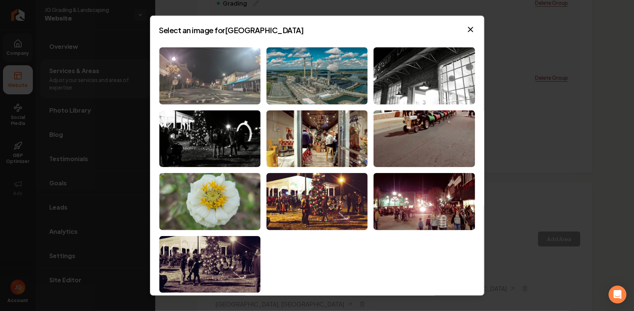
click at [230, 76] on img at bounding box center [209, 75] width 101 height 57
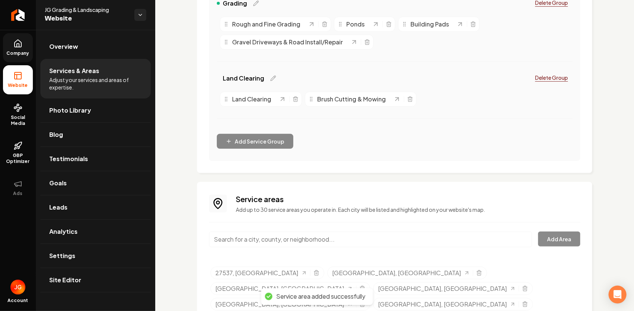
click at [253, 242] on input "Main content area" at bounding box center [370, 240] width 323 height 16
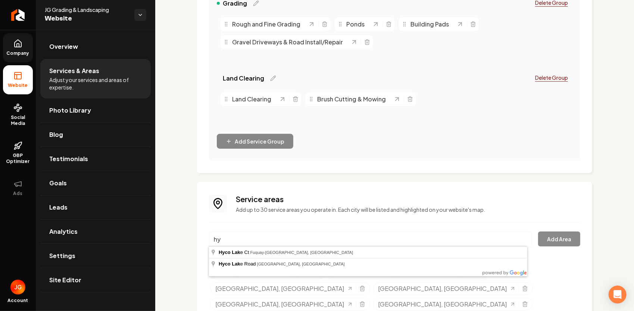
type input "h"
type input "Leasburg, NC"
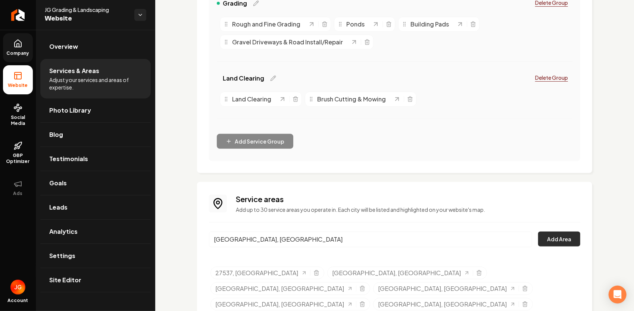
click at [548, 234] on button "Add Area" at bounding box center [559, 239] width 42 height 15
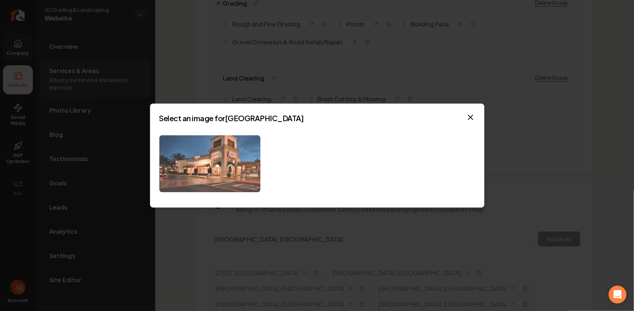
click at [195, 170] on img at bounding box center [209, 164] width 101 height 57
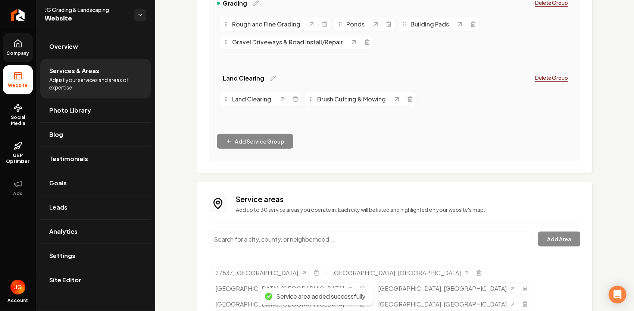
click at [262, 235] on input "Main content area" at bounding box center [370, 240] width 323 height 16
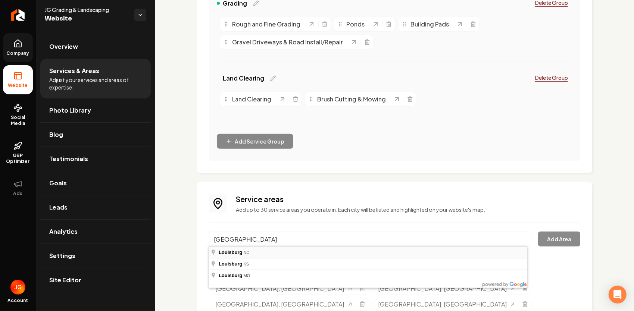
type input "Louisburg, NC"
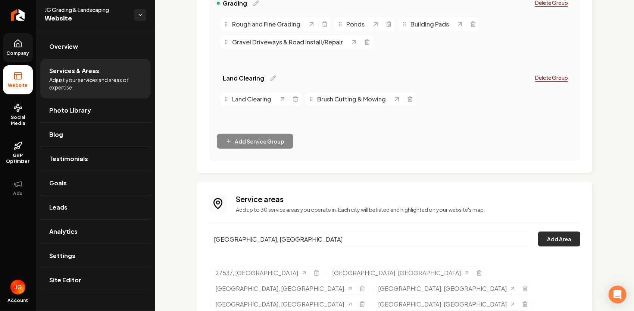
click at [544, 234] on button "Add Area" at bounding box center [559, 239] width 42 height 15
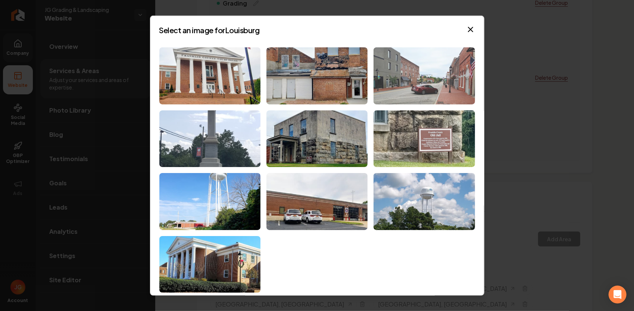
click at [443, 88] on img at bounding box center [424, 75] width 101 height 57
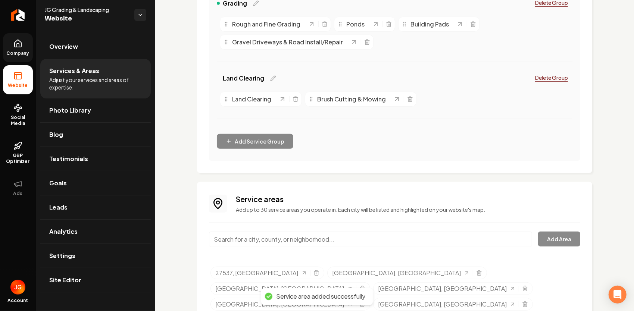
click at [301, 239] on input "Main content area" at bounding box center [370, 240] width 323 height 16
click at [248, 235] on input "Main content area" at bounding box center [370, 240] width 323 height 16
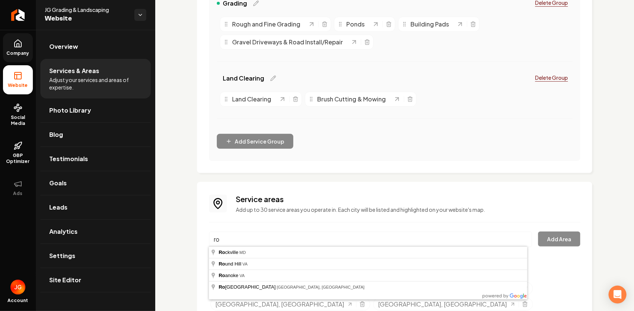
type input "r"
type input "Rougemont, NC"
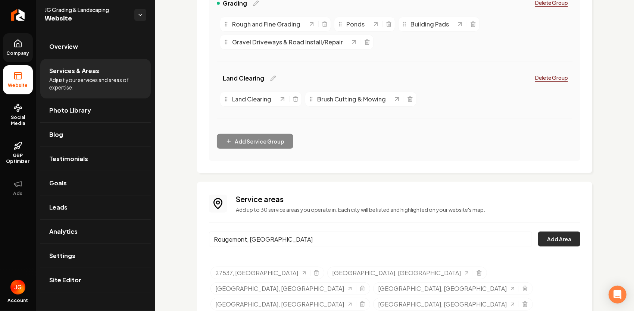
click at [561, 245] on button "Add Area" at bounding box center [559, 239] width 42 height 15
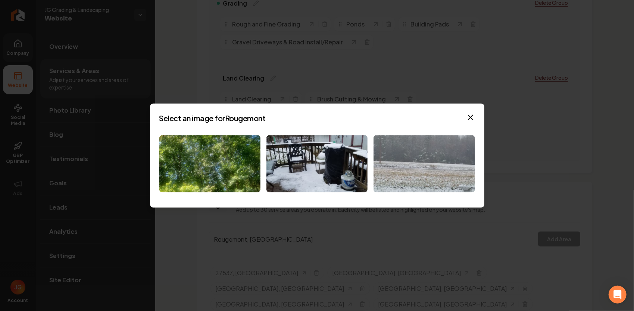
click at [412, 153] on img at bounding box center [424, 164] width 101 height 57
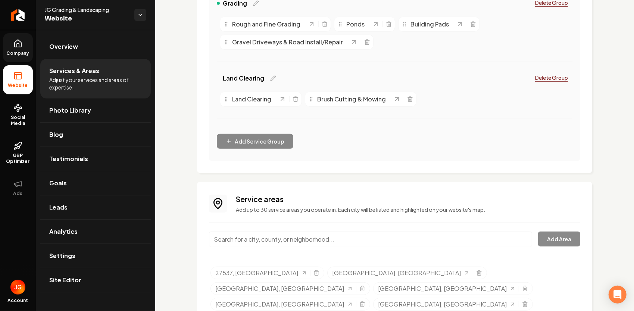
click at [330, 239] on input "Main content area" at bounding box center [370, 240] width 323 height 16
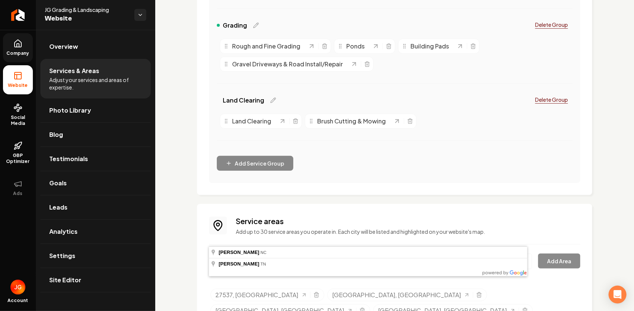
scroll to position [270, 0]
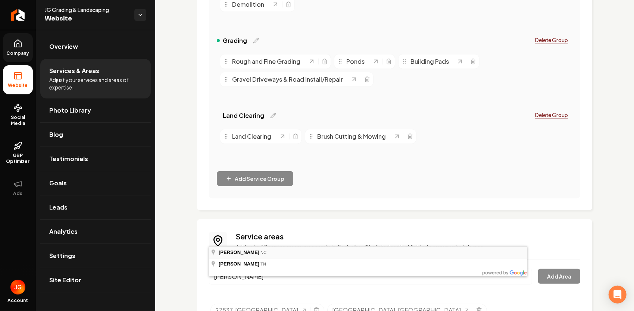
type input "Butner, NC"
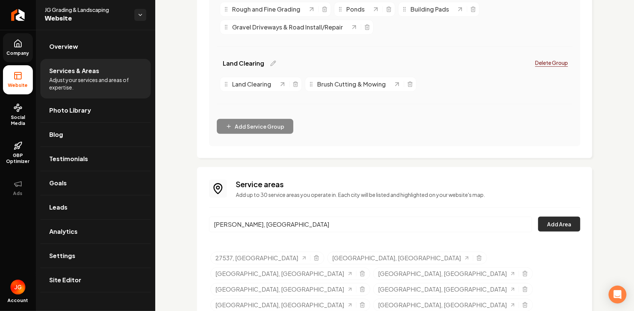
scroll to position [323, 0]
click at [557, 225] on button "Add Area" at bounding box center [559, 223] width 42 height 15
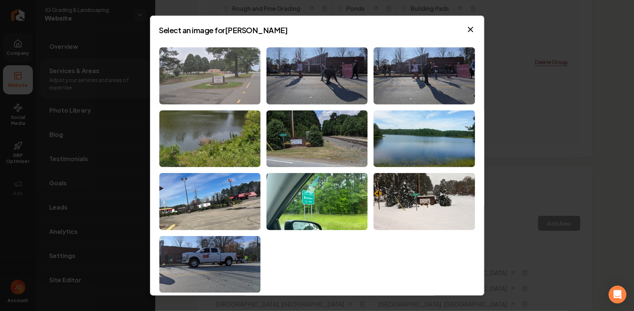
click at [204, 89] on img at bounding box center [209, 75] width 101 height 57
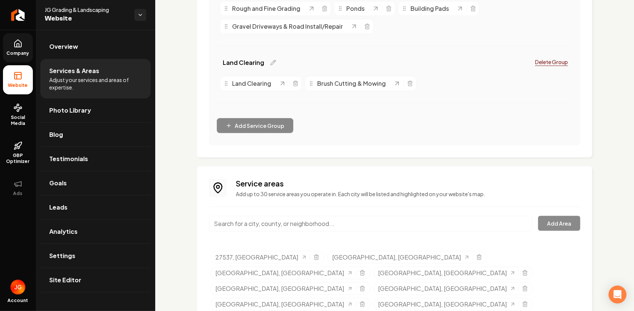
click at [252, 228] on input "Main content area" at bounding box center [370, 224] width 323 height 16
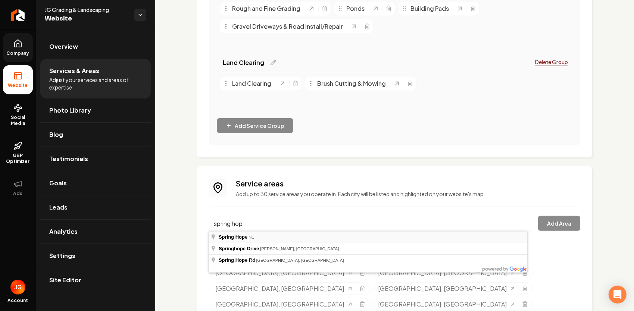
type input "Spring Hope, NC"
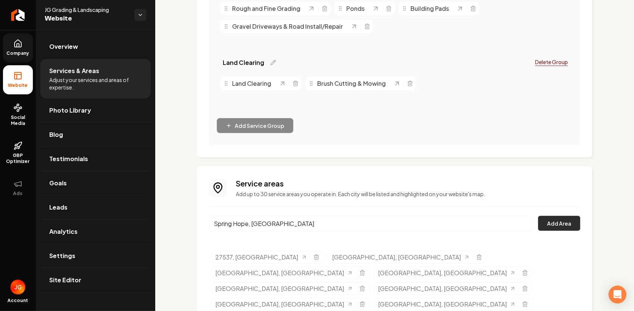
click at [562, 221] on button "Add Area" at bounding box center [559, 223] width 42 height 15
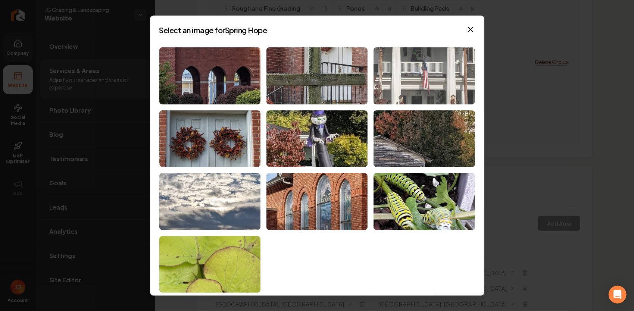
click at [404, 71] on img at bounding box center [424, 75] width 101 height 57
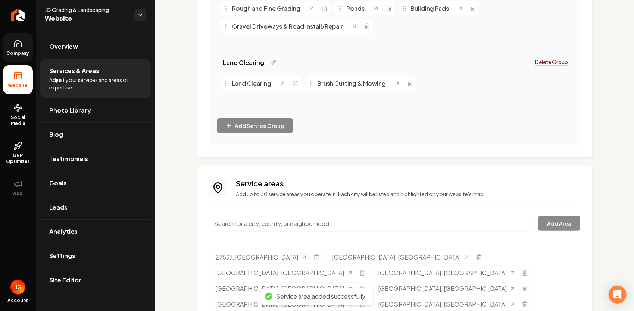
click at [283, 217] on input "Main content area" at bounding box center [370, 224] width 323 height 16
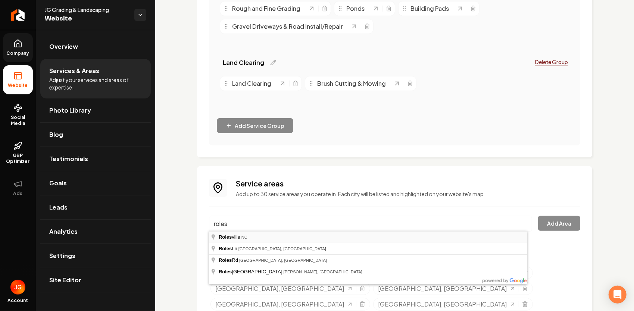
type input "Rolesville, NC"
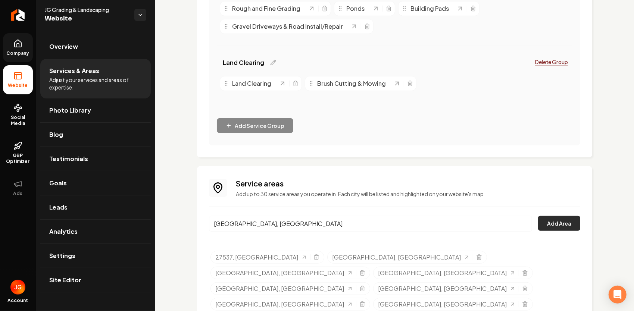
click at [541, 223] on button "Add Area" at bounding box center [559, 223] width 42 height 15
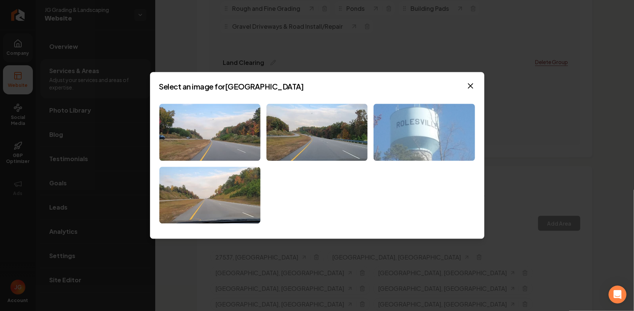
click at [429, 119] on img at bounding box center [424, 132] width 101 height 57
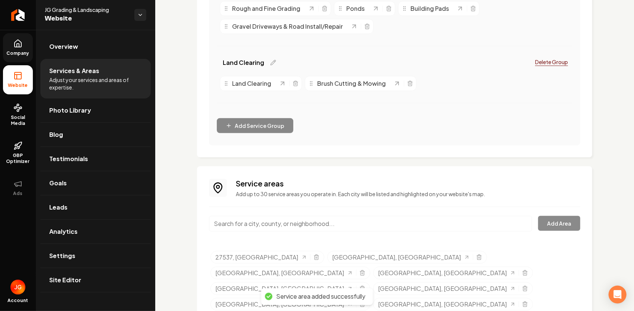
click at [284, 223] on input "Main content area" at bounding box center [370, 224] width 323 height 16
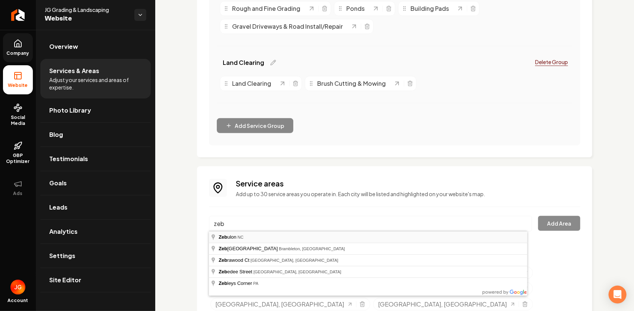
type input "Zebulon, NC"
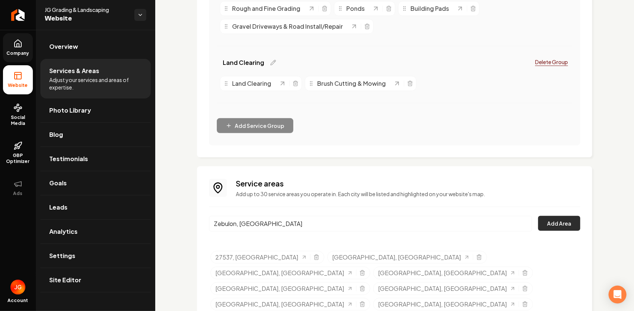
click at [550, 218] on button "Add Area" at bounding box center [559, 223] width 42 height 15
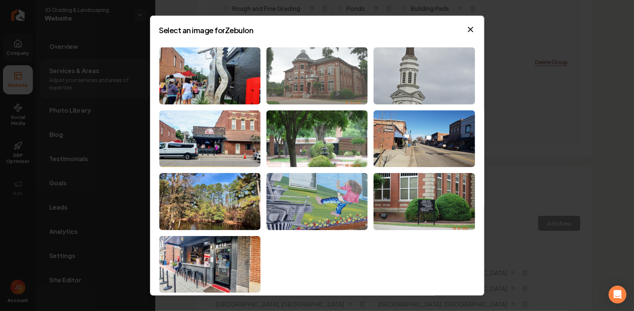
click at [352, 67] on img at bounding box center [317, 75] width 101 height 57
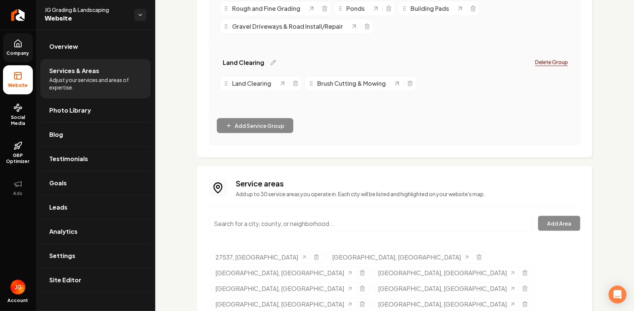
click at [279, 224] on input "Main content area" at bounding box center [370, 224] width 323 height 16
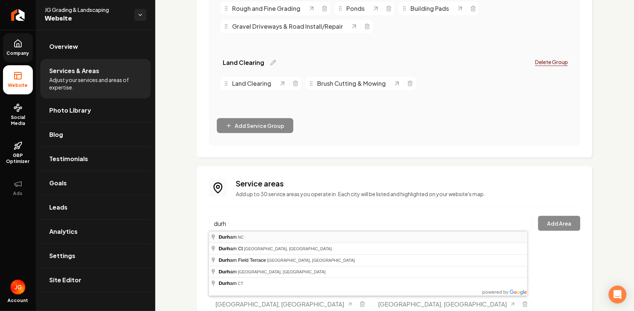
type input "Durham, NC"
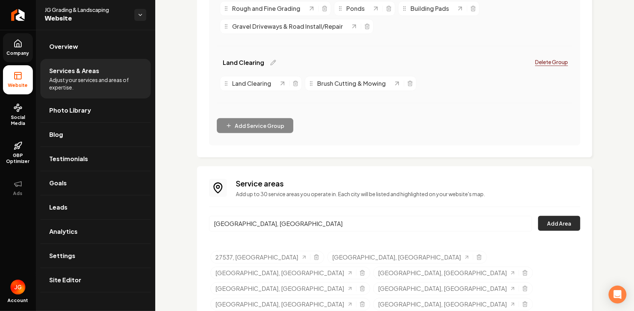
click at [562, 220] on button "Add Area" at bounding box center [559, 223] width 42 height 15
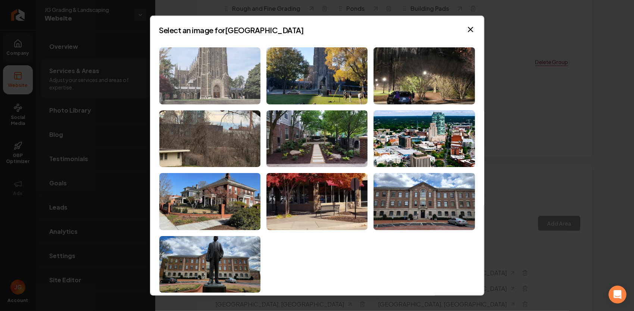
click at [217, 78] on img at bounding box center [209, 75] width 101 height 57
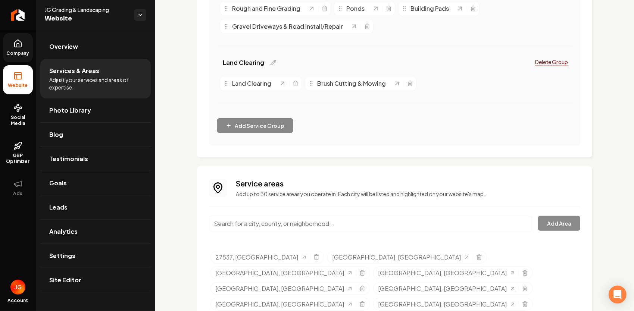
click at [245, 225] on input "Main content area" at bounding box center [370, 224] width 323 height 16
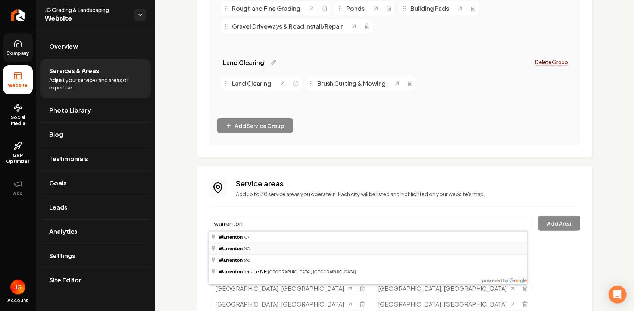
type input "Warrenton, NC"
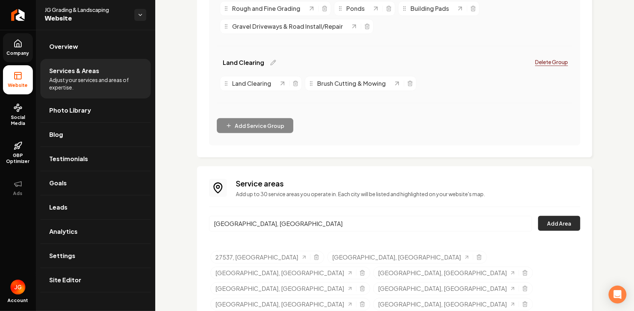
click at [547, 228] on button "Add Area" at bounding box center [559, 223] width 42 height 15
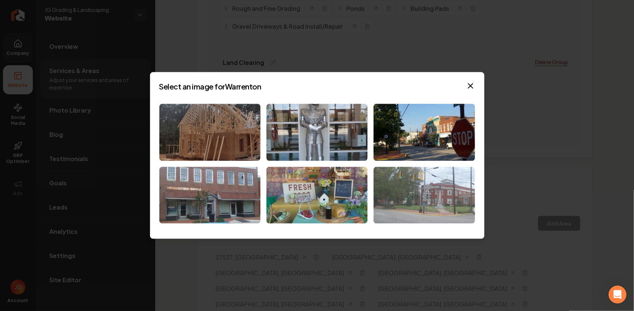
click at [453, 196] on img at bounding box center [424, 195] width 101 height 57
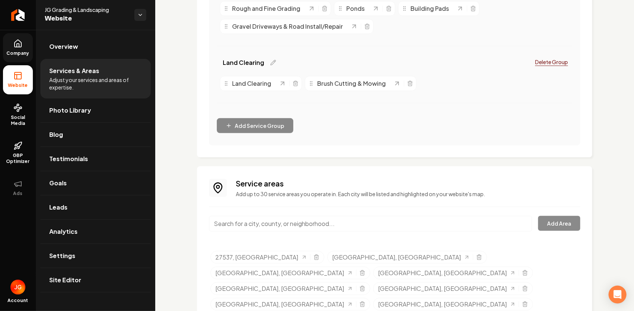
click at [260, 228] on input "Main content area" at bounding box center [370, 224] width 323 height 16
type input "Henrico, NC"
click at [546, 220] on button "Add Area" at bounding box center [559, 223] width 42 height 15
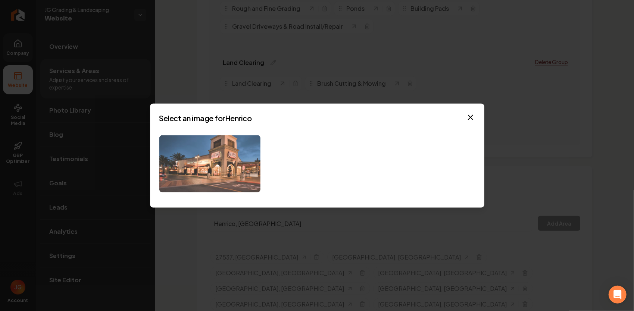
click at [242, 171] on img at bounding box center [209, 164] width 101 height 57
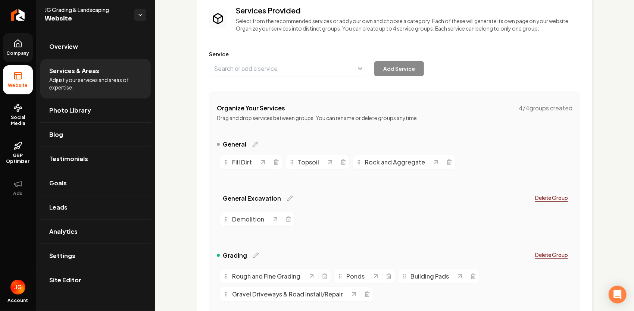
scroll to position [0, 0]
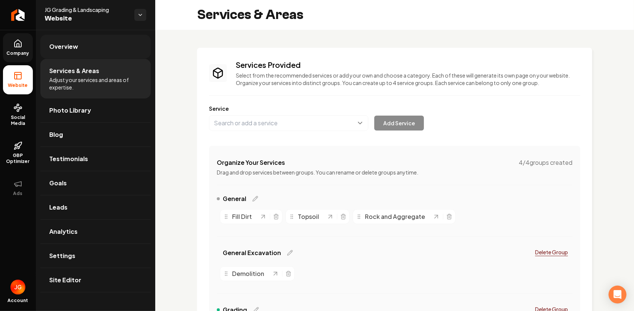
click at [65, 50] on span "Overview" at bounding box center [63, 46] width 29 height 9
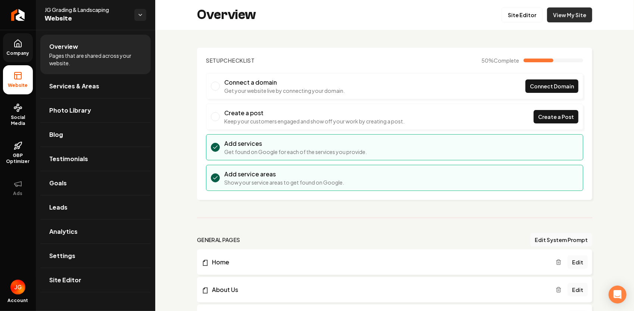
click at [551, 19] on link "View My Site" at bounding box center [569, 14] width 45 height 15
click at [91, 85] on span "Services & Areas" at bounding box center [74, 86] width 50 height 9
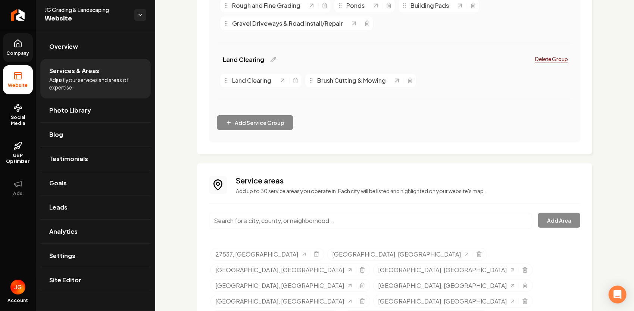
scroll to position [353, 0]
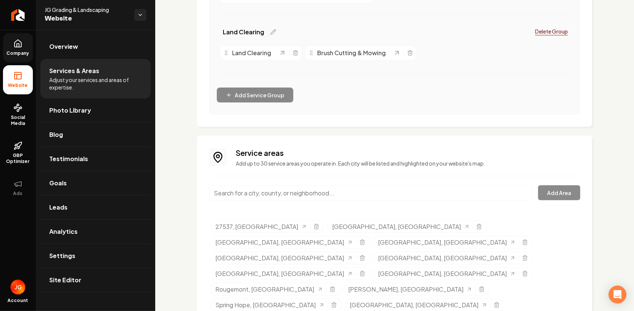
click at [317, 194] on input "Main content area" at bounding box center [370, 194] width 323 height 16
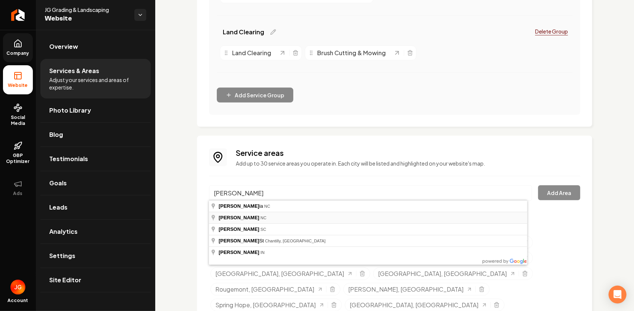
type input "Gaston, NC"
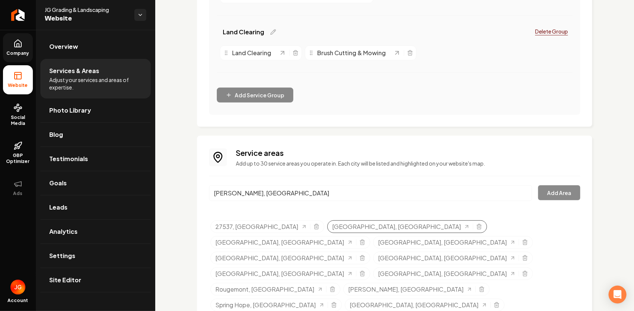
drag, startPoint x: 271, startPoint y: 220, endPoint x: 277, endPoint y: 220, distance: 6.0
click at [564, 195] on button "Add Area" at bounding box center [559, 193] width 42 height 15
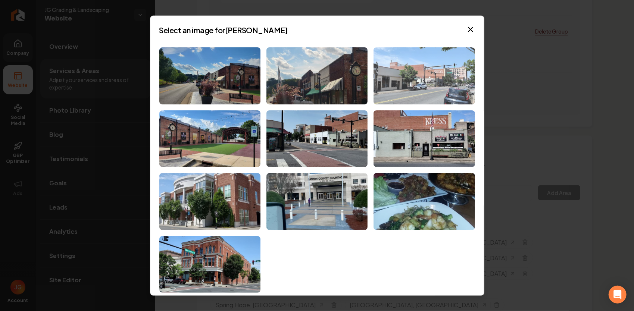
click at [430, 65] on img at bounding box center [424, 75] width 101 height 57
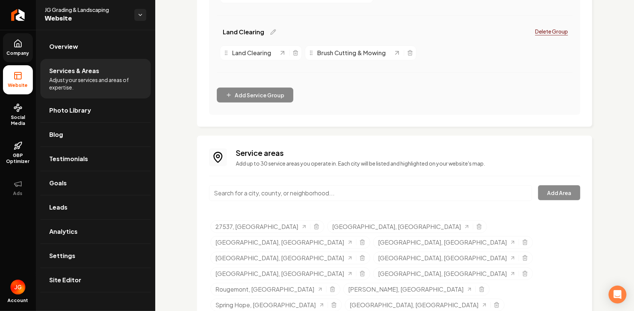
click at [302, 197] on input "Main content area" at bounding box center [370, 194] width 323 height 16
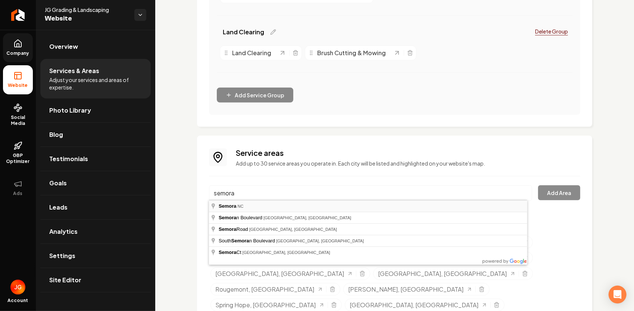
type input "Semora, NC"
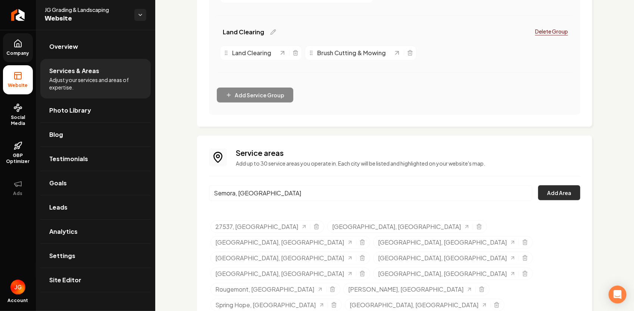
click at [556, 190] on button "Add Area" at bounding box center [559, 193] width 42 height 15
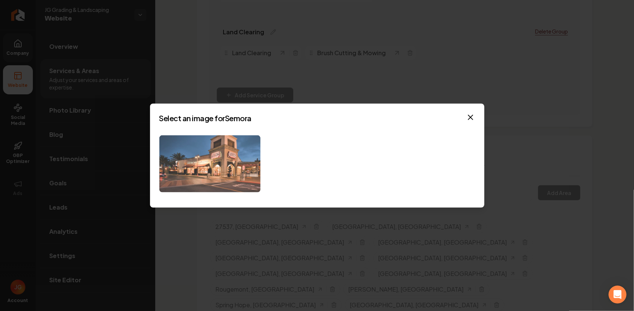
click at [256, 148] on img at bounding box center [209, 164] width 101 height 57
